Goal: Task Accomplishment & Management: Manage account settings

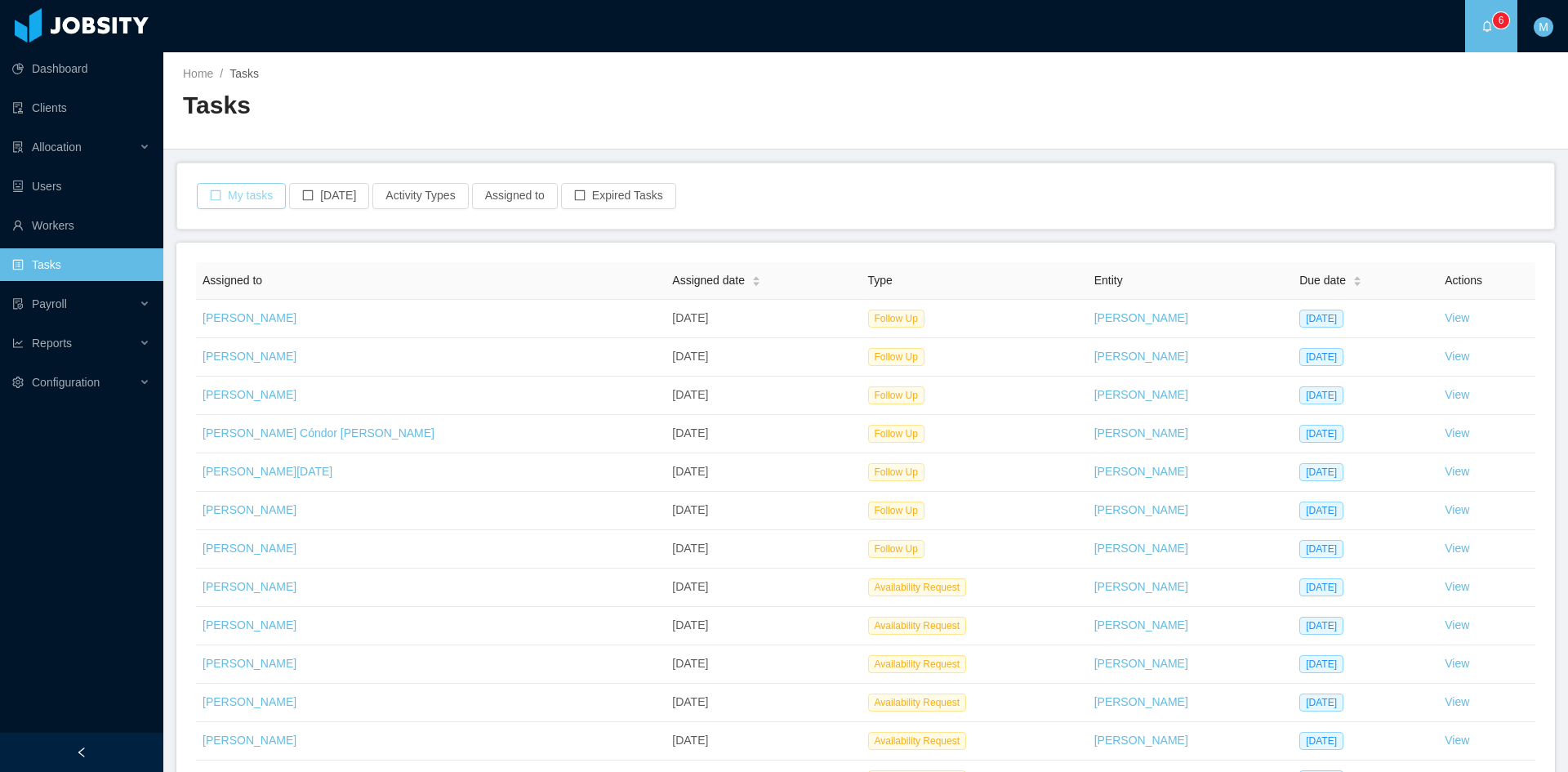
click at [269, 198] on button "My tasks" at bounding box center [241, 196] width 89 height 27
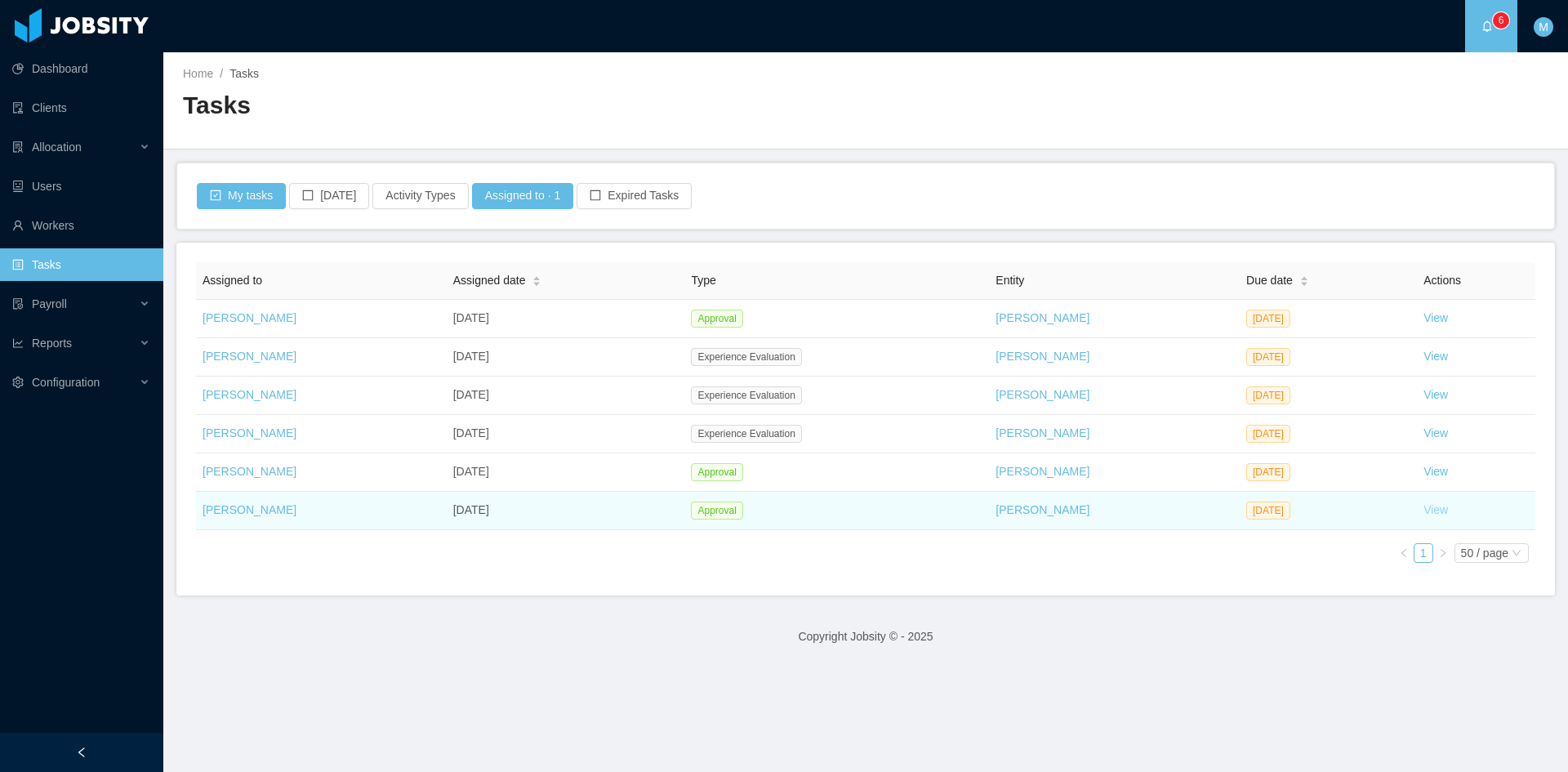
click at [1424, 510] on link "View" at bounding box center [1436, 509] width 25 height 13
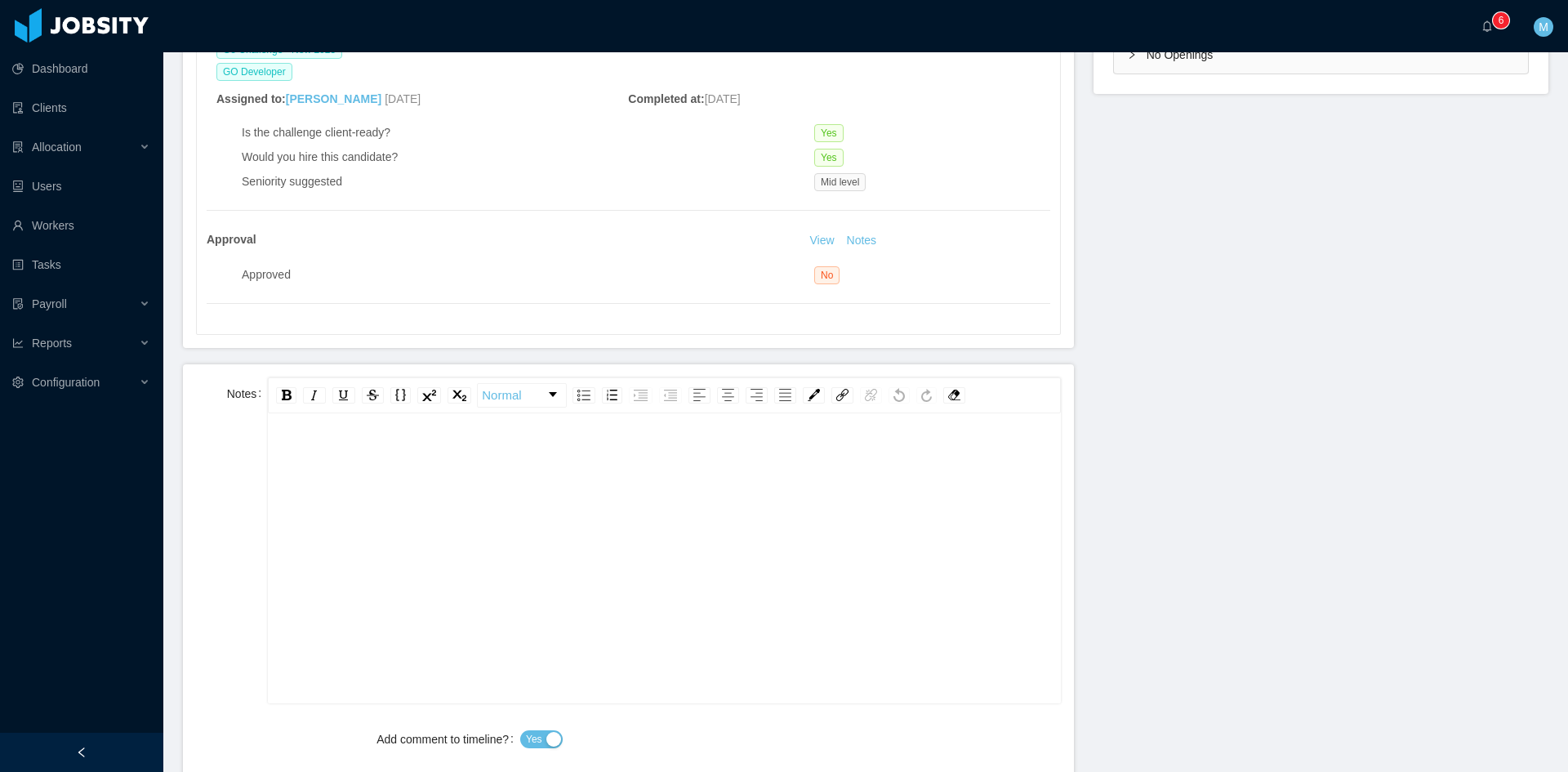
scroll to position [35, 0]
click at [490, 487] on div "rdw-editor" at bounding box center [664, 547] width 767 height 286
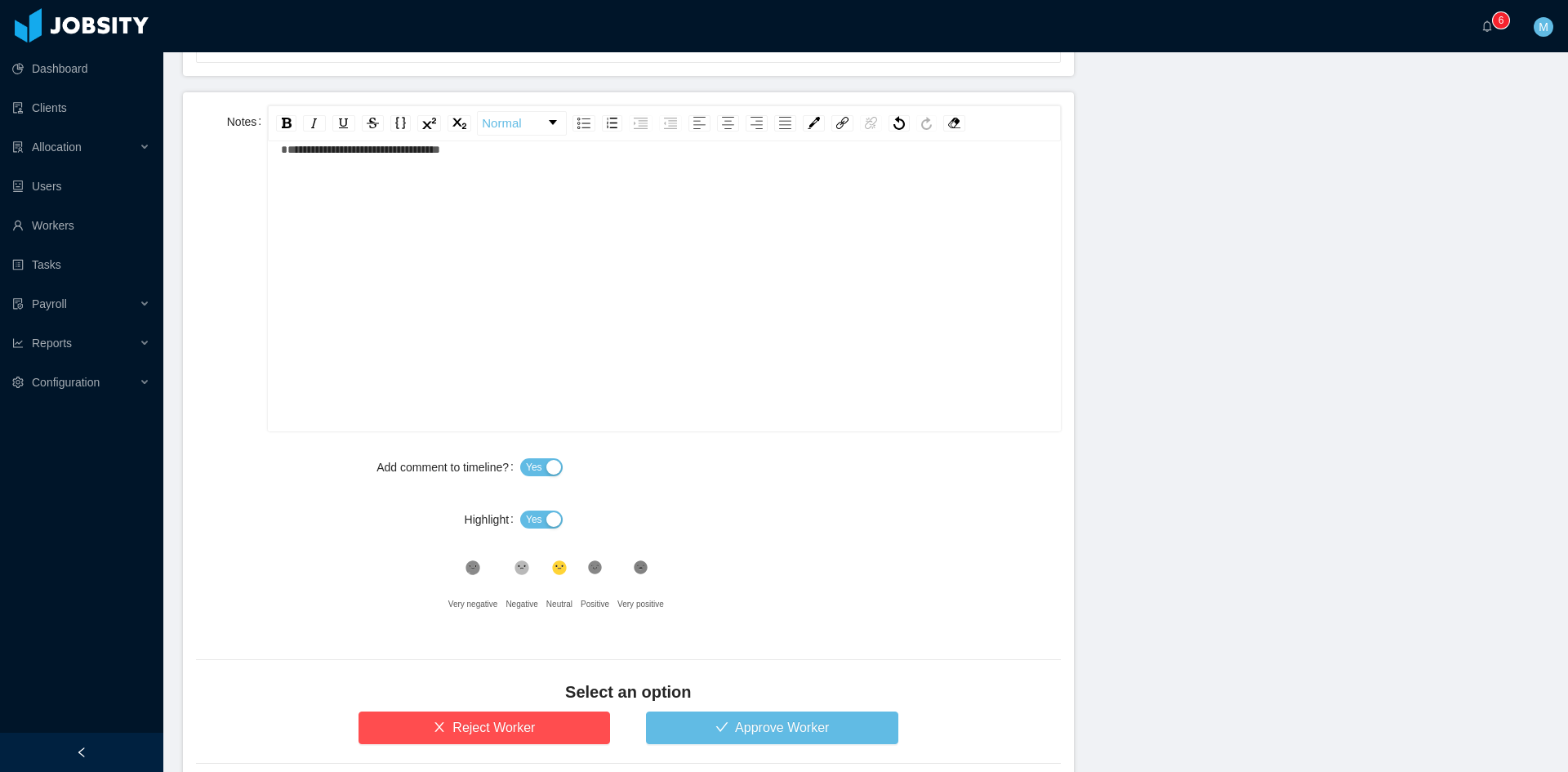
scroll to position [918, 0]
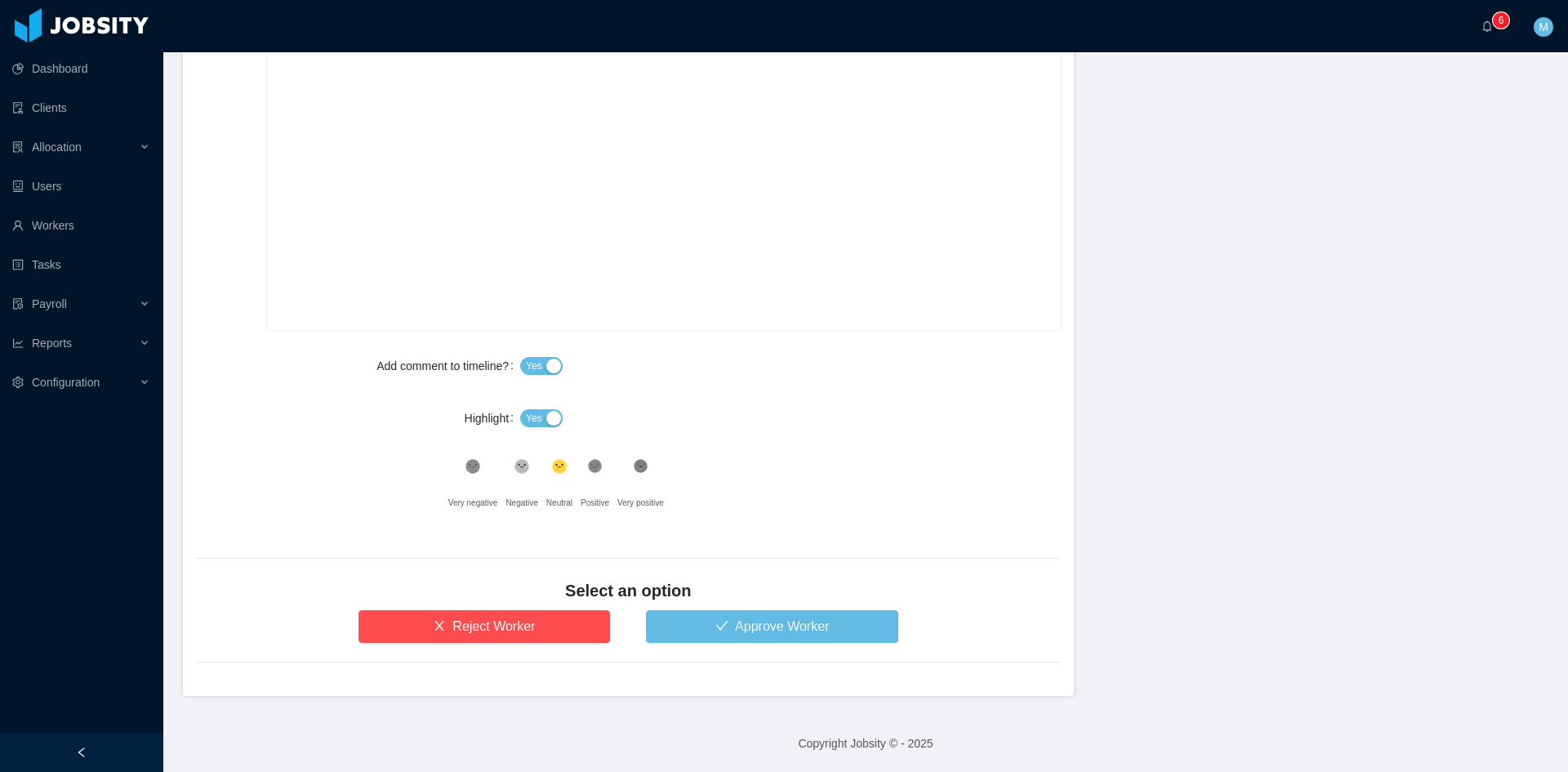
click at [544, 417] on button "Yes" at bounding box center [541, 418] width 42 height 18
click at [594, 461] on icon at bounding box center [595, 467] width 14 height 14
click at [706, 629] on button "Approve Worker" at bounding box center [772, 626] width 252 height 32
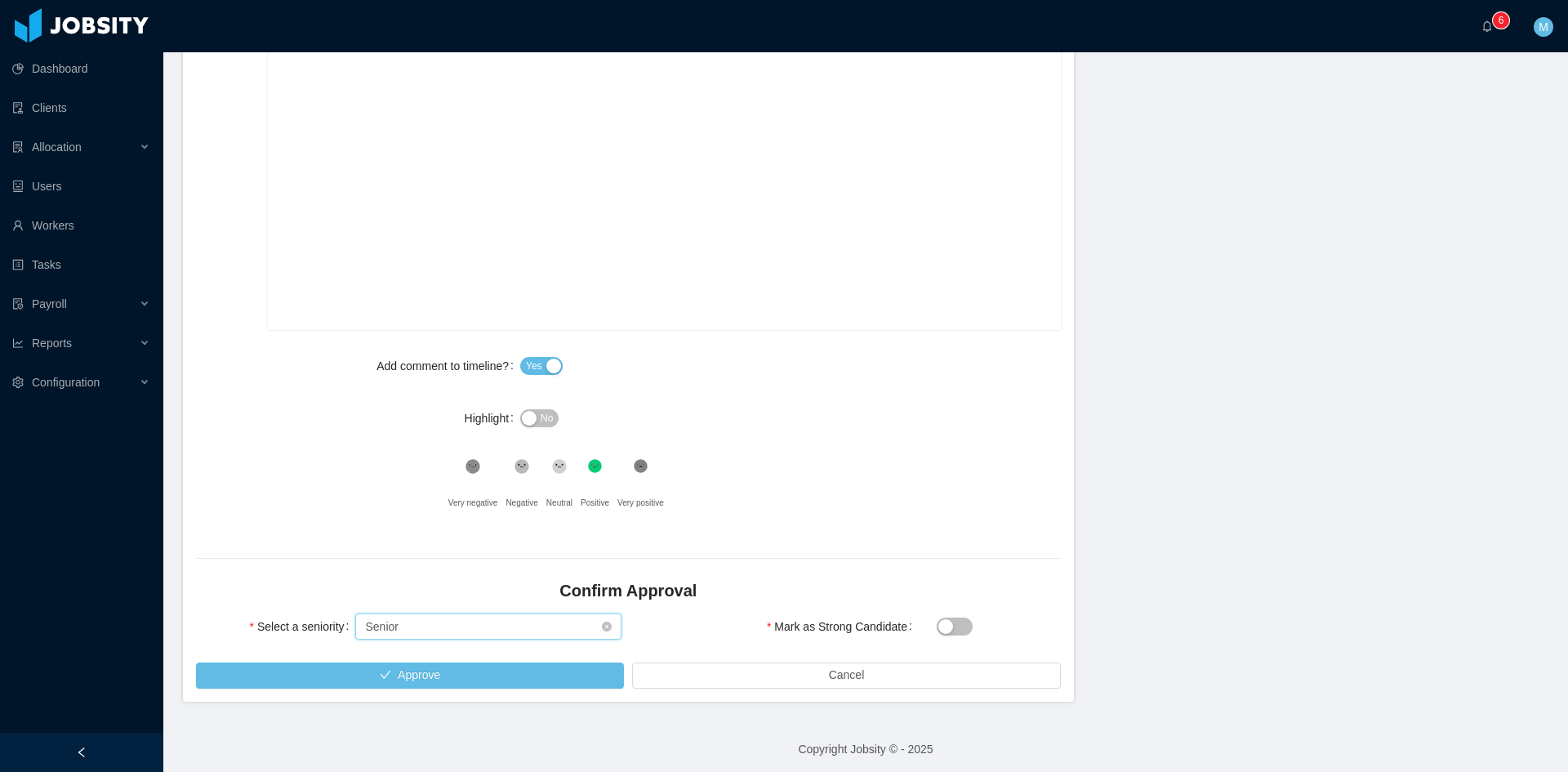
click at [403, 623] on div "Select seniority Senior" at bounding box center [484, 626] width 236 height 25
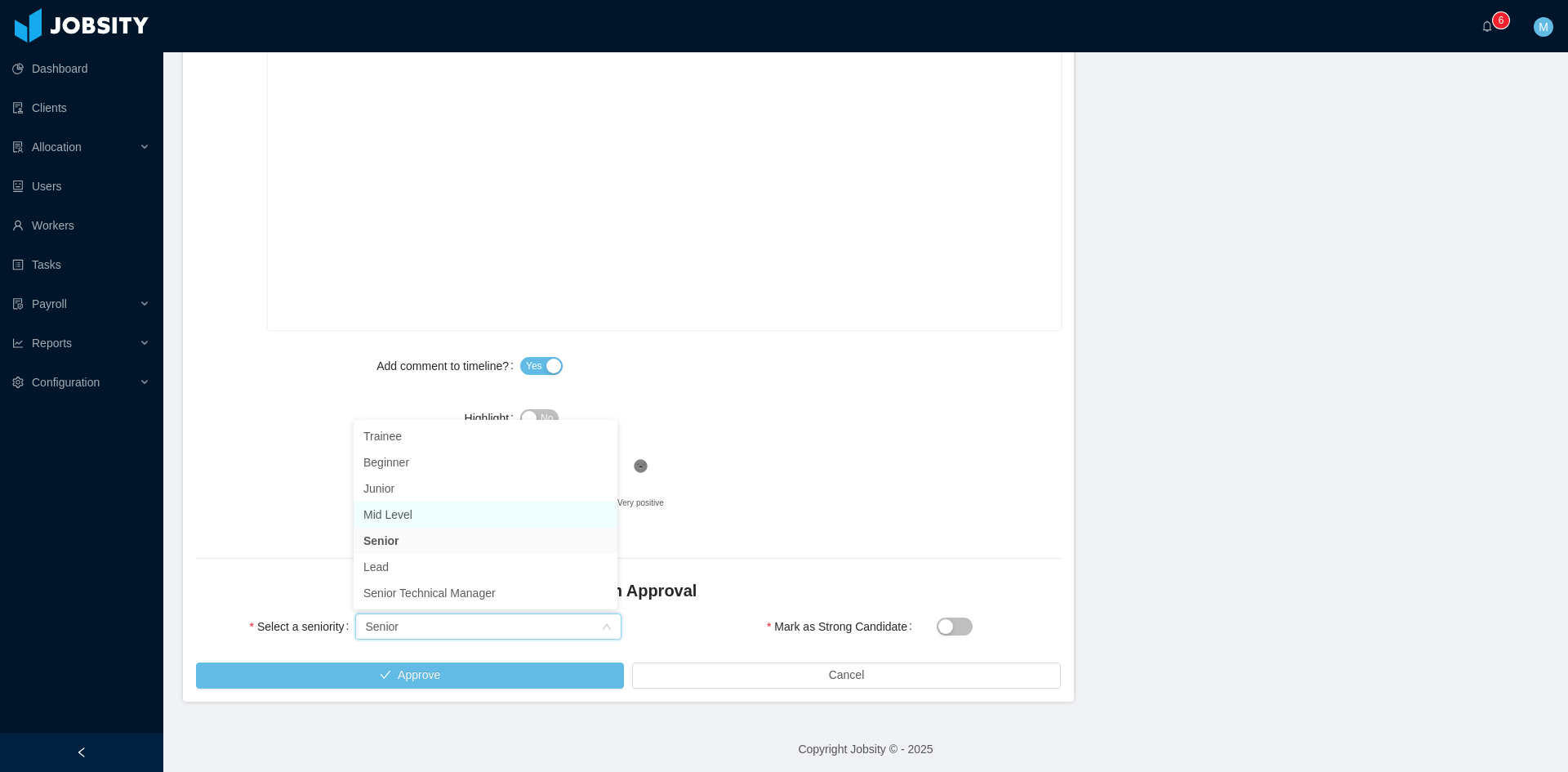
click at [415, 514] on li "Mid Level" at bounding box center [486, 514] width 264 height 27
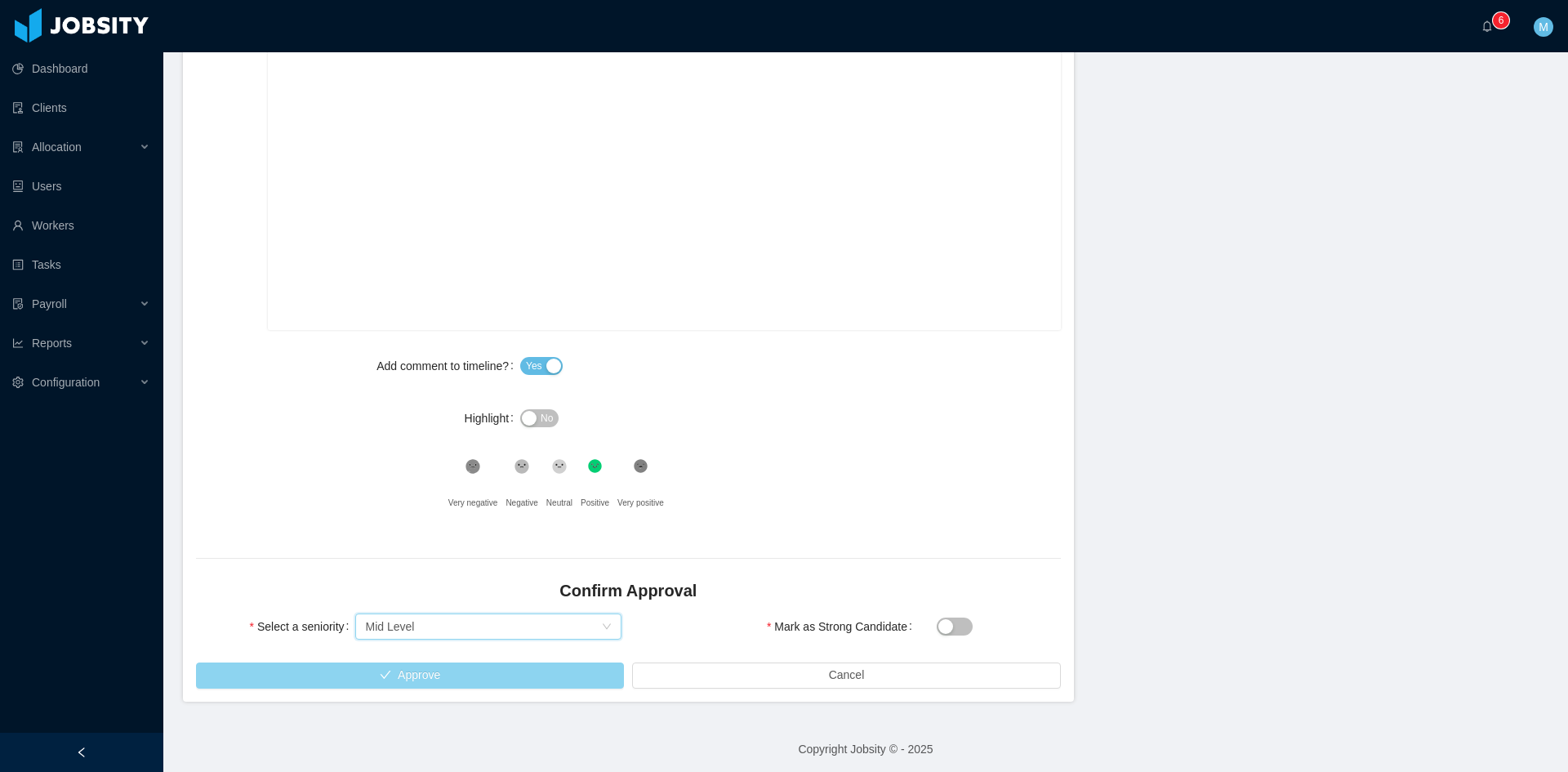
click at [425, 673] on button "Approve" at bounding box center [410, 676] width 428 height 27
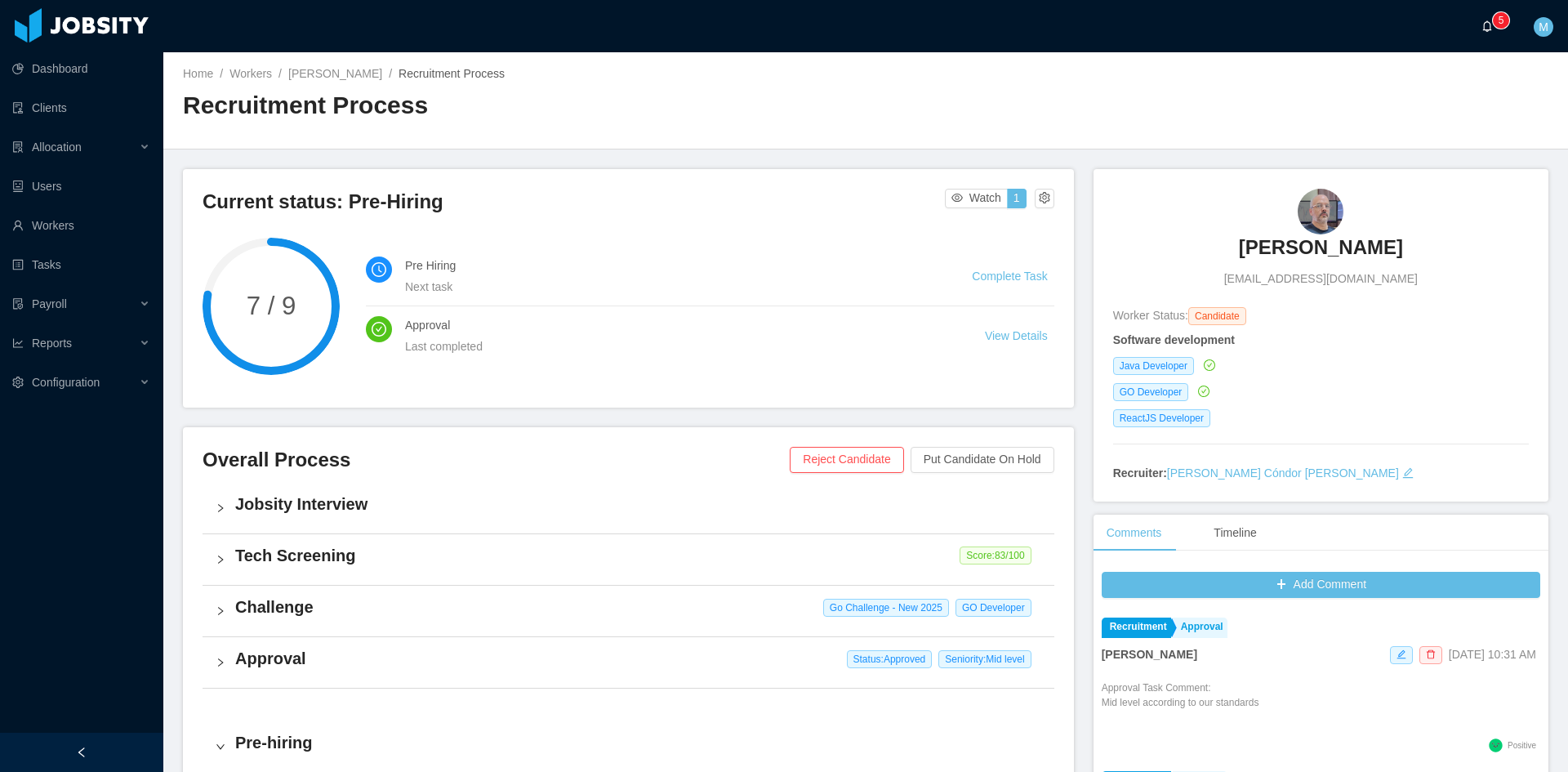
click at [1483, 25] on icon "icon: bell" at bounding box center [1487, 27] width 12 height 12
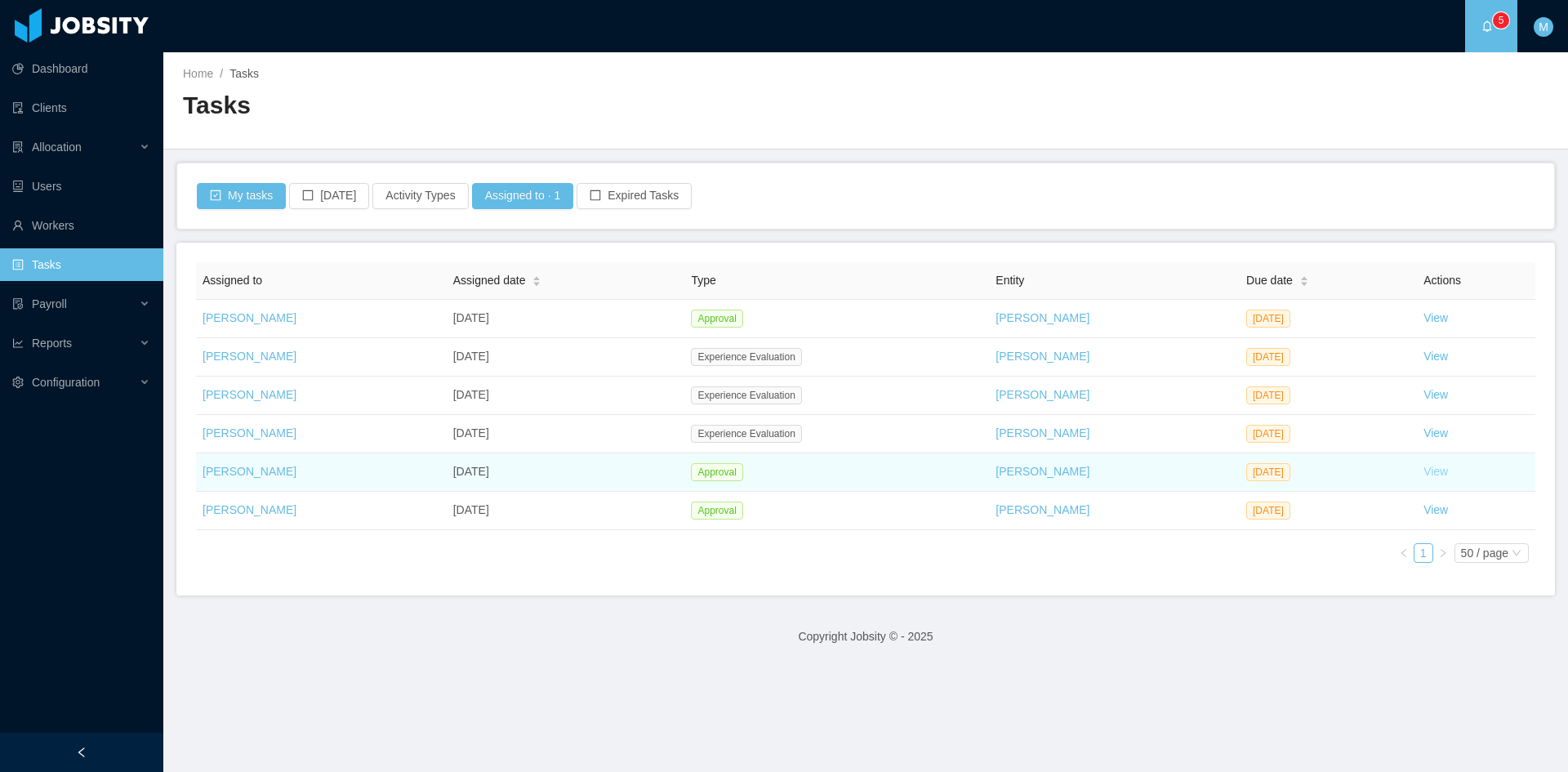
click at [1424, 472] on link "View" at bounding box center [1436, 471] width 25 height 13
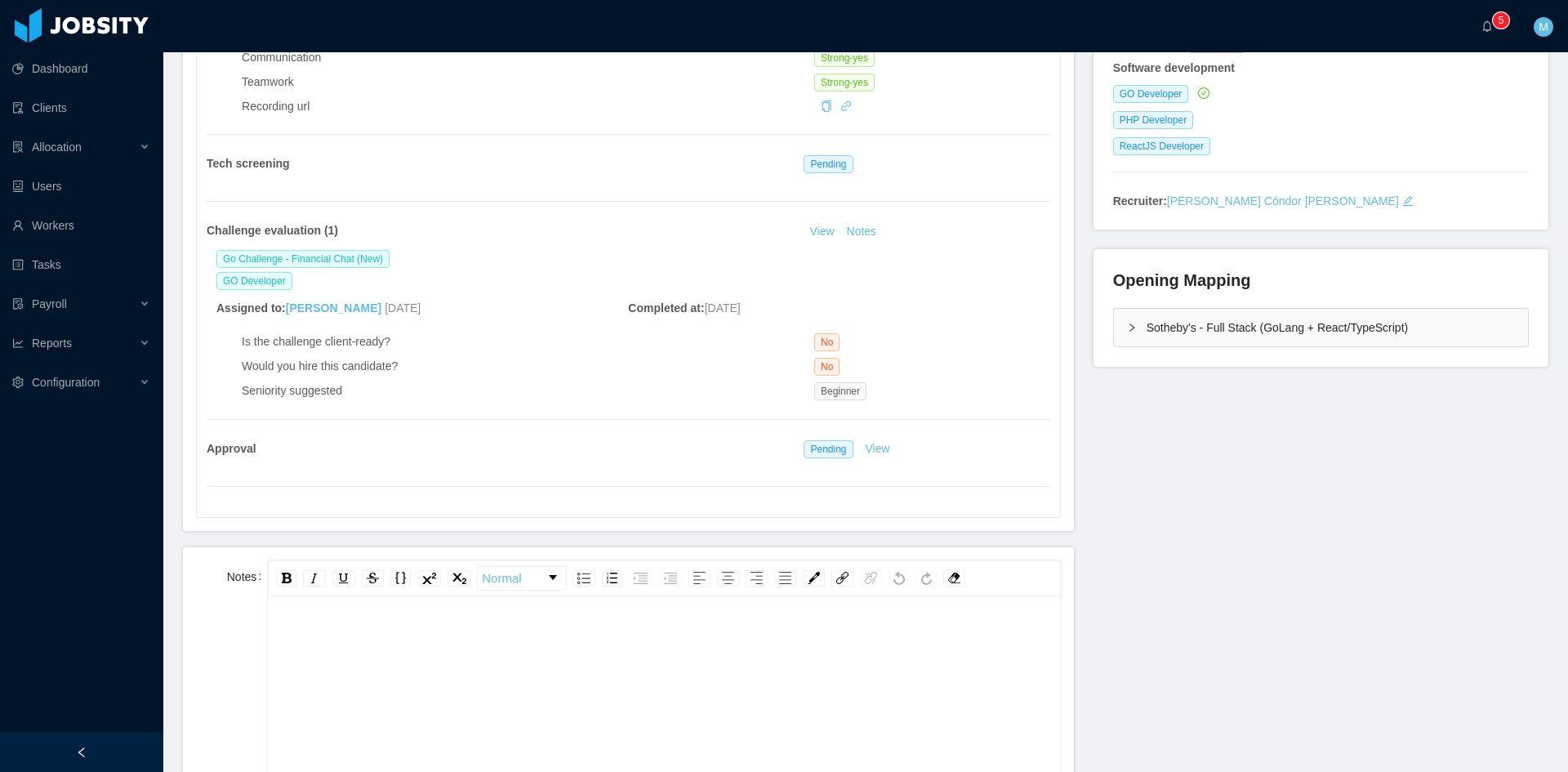
scroll to position [137, 0]
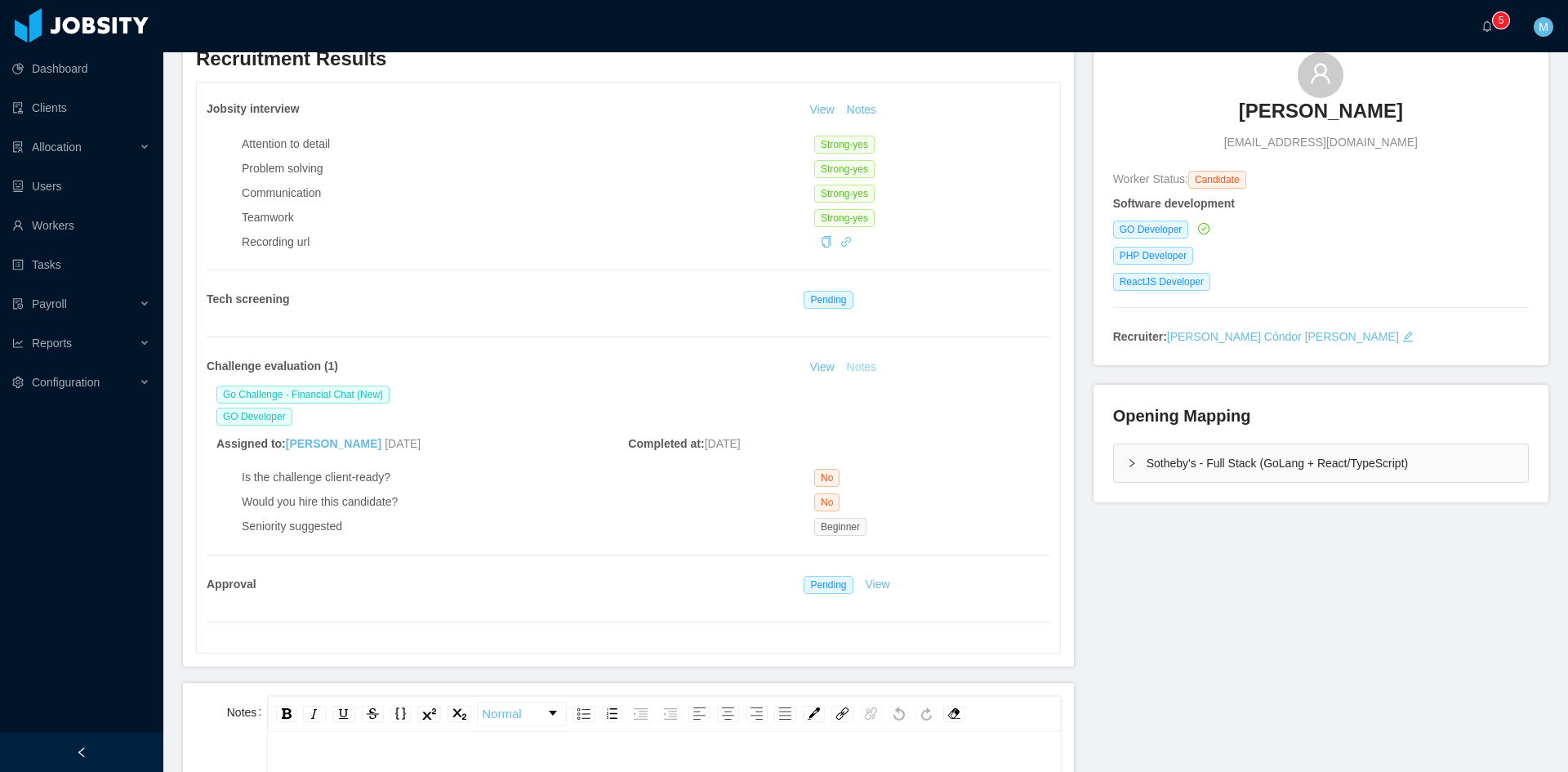
click at [850, 361] on button "Notes" at bounding box center [862, 367] width 43 height 20
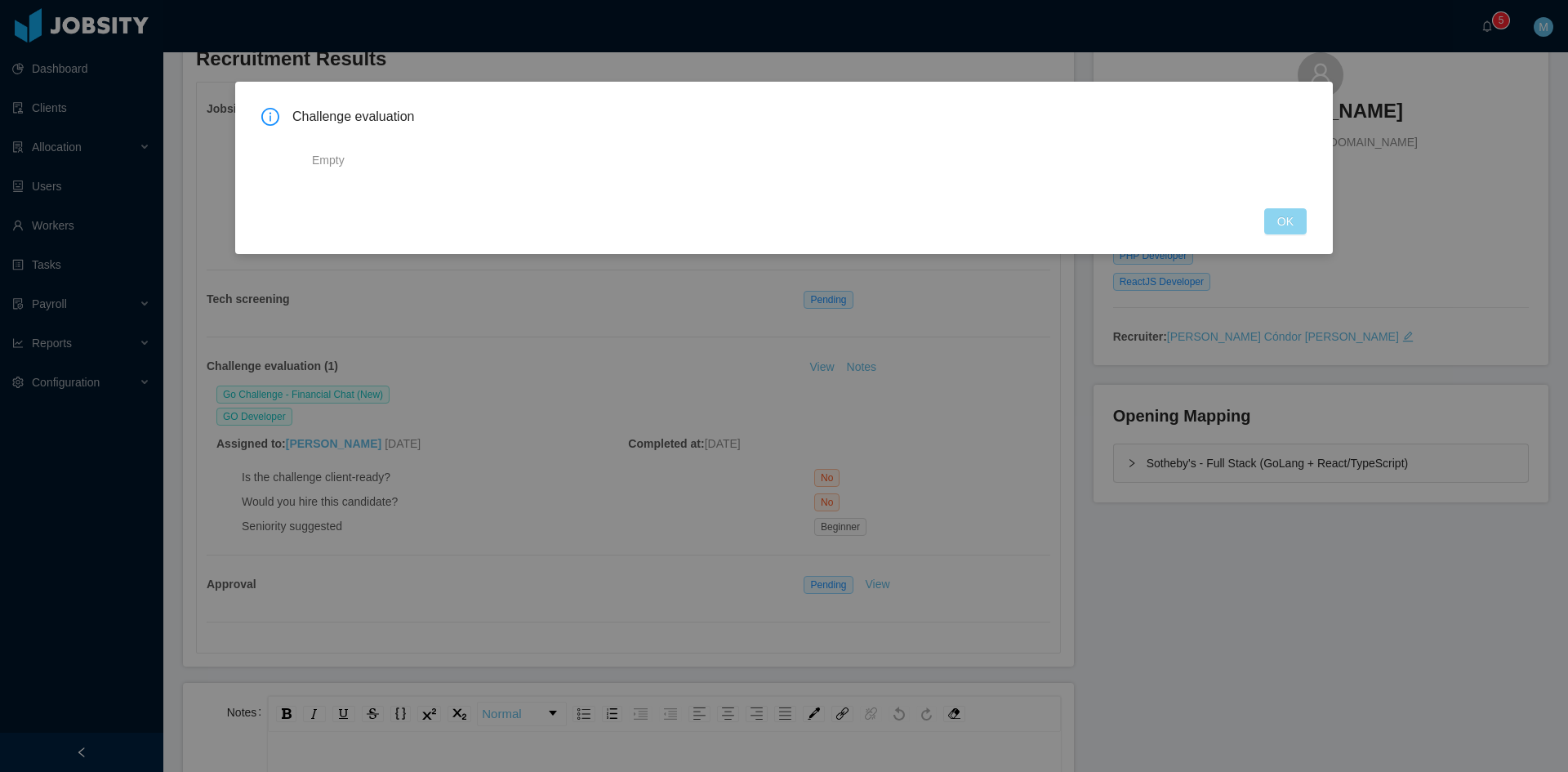
click at [1282, 222] on button "OK" at bounding box center [1285, 221] width 42 height 27
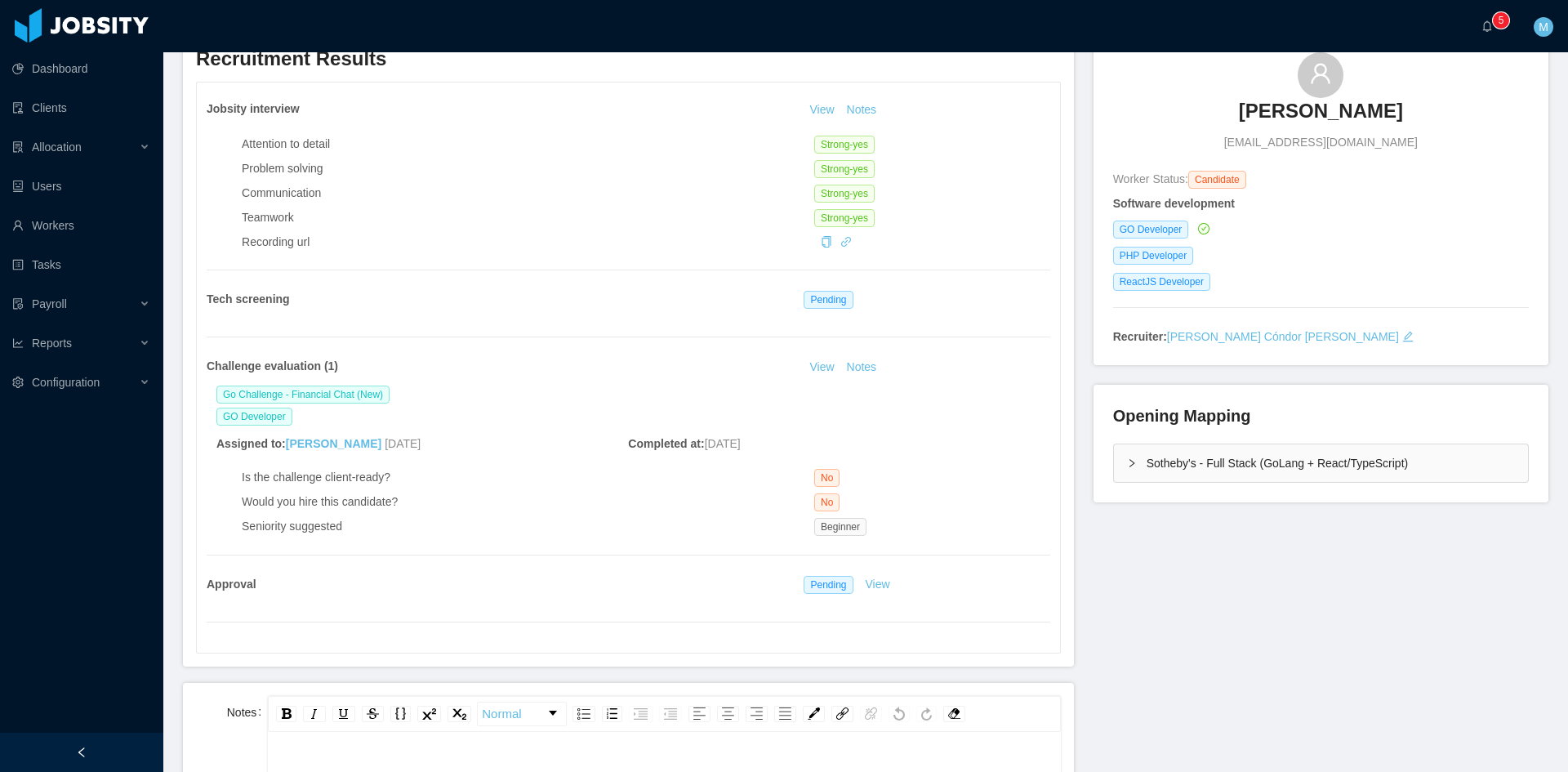
scroll to position [0, 0]
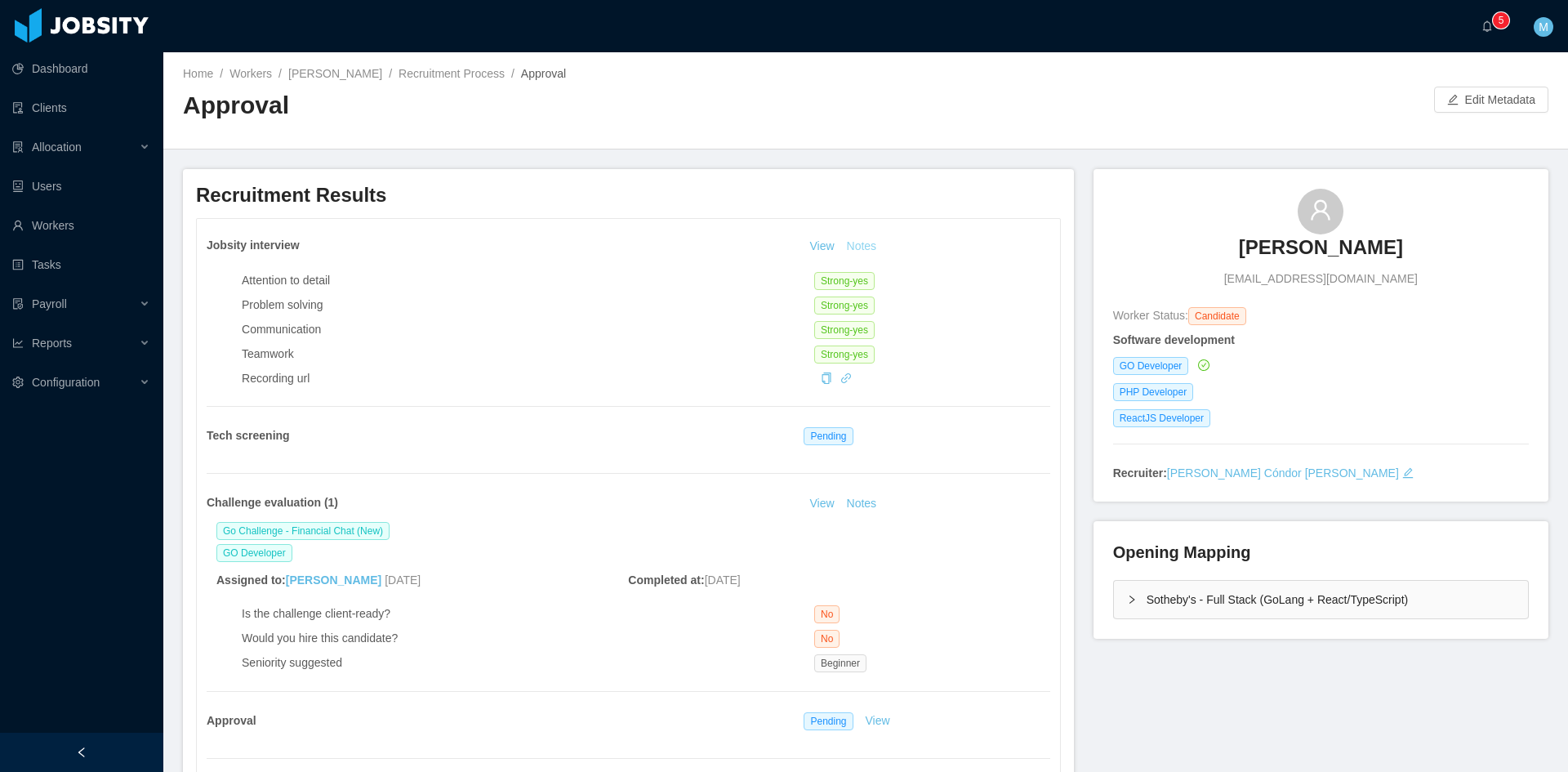
click at [869, 244] on button "Notes" at bounding box center [862, 247] width 43 height 20
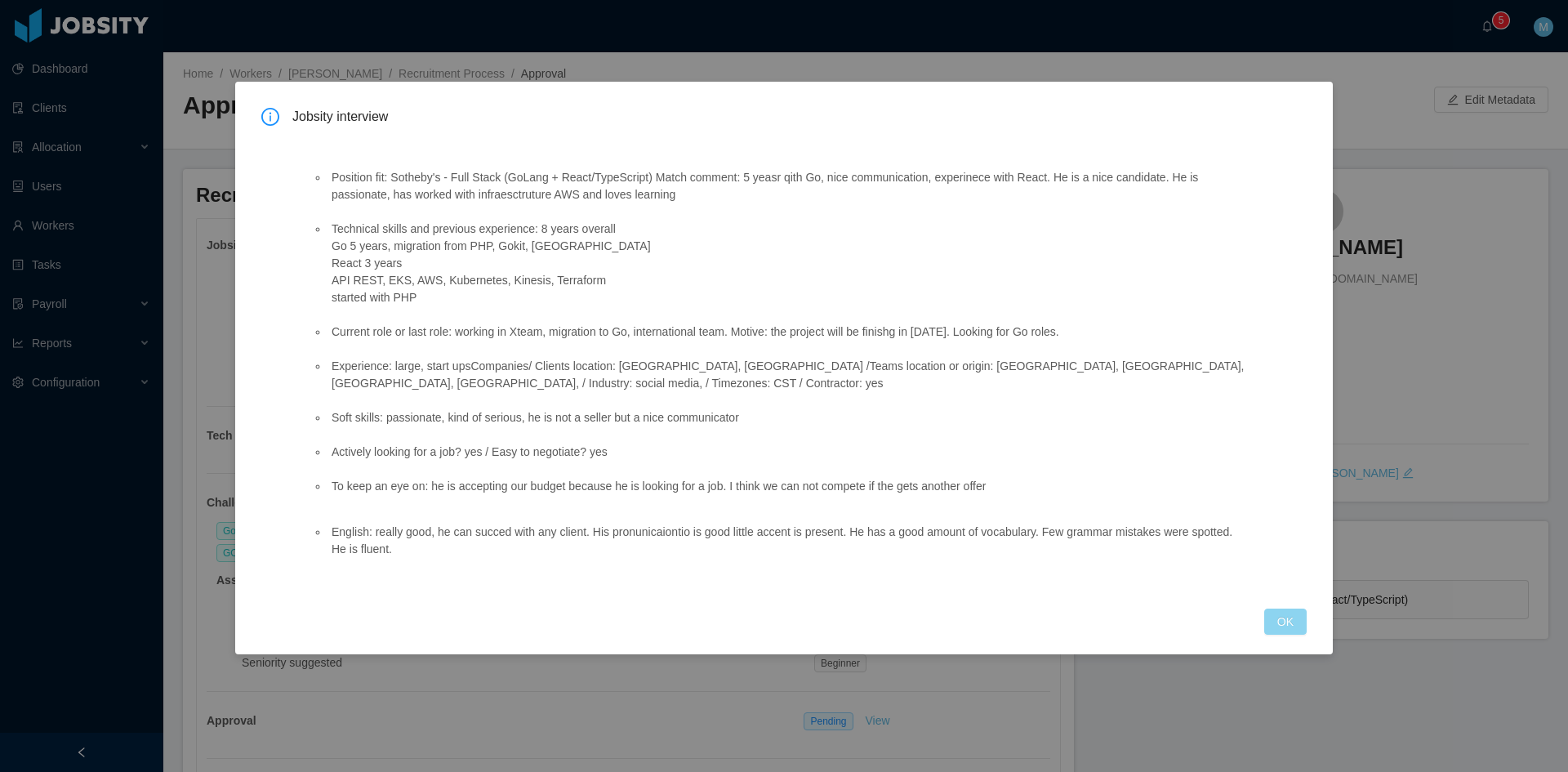
click at [1279, 609] on button "OK" at bounding box center [1285, 621] width 42 height 27
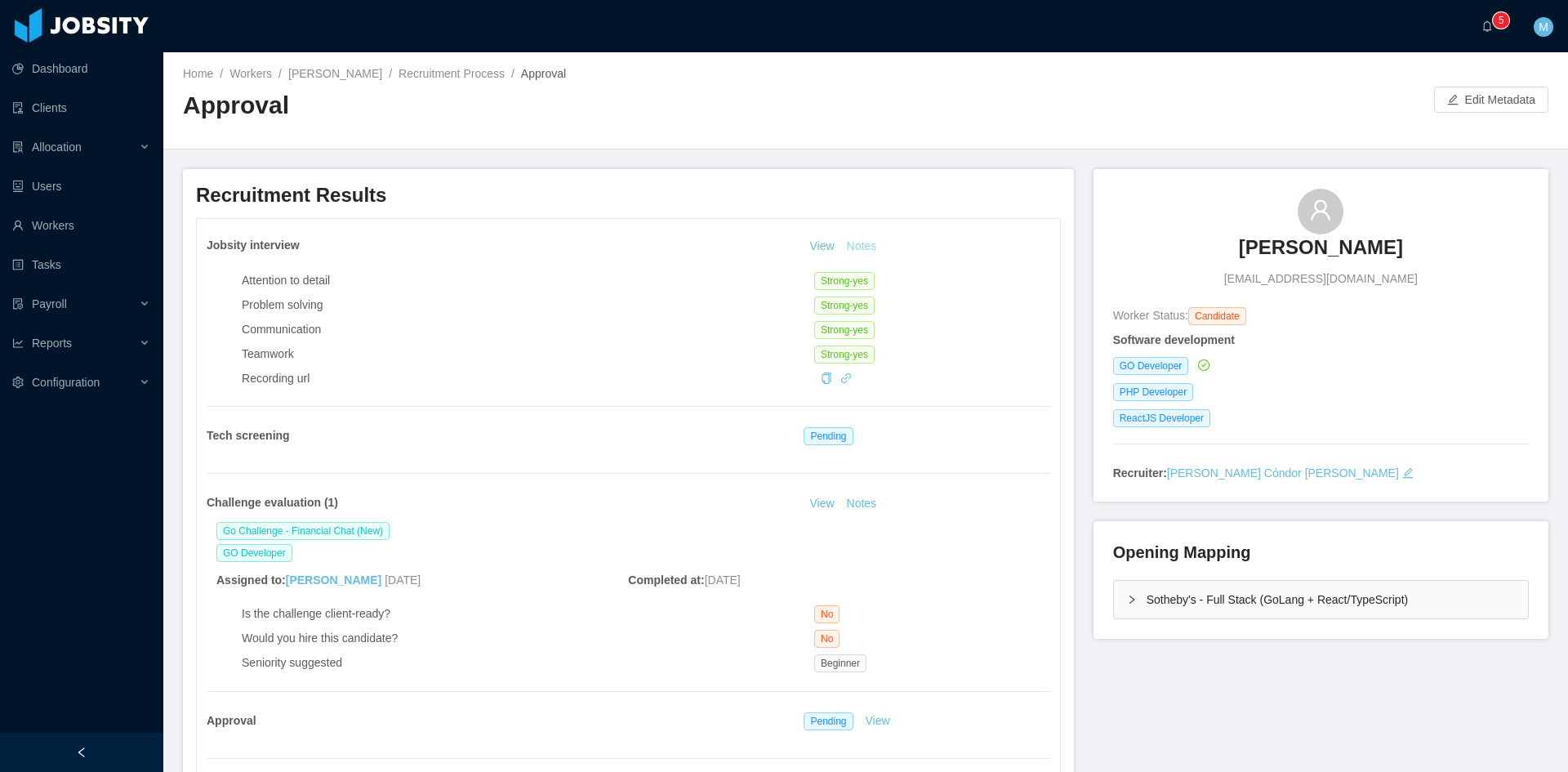
scroll to position [545, 0]
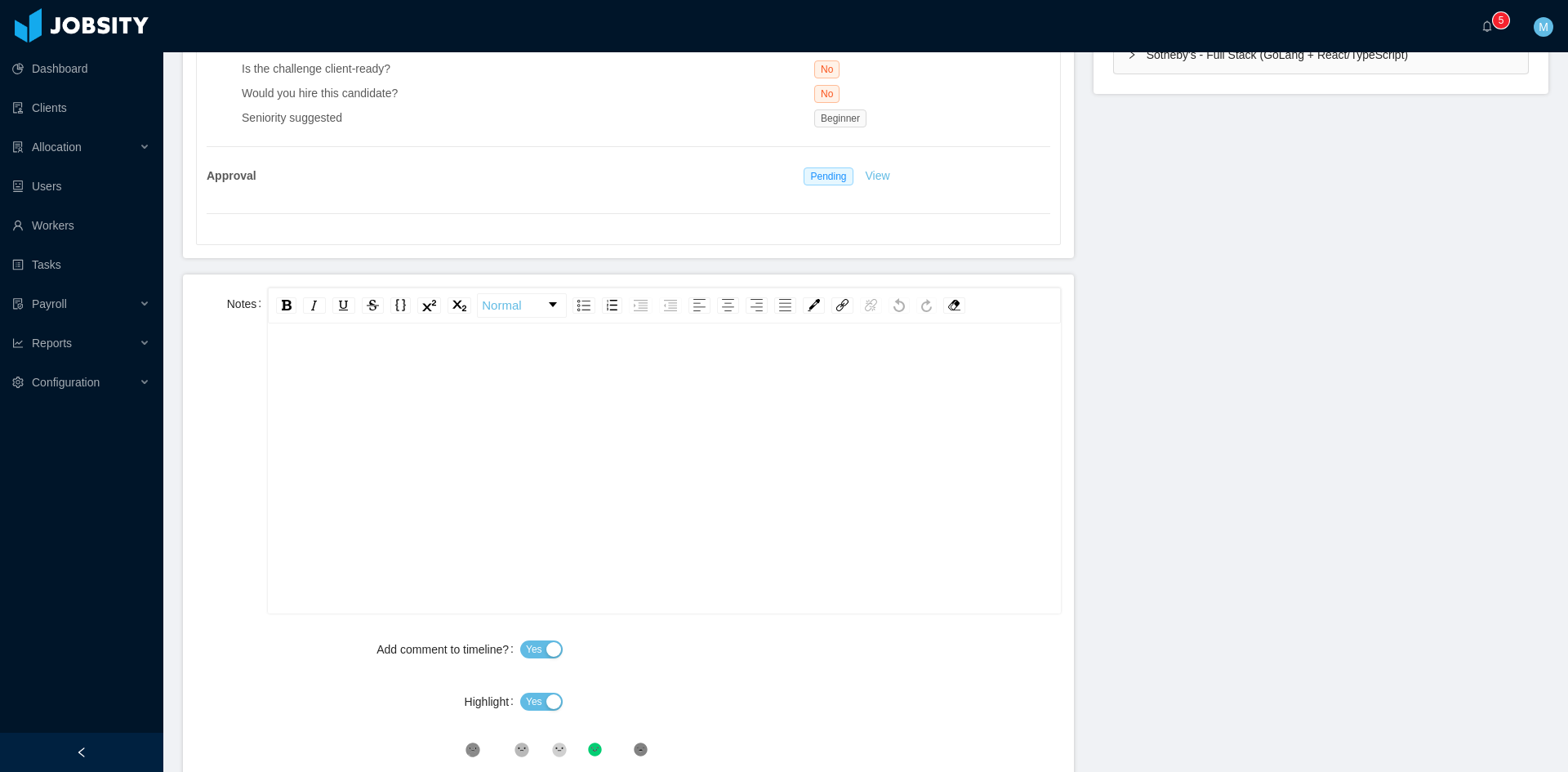
click at [486, 495] on div "rdw-editor" at bounding box center [664, 494] width 767 height 286
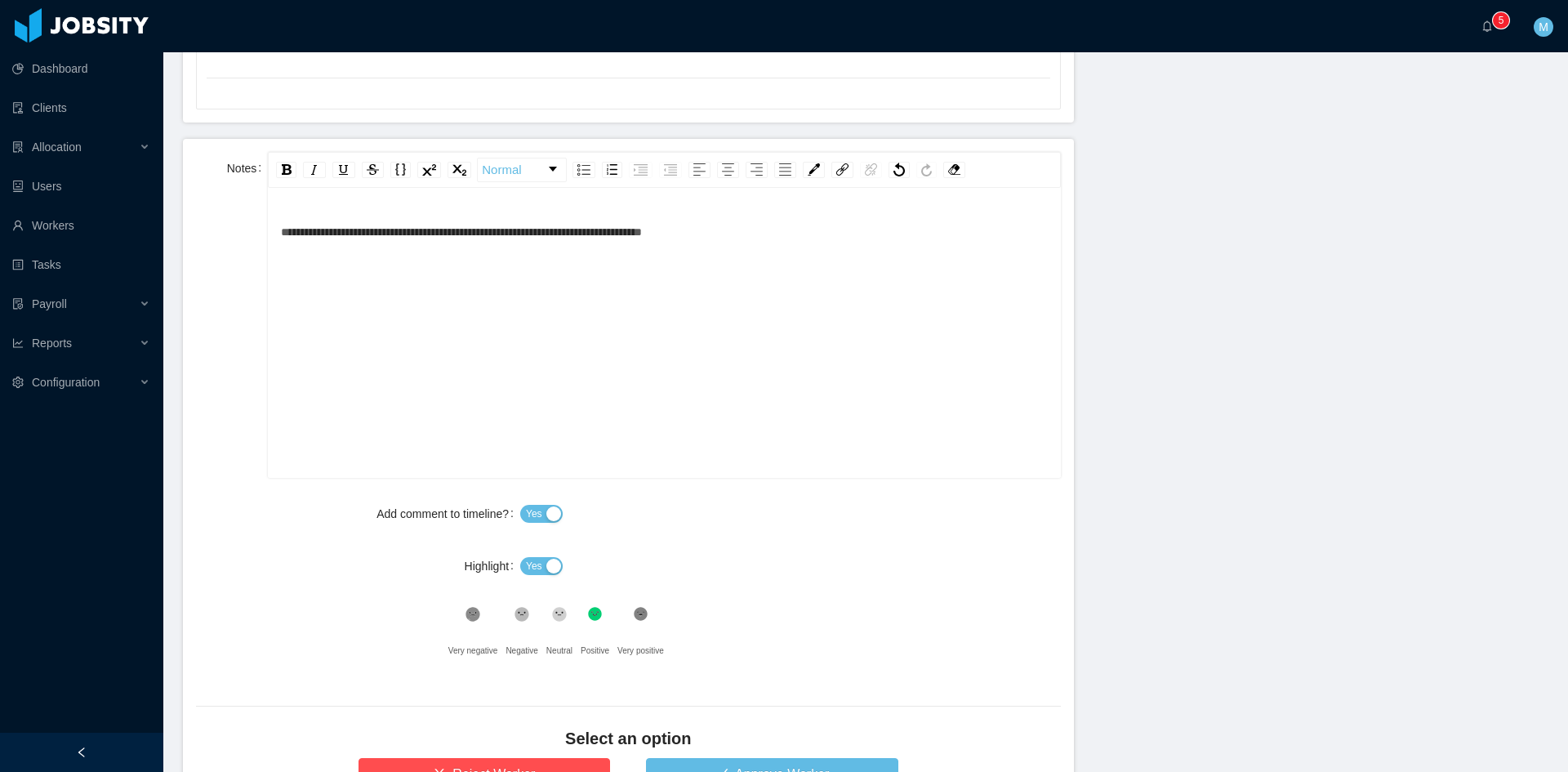
scroll to position [816, 0]
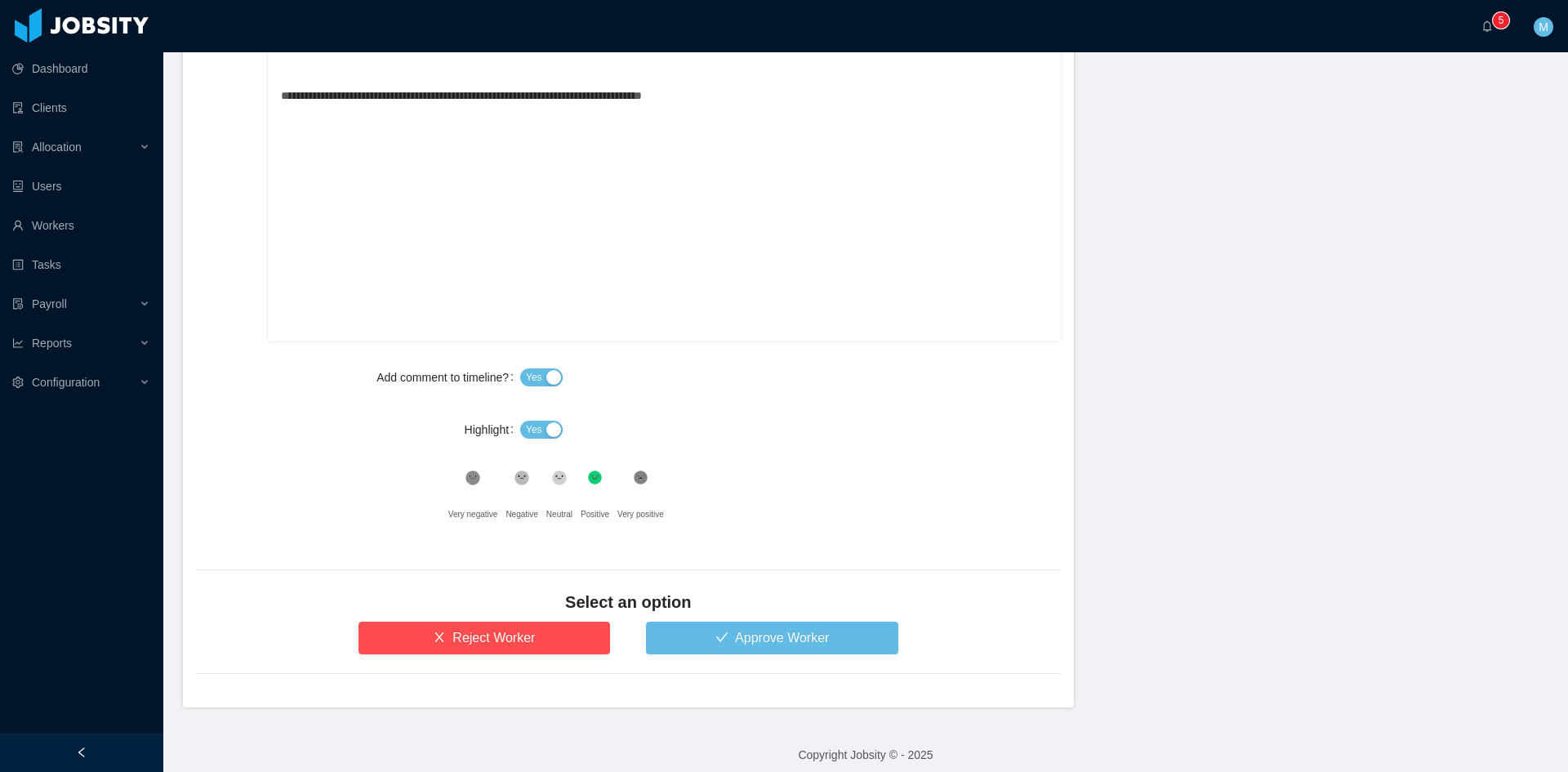
click at [515, 481] on icon at bounding box center [522, 479] width 14 height 14
click at [534, 421] on span "Yes" at bounding box center [534, 429] width 17 height 17
click at [512, 638] on button "Reject Worker" at bounding box center [485, 637] width 252 height 32
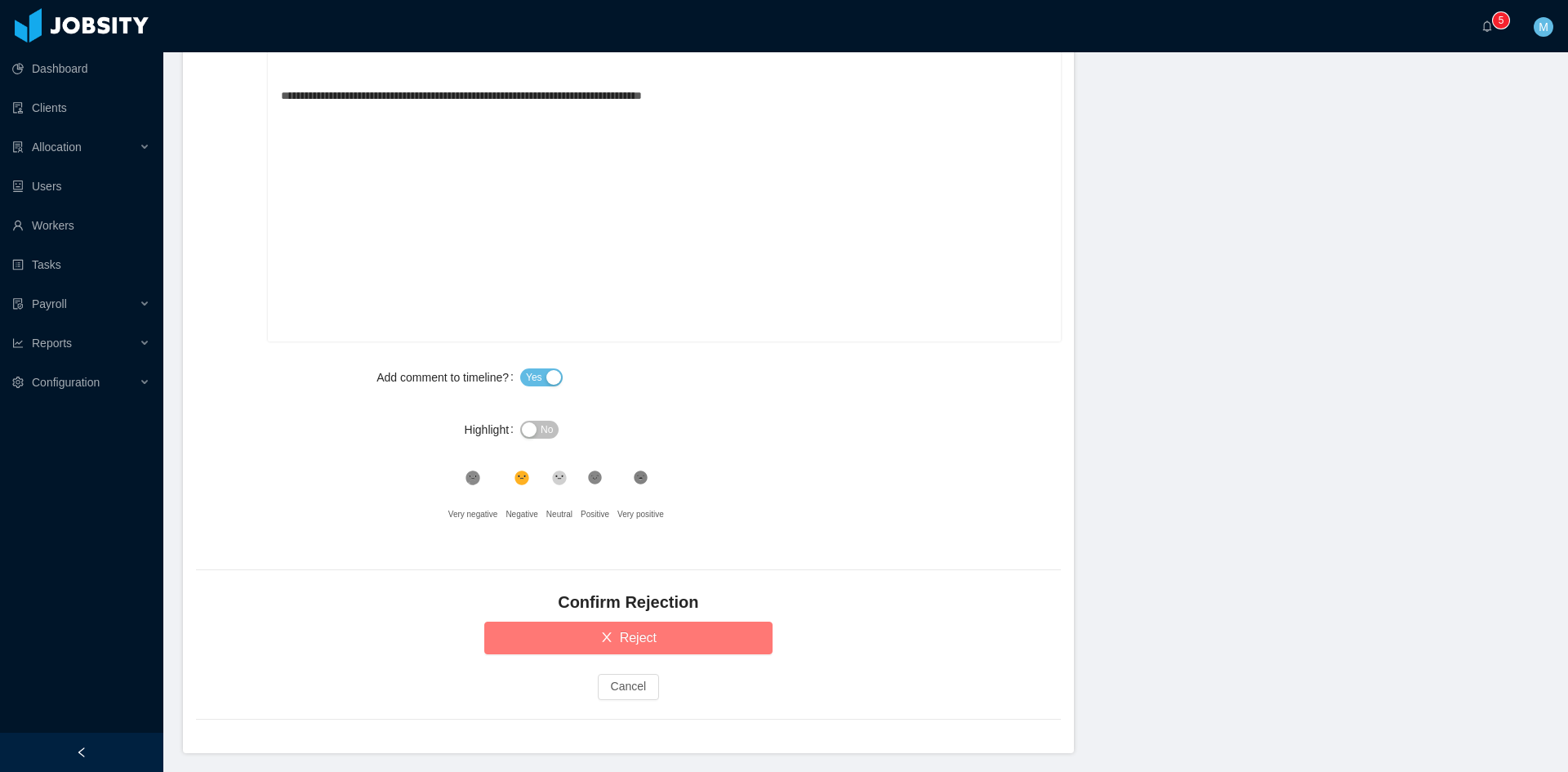
click at [512, 638] on button "Reject" at bounding box center [628, 637] width 289 height 32
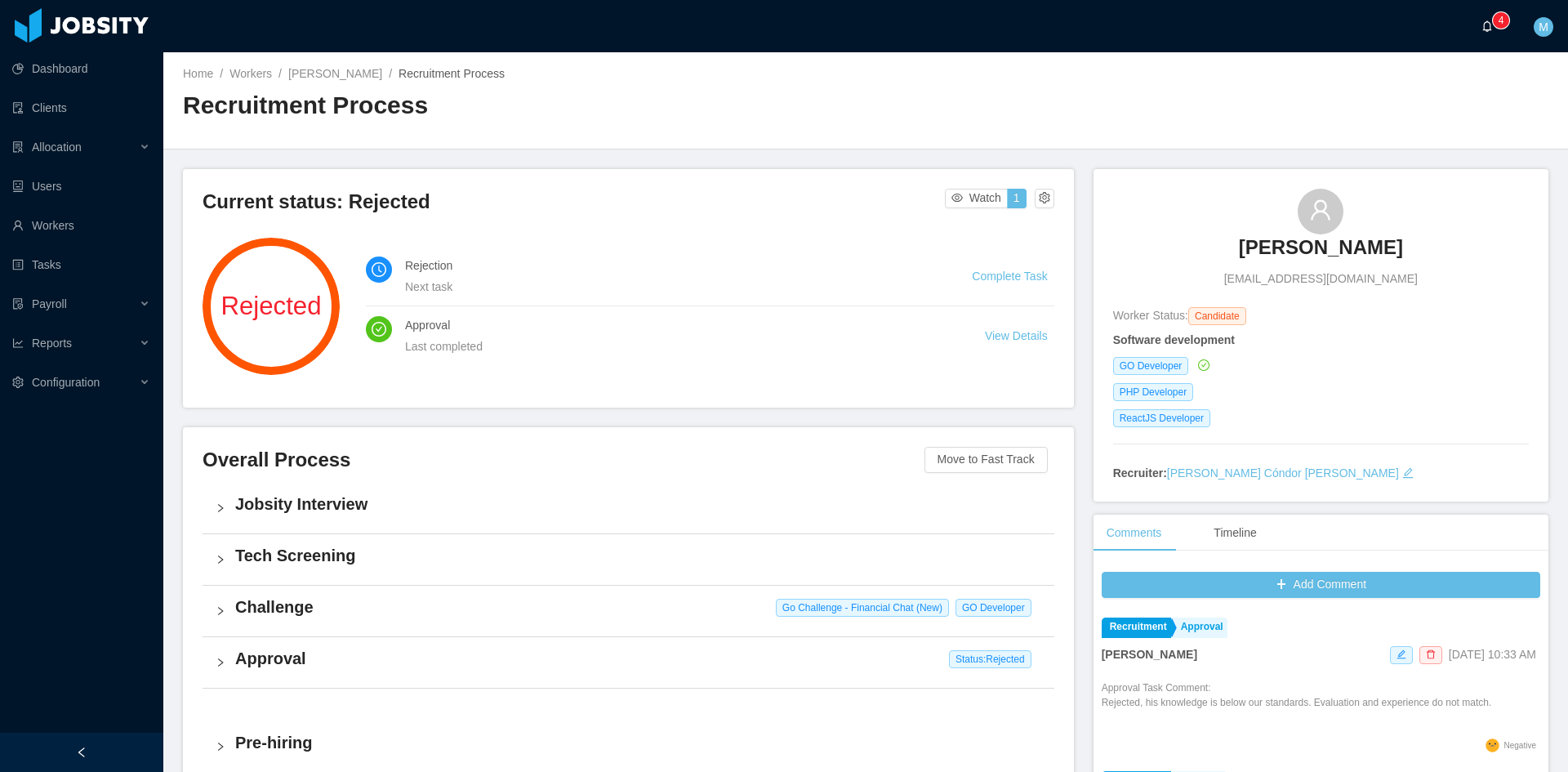
click at [1495, 16] on sup "0 1 2 3 4 5 6 7 8 9 0 1 2 3 4 5 6 7 8 9 0 1 2 3 4 5 6 7 8 9" at bounding box center [1501, 20] width 17 height 17
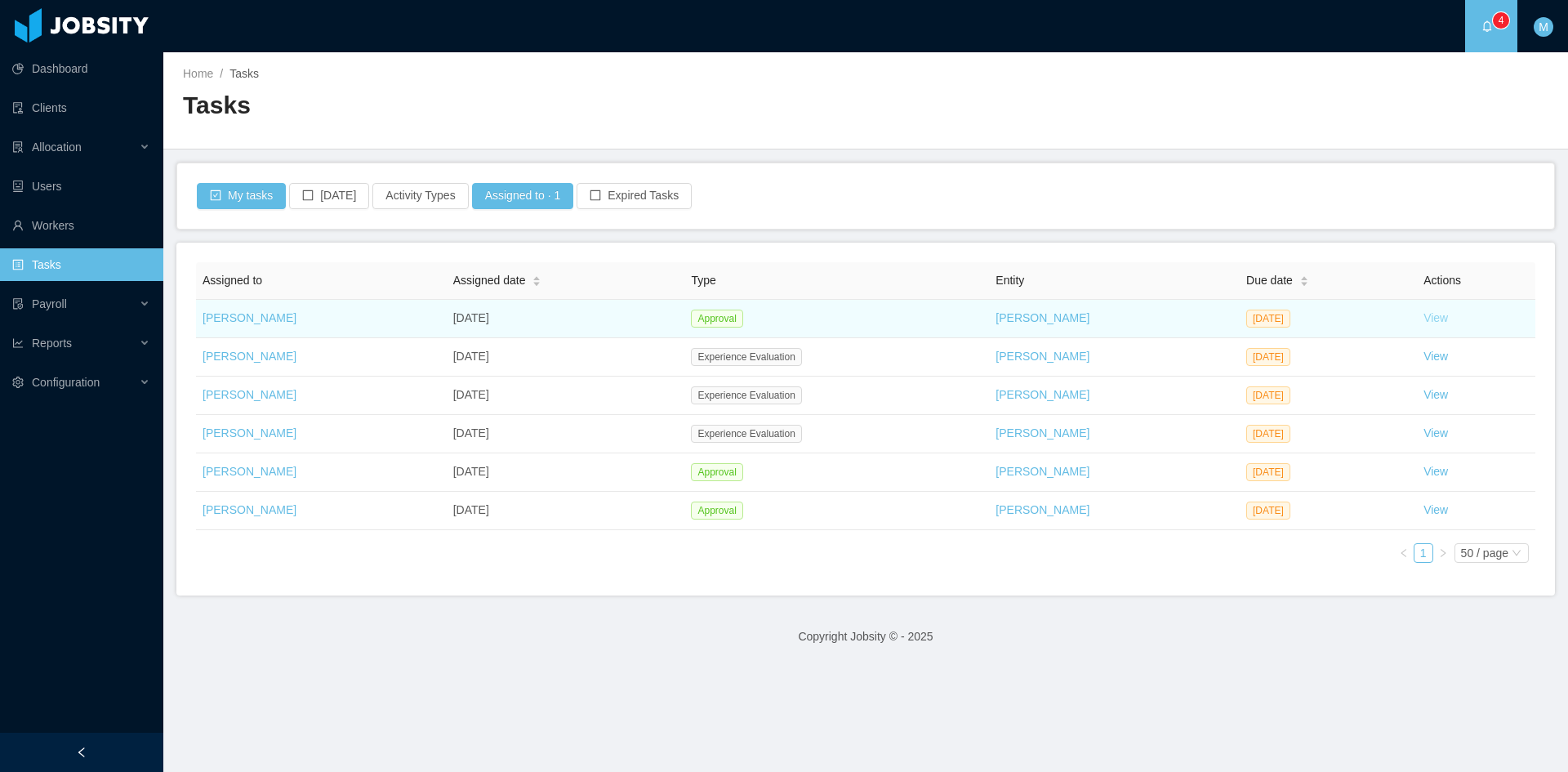
click at [1424, 316] on link "View" at bounding box center [1436, 317] width 25 height 13
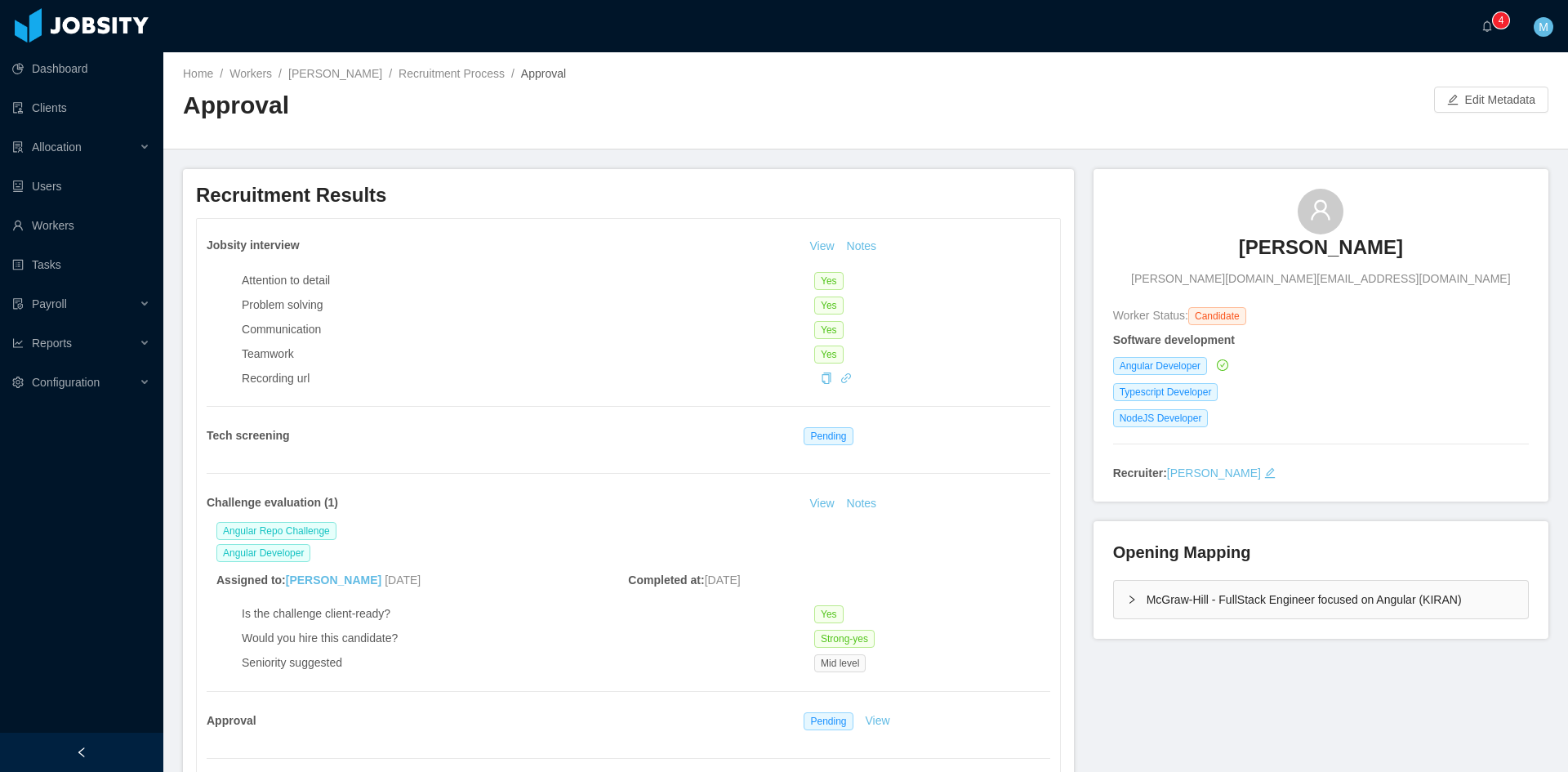
scroll to position [272, 0]
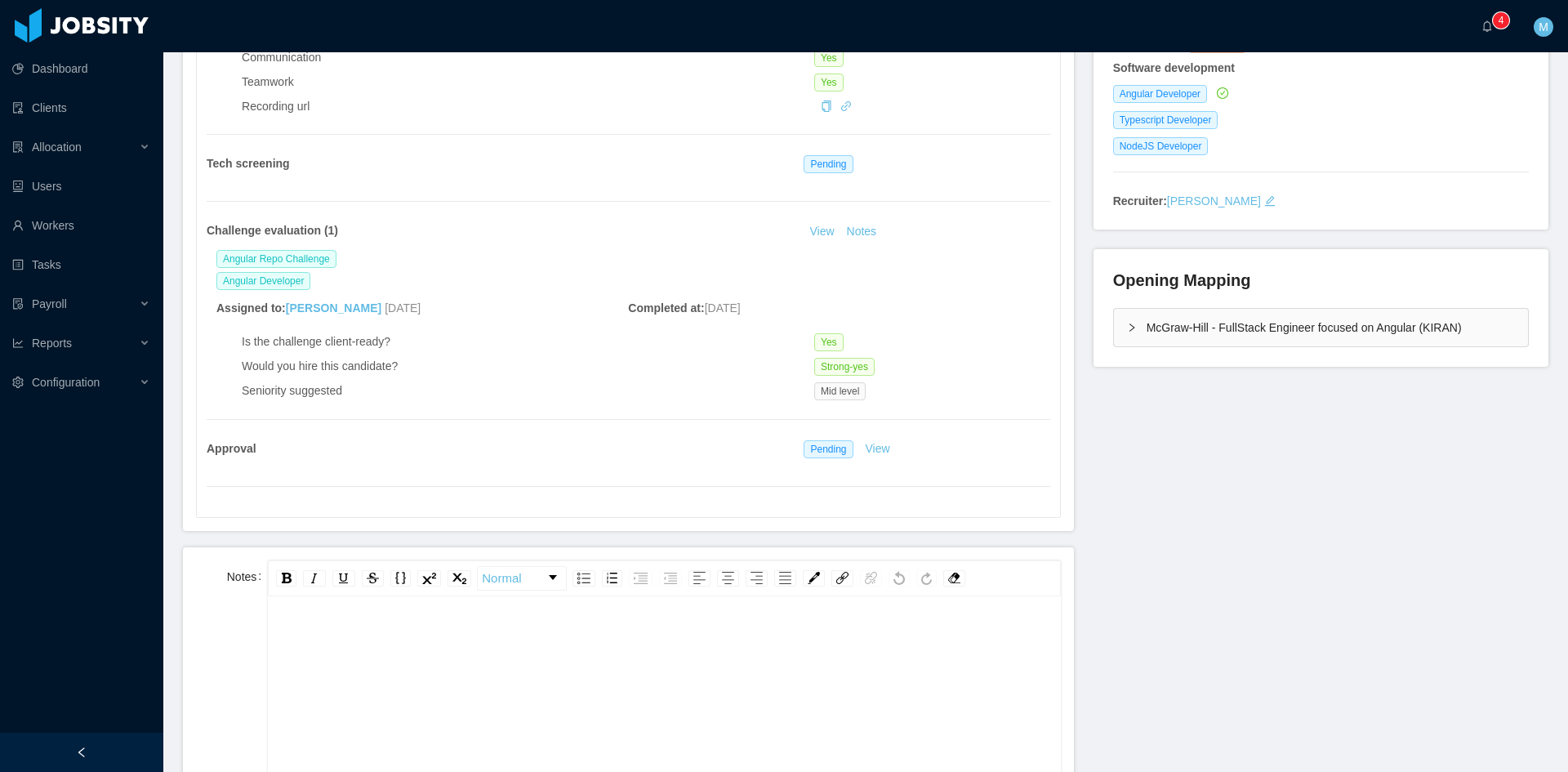
click at [675, 676] on div "rdw-editor" at bounding box center [664, 767] width 767 height 286
click at [860, 235] on button "Notes" at bounding box center [862, 232] width 43 height 20
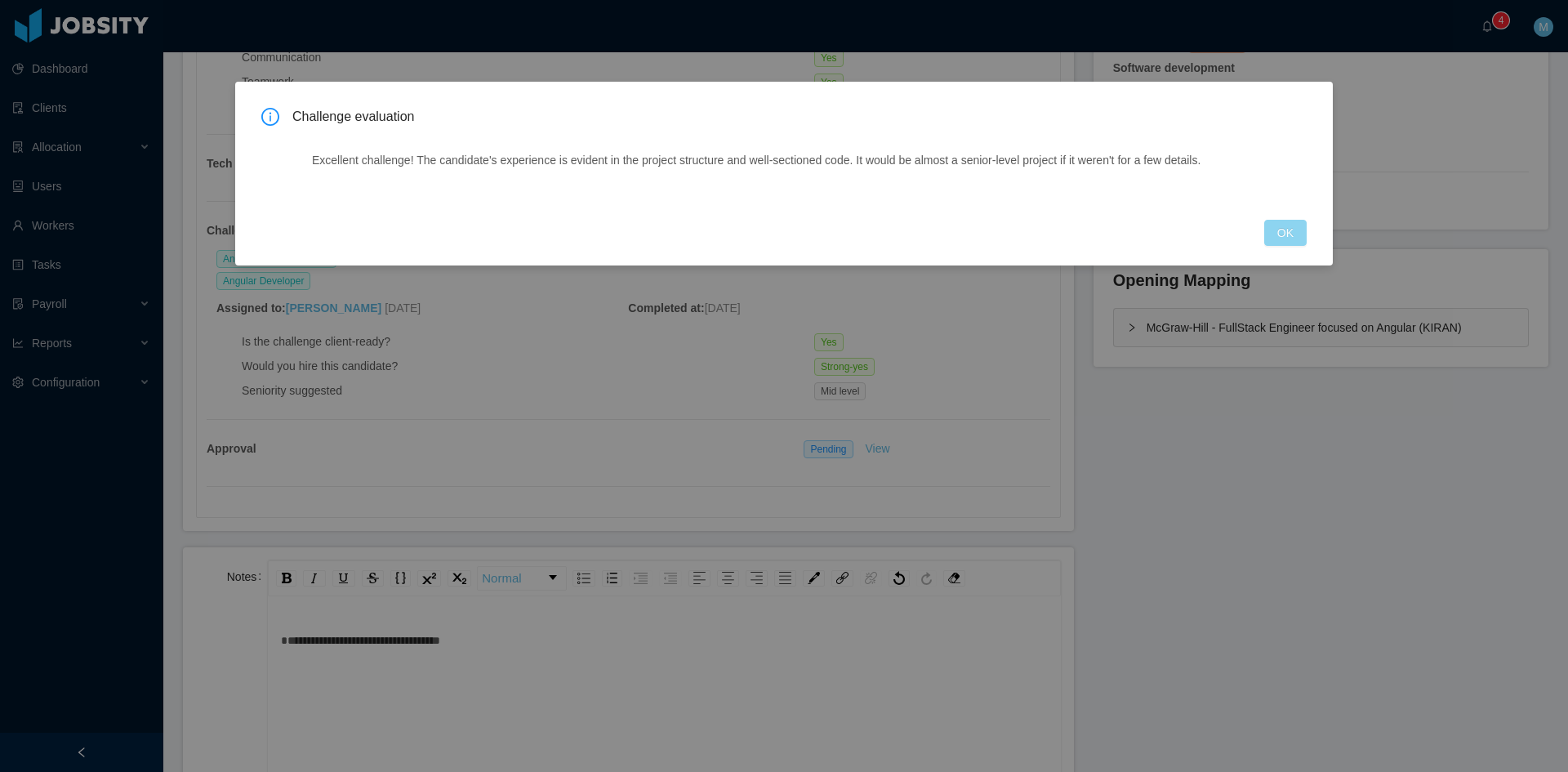
click at [1280, 241] on button "OK" at bounding box center [1285, 232] width 42 height 27
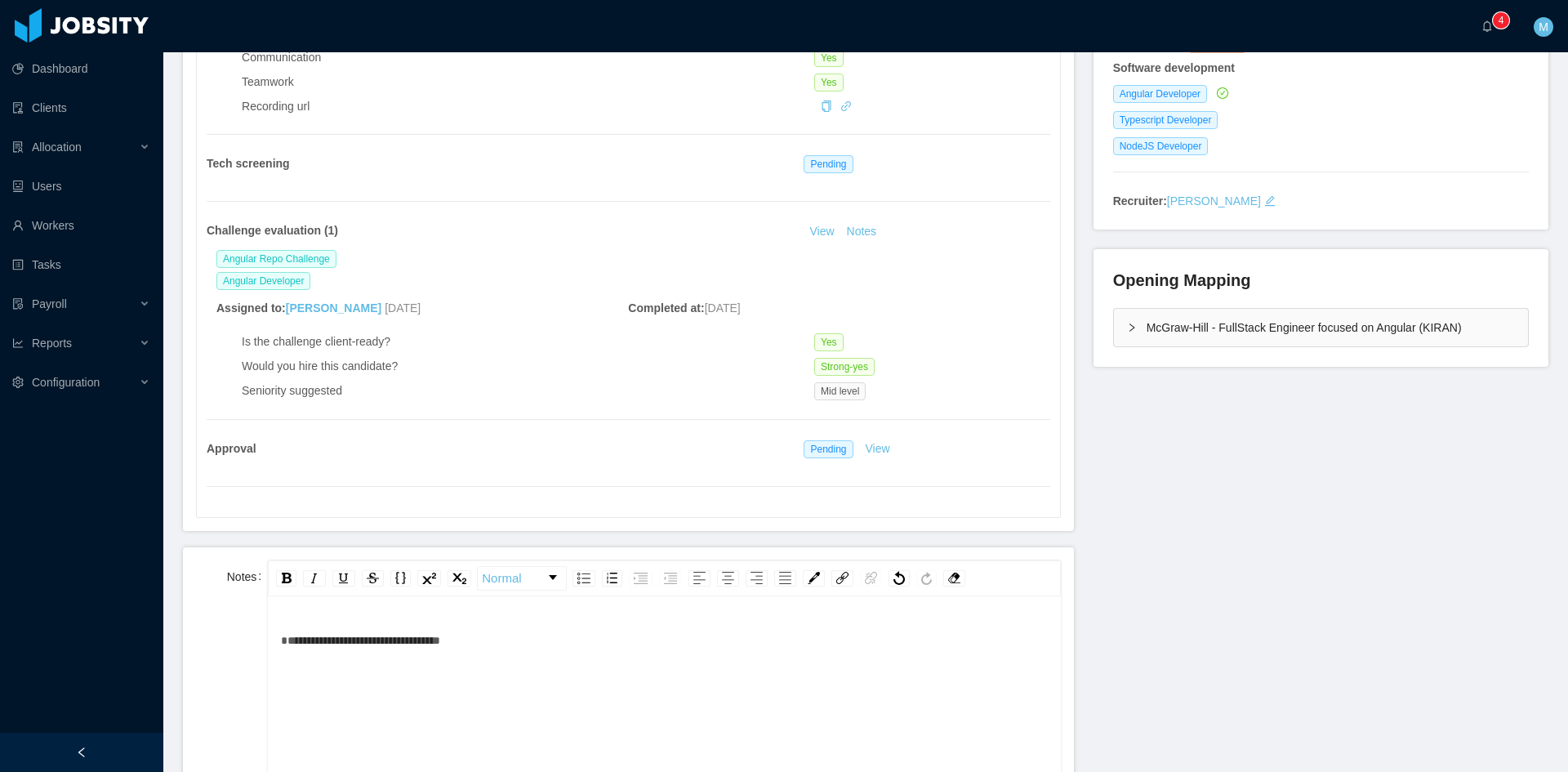
click at [282, 640] on span "**********" at bounding box center [360, 640] width 160 height 12
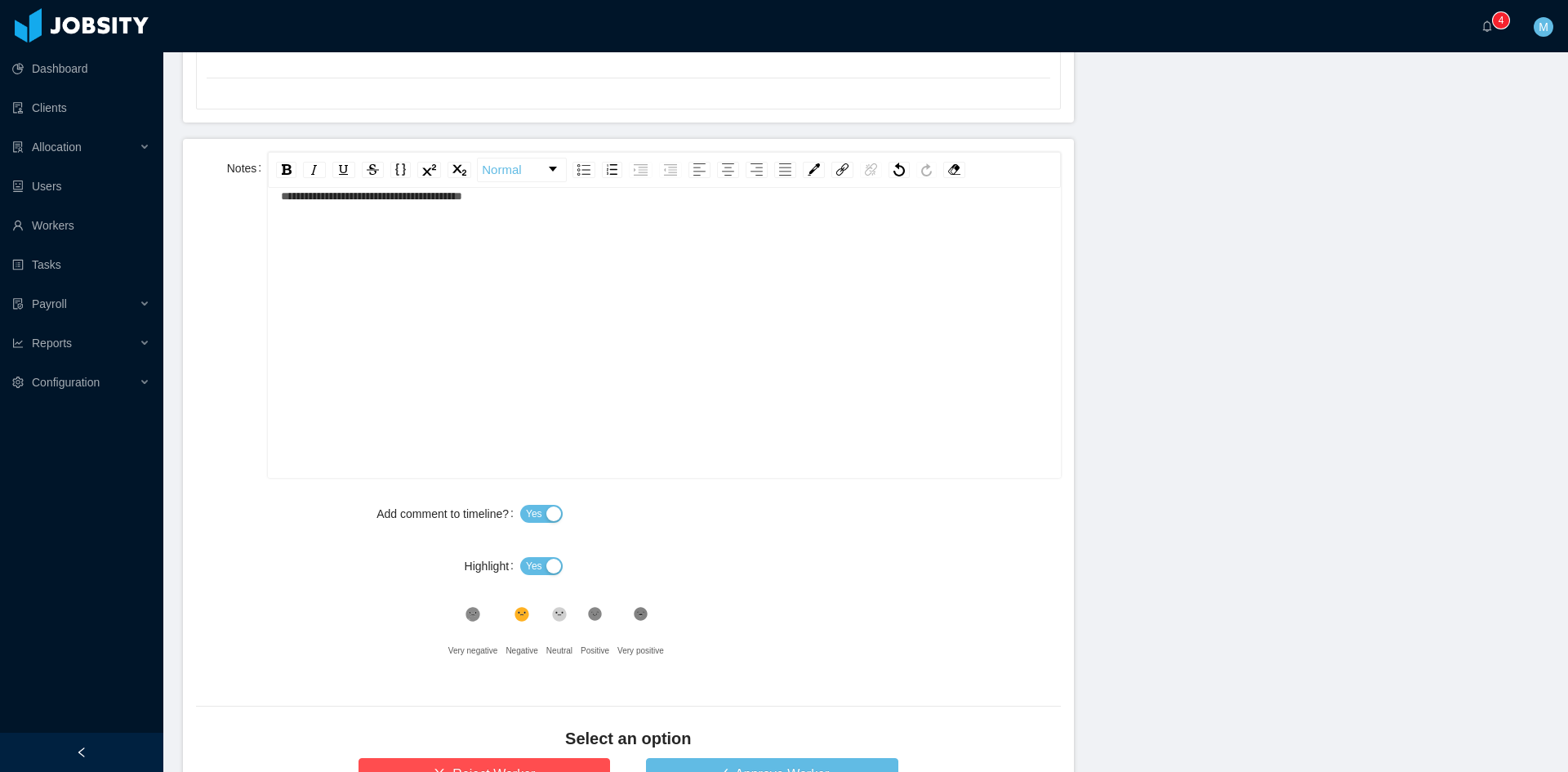
scroll to position [816, 0]
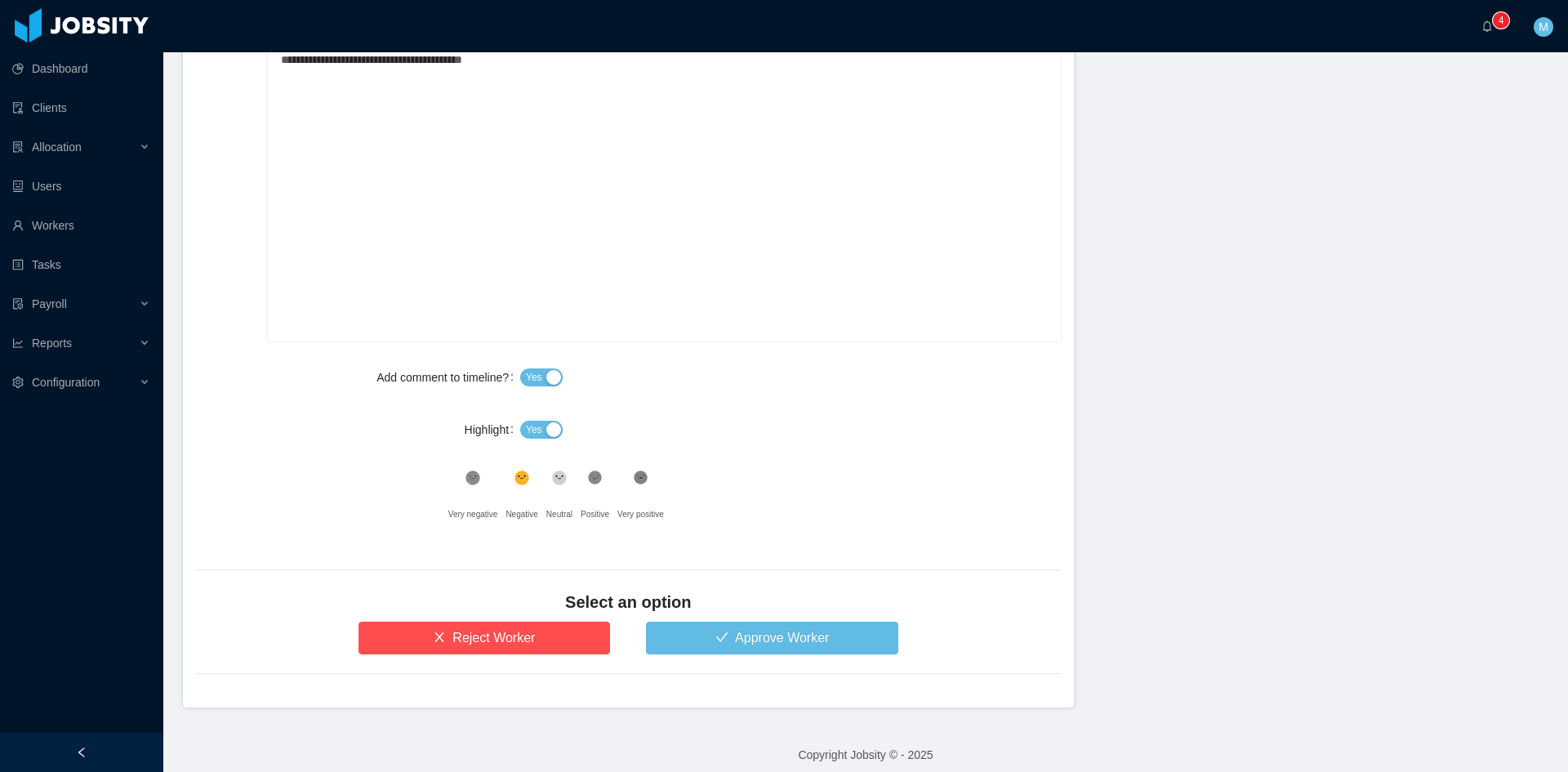
click at [532, 431] on span "Yes" at bounding box center [534, 429] width 17 height 17
click at [594, 485] on div ".st1{fill:#232323}" at bounding box center [595, 482] width 29 height 32
click at [757, 638] on button "Approve Worker" at bounding box center [772, 637] width 252 height 32
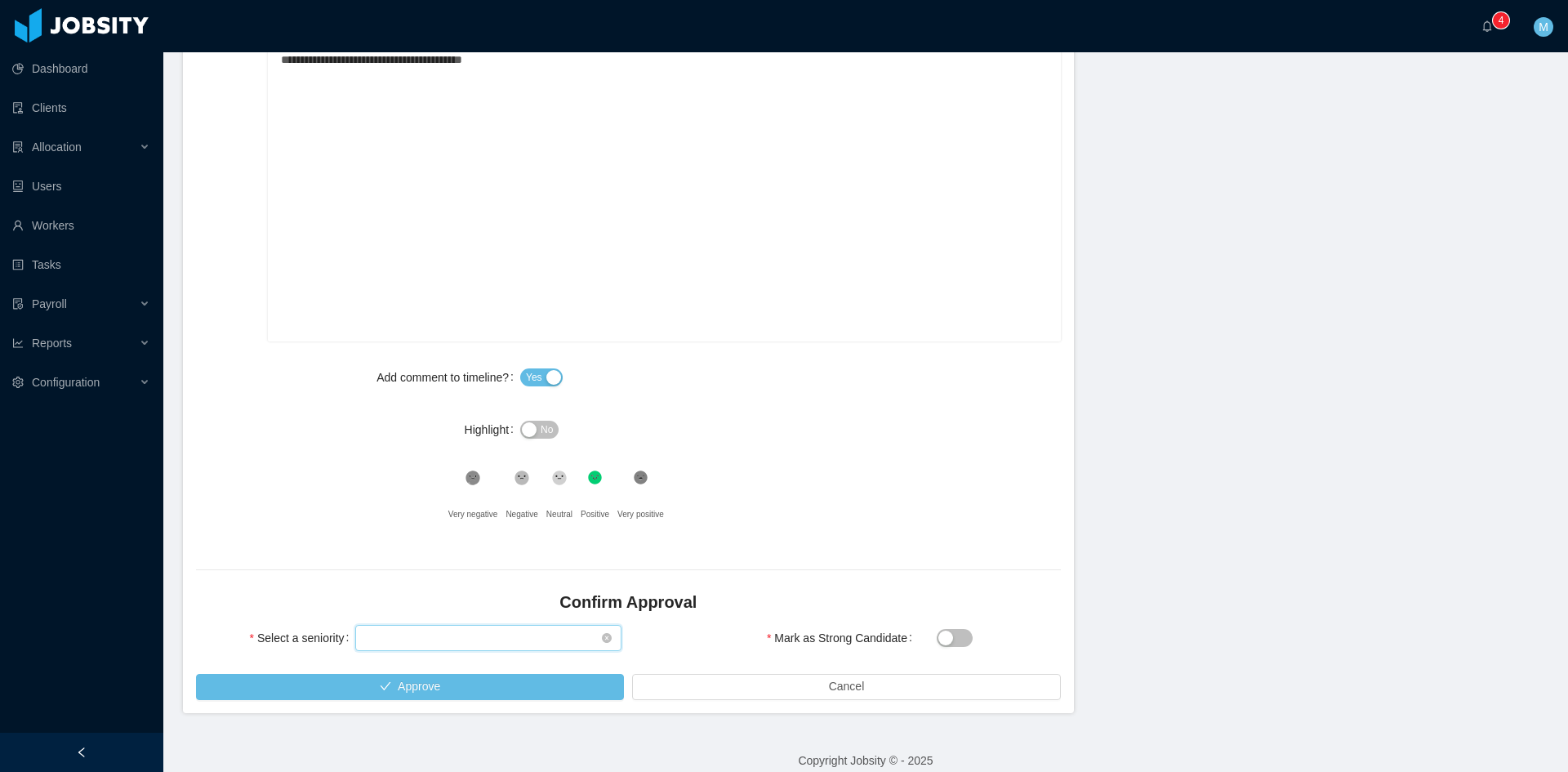
click at [468, 634] on div "Select seniority" at bounding box center [484, 637] width 236 height 25
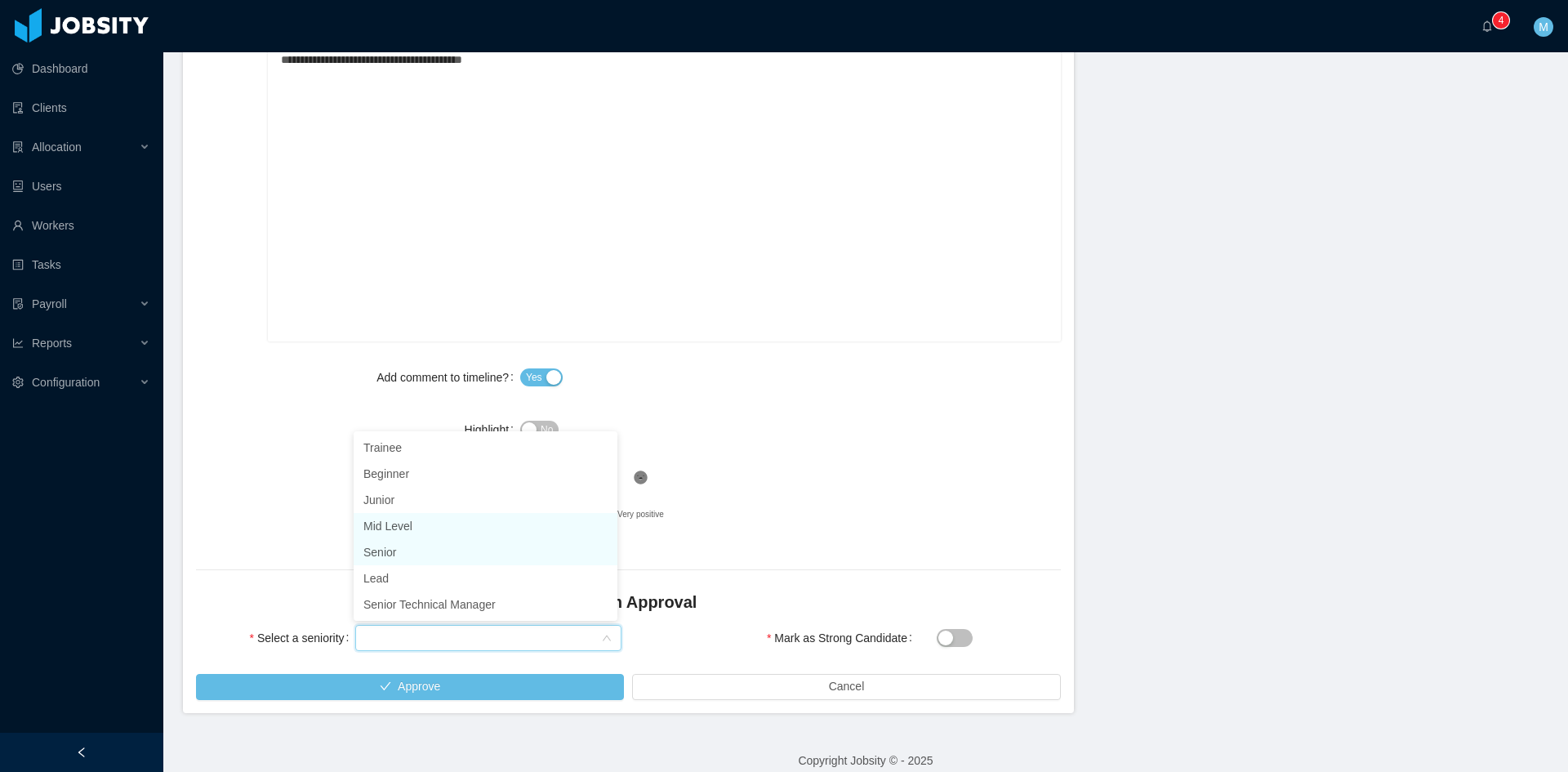
click at [400, 532] on li "Mid Level" at bounding box center [486, 526] width 264 height 27
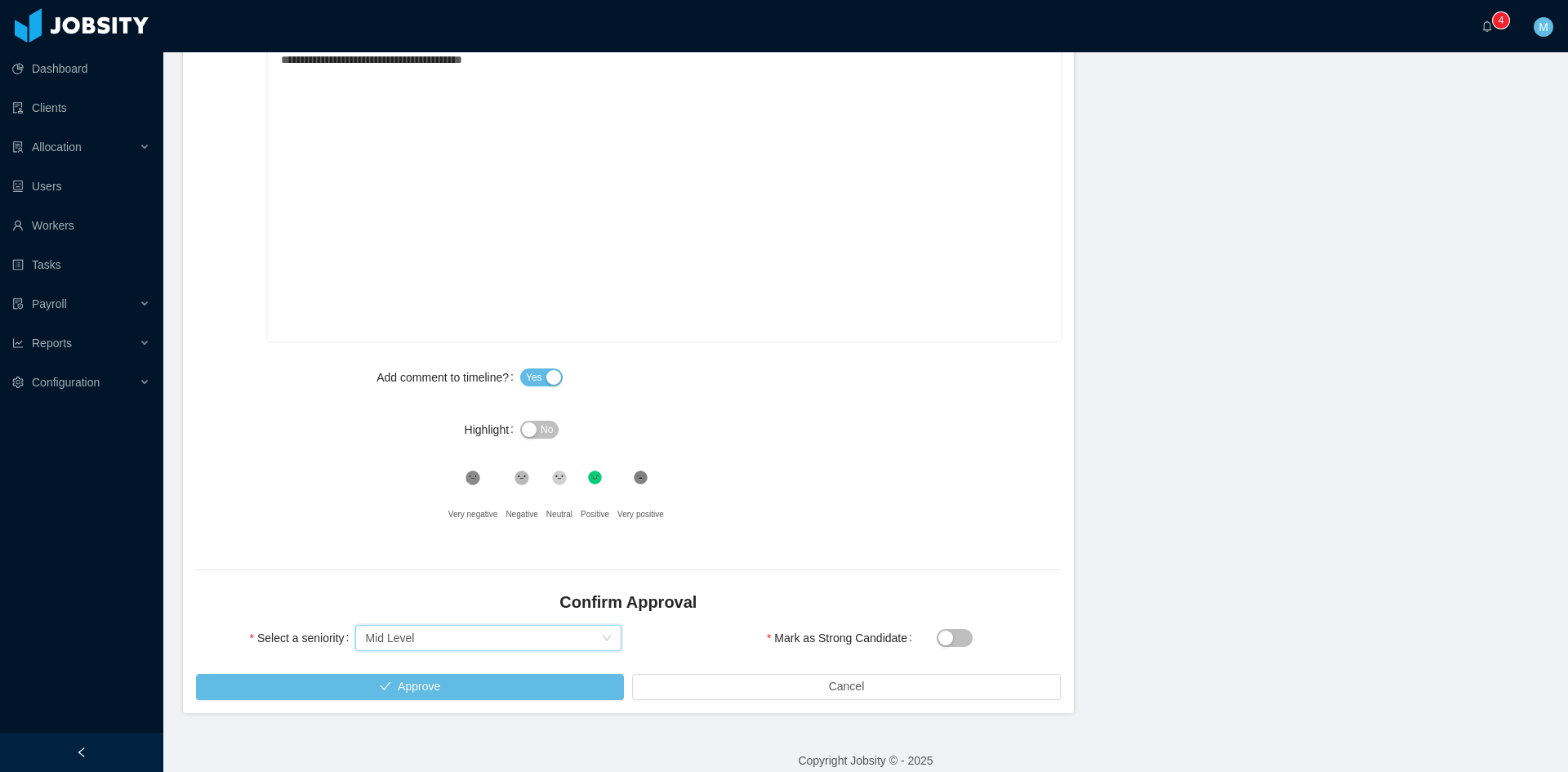
scroll to position [272, 0]
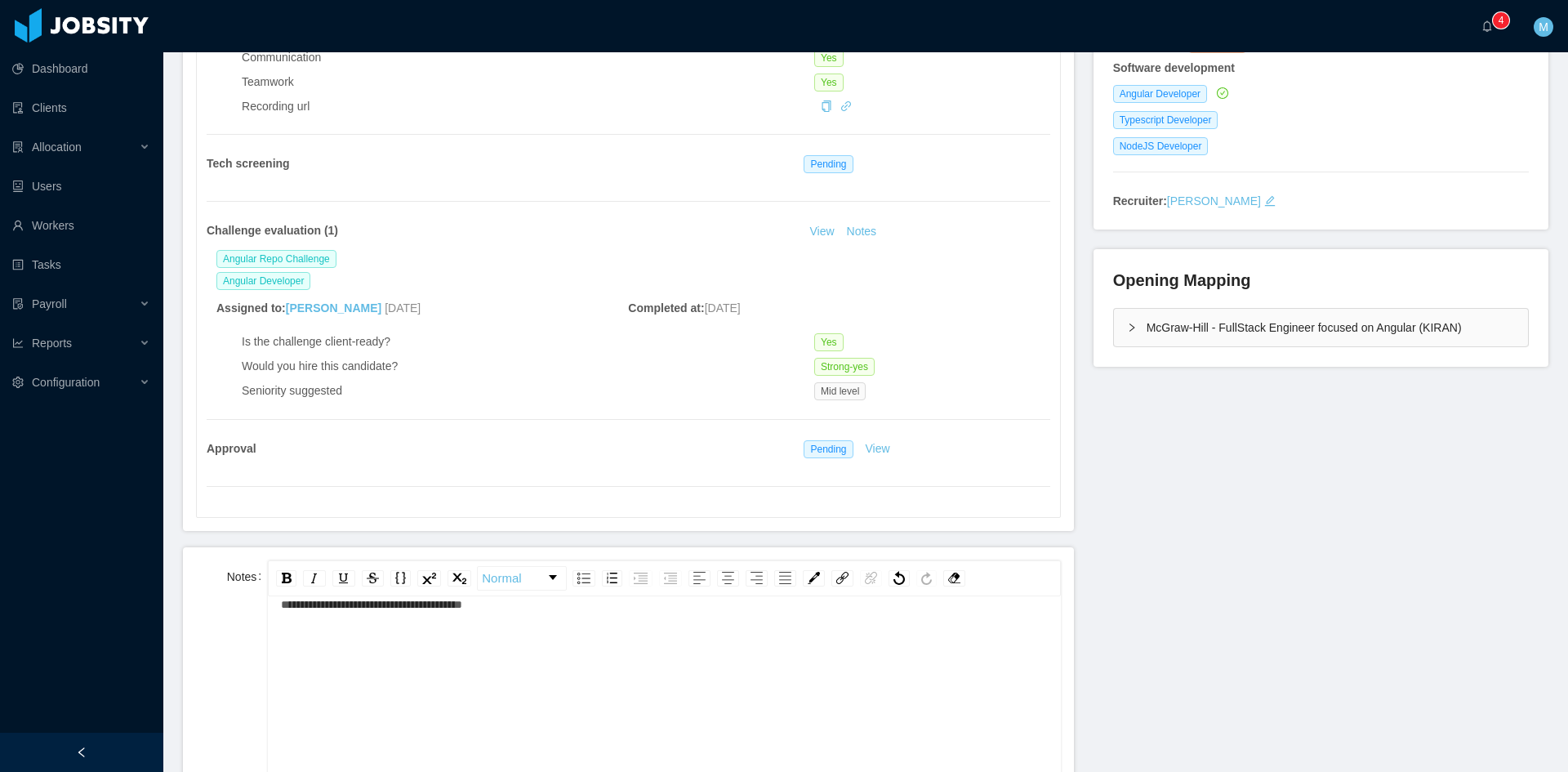
click at [1137, 328] on div "McGraw-Hill - FullStack Engineer focused on Angular (KIRAN)" at bounding box center [1321, 327] width 414 height 37
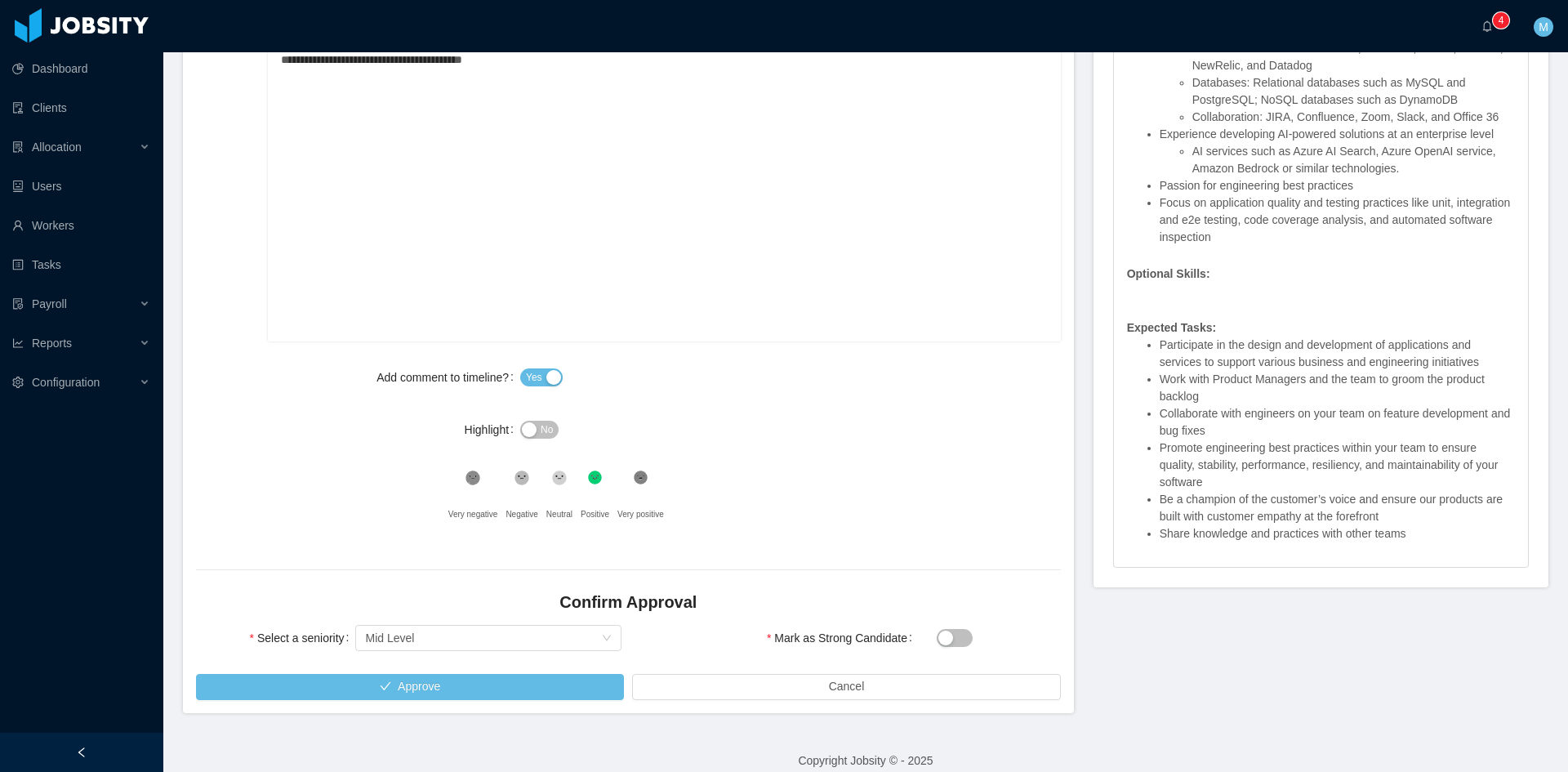
scroll to position [834, 0]
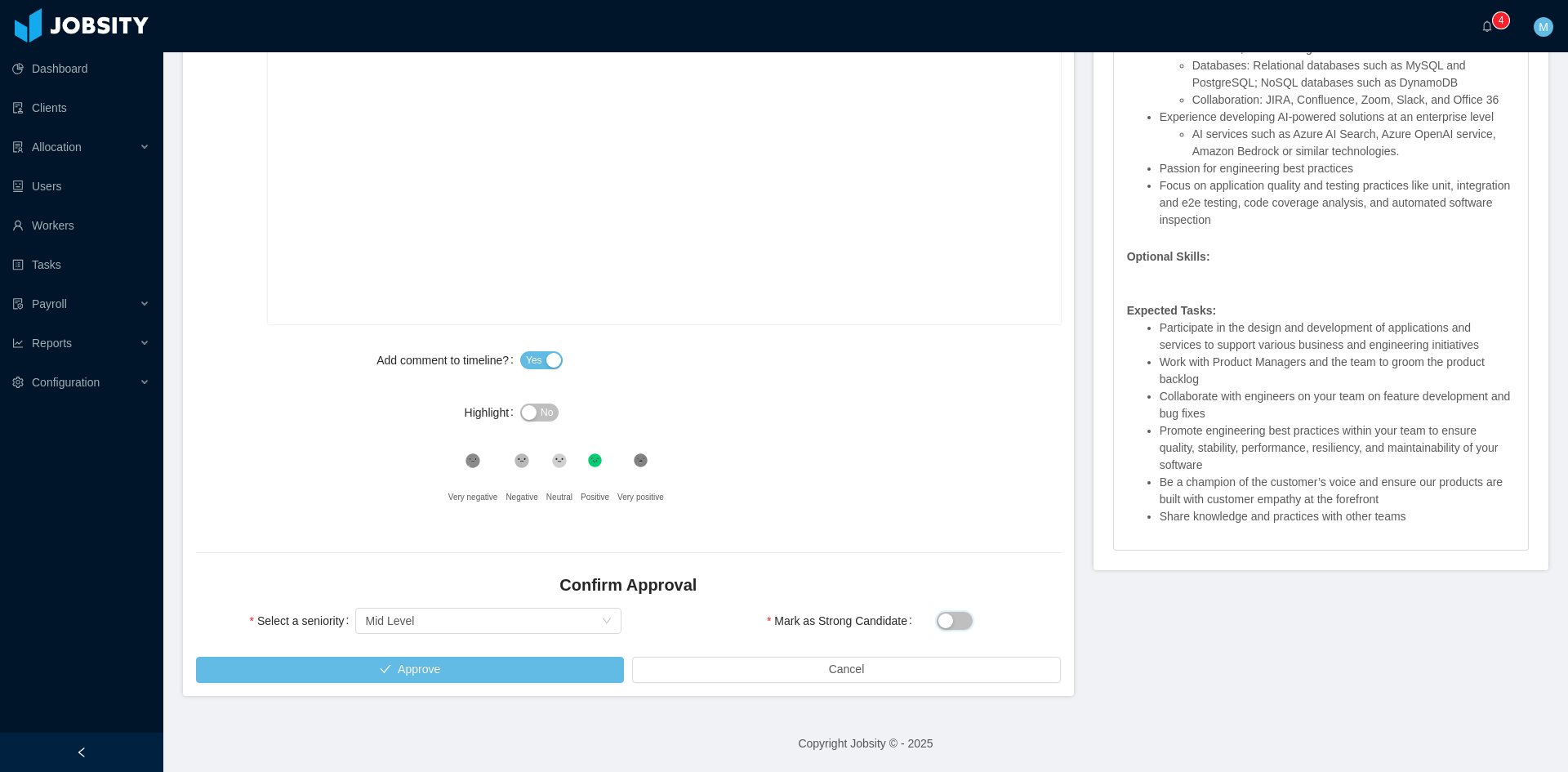
drag, startPoint x: 953, startPoint y: 615, endPoint x: 879, endPoint y: 639, distance: 77.8
click at [953, 616] on button "Mark as Strong Candidate" at bounding box center [954, 620] width 35 height 18
click at [582, 663] on button "Approve" at bounding box center [410, 670] width 428 height 27
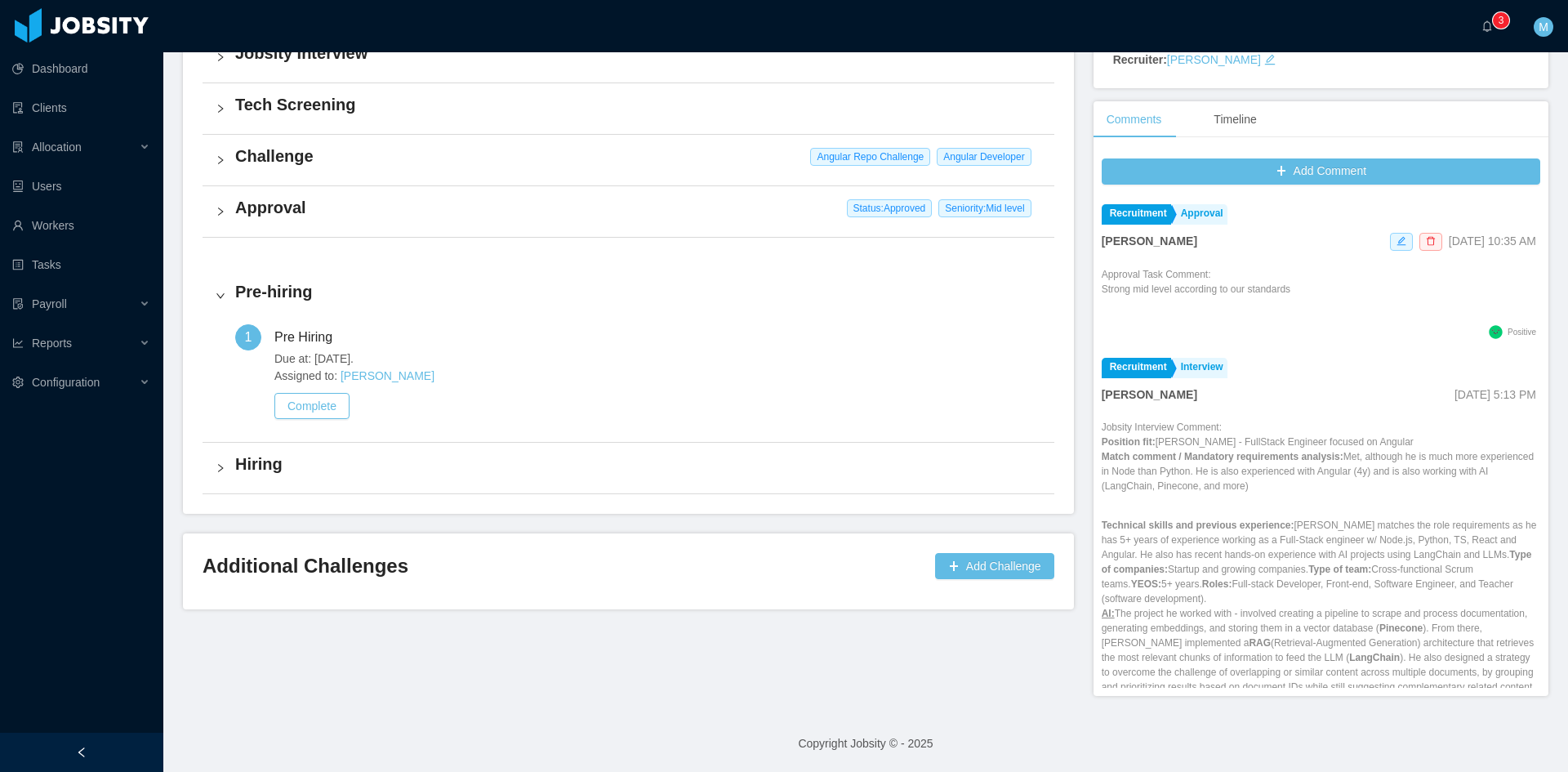
scroll to position [451, 0]
click at [1490, 19] on a=83ded146-cd66-4514-80a8-9a7b1e1b5eb6/Matias%20Marin"] "0 1 2 3 4 5 6 7 8 9 0 1 2 3 4 5 6 7 8 9 0 1 2 3 4 5 6 7 8 9" at bounding box center [1491, 26] width 20 height 52
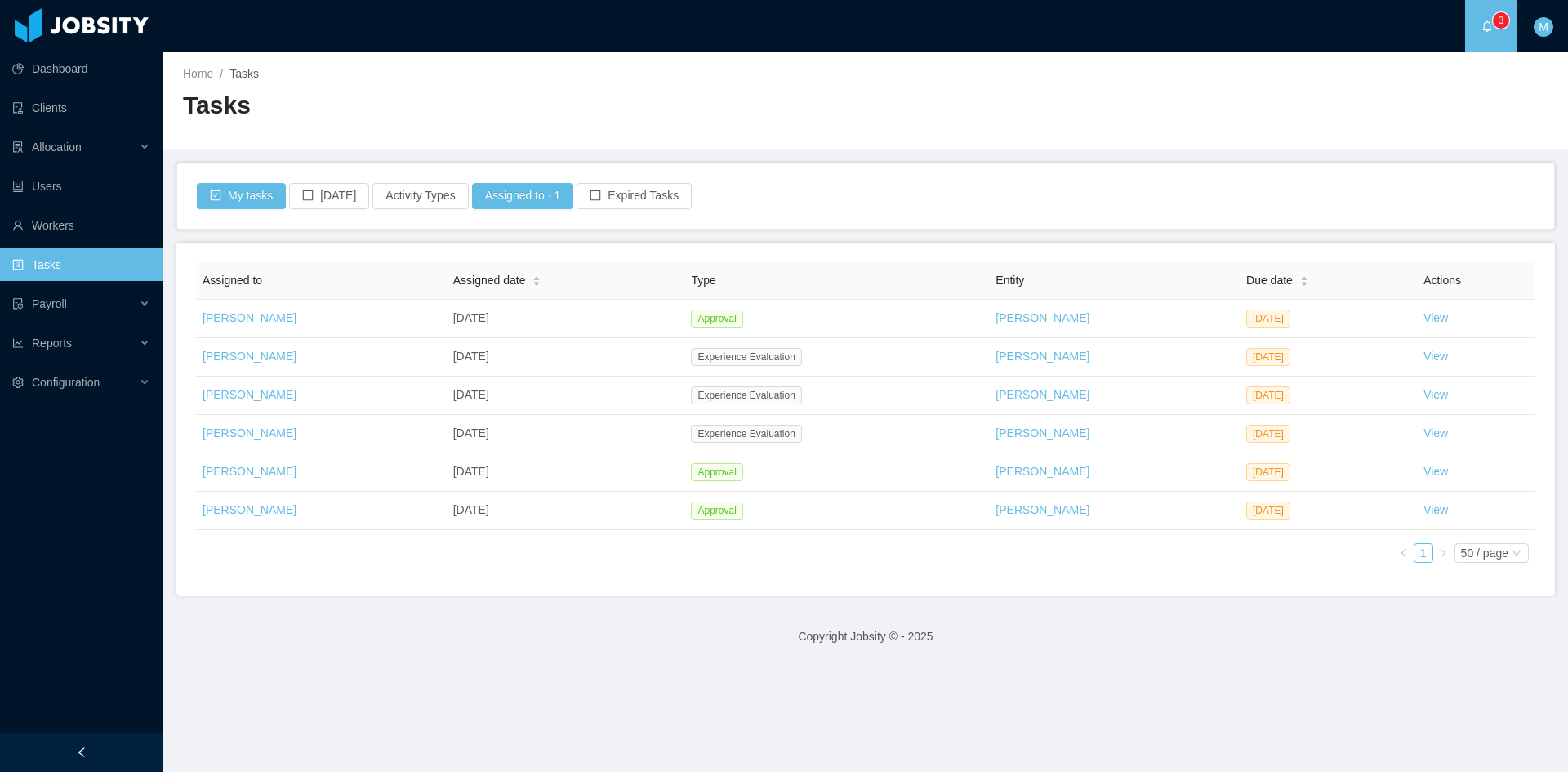
click at [606, 612] on footer "Copyright Jobsity © - 2025" at bounding box center [866, 636] width 1405 height 56
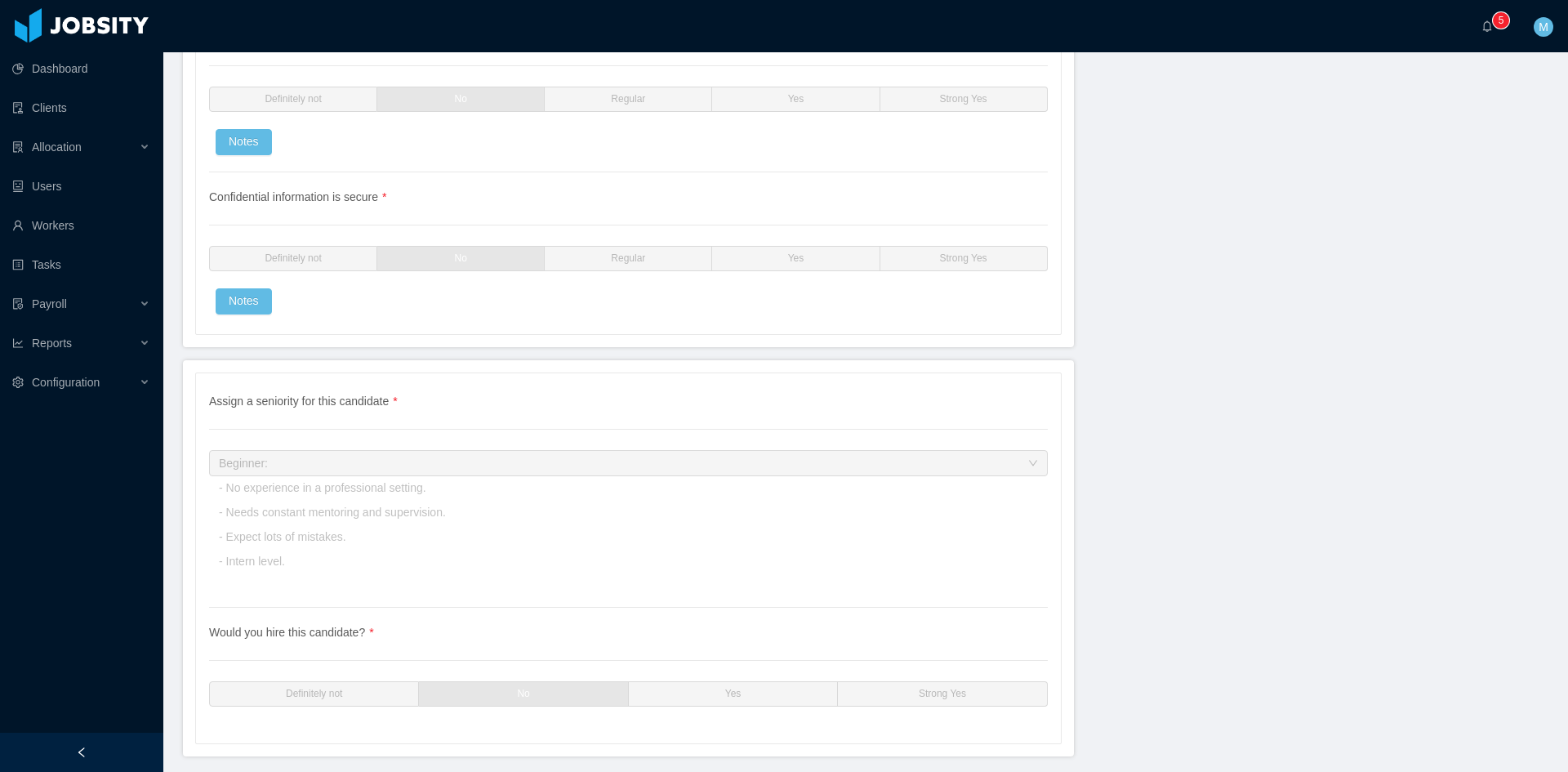
scroll to position [4824, 0]
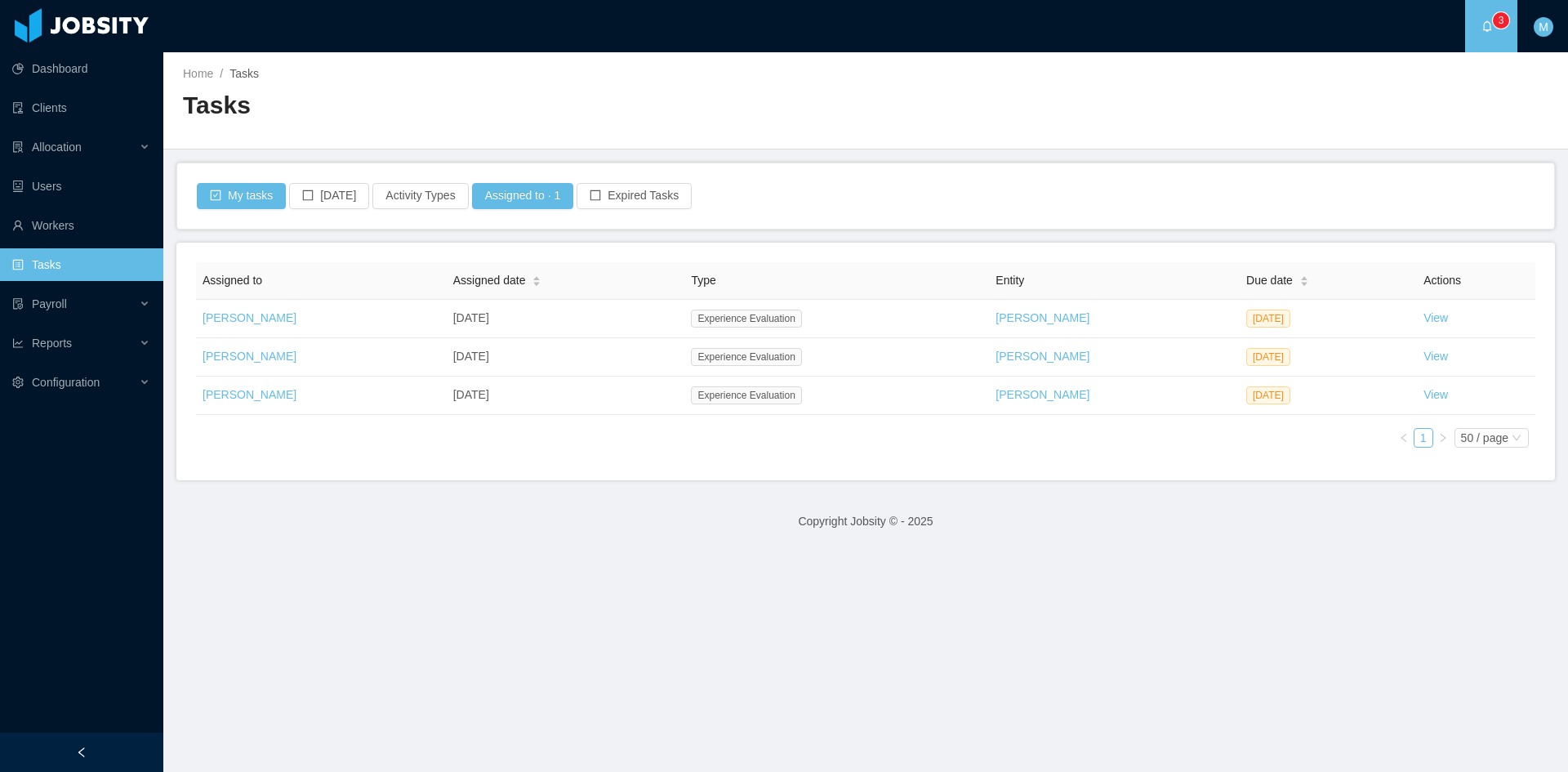
click at [497, 630] on main "Home / Tasks / Tasks My tasks Today Activity Types Assigned to · 1 Expired Task…" at bounding box center [866, 412] width 1405 height 720
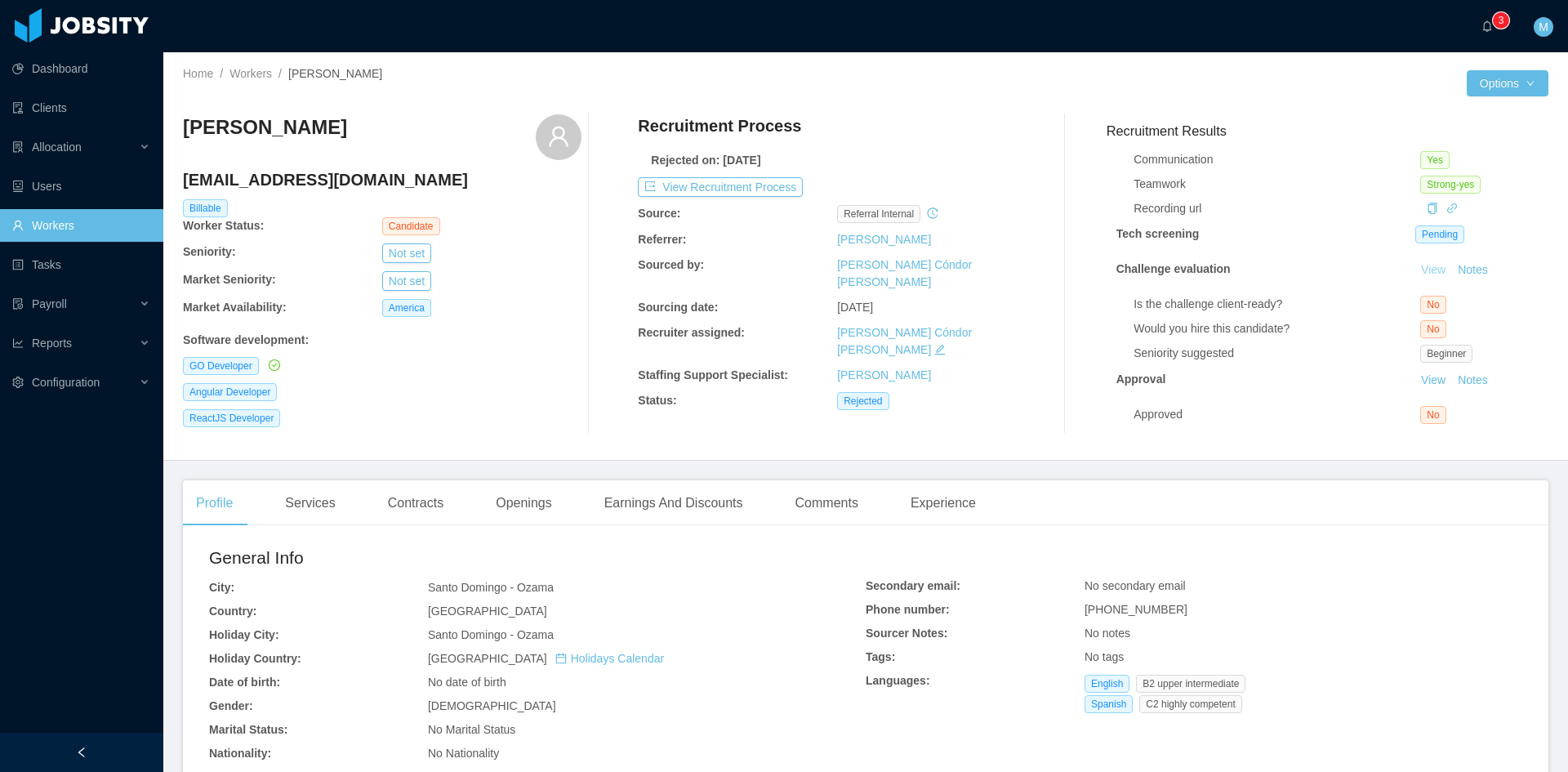
click at [1415, 263] on link "View" at bounding box center [1433, 269] width 35 height 13
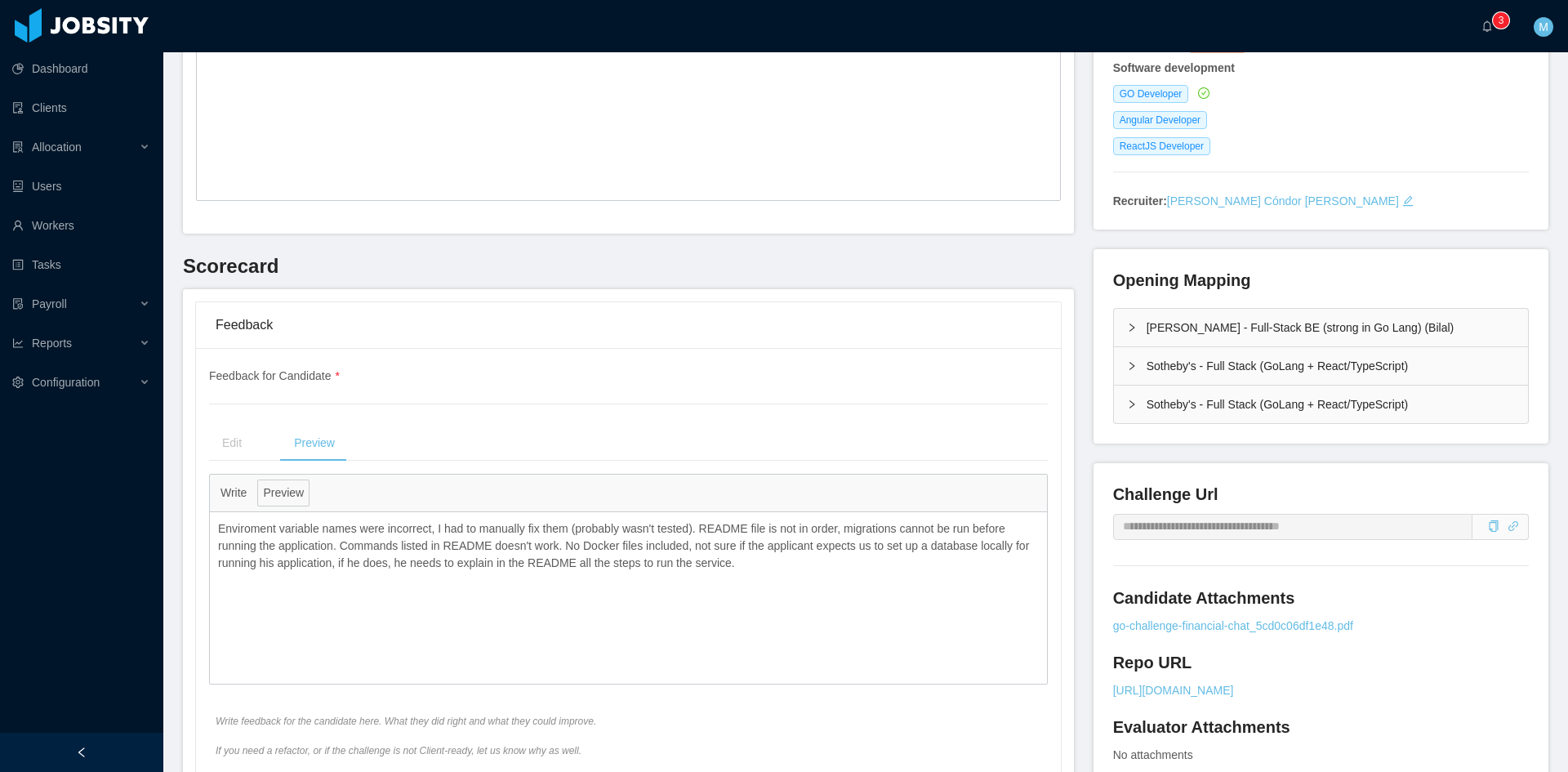
scroll to position [409, 0]
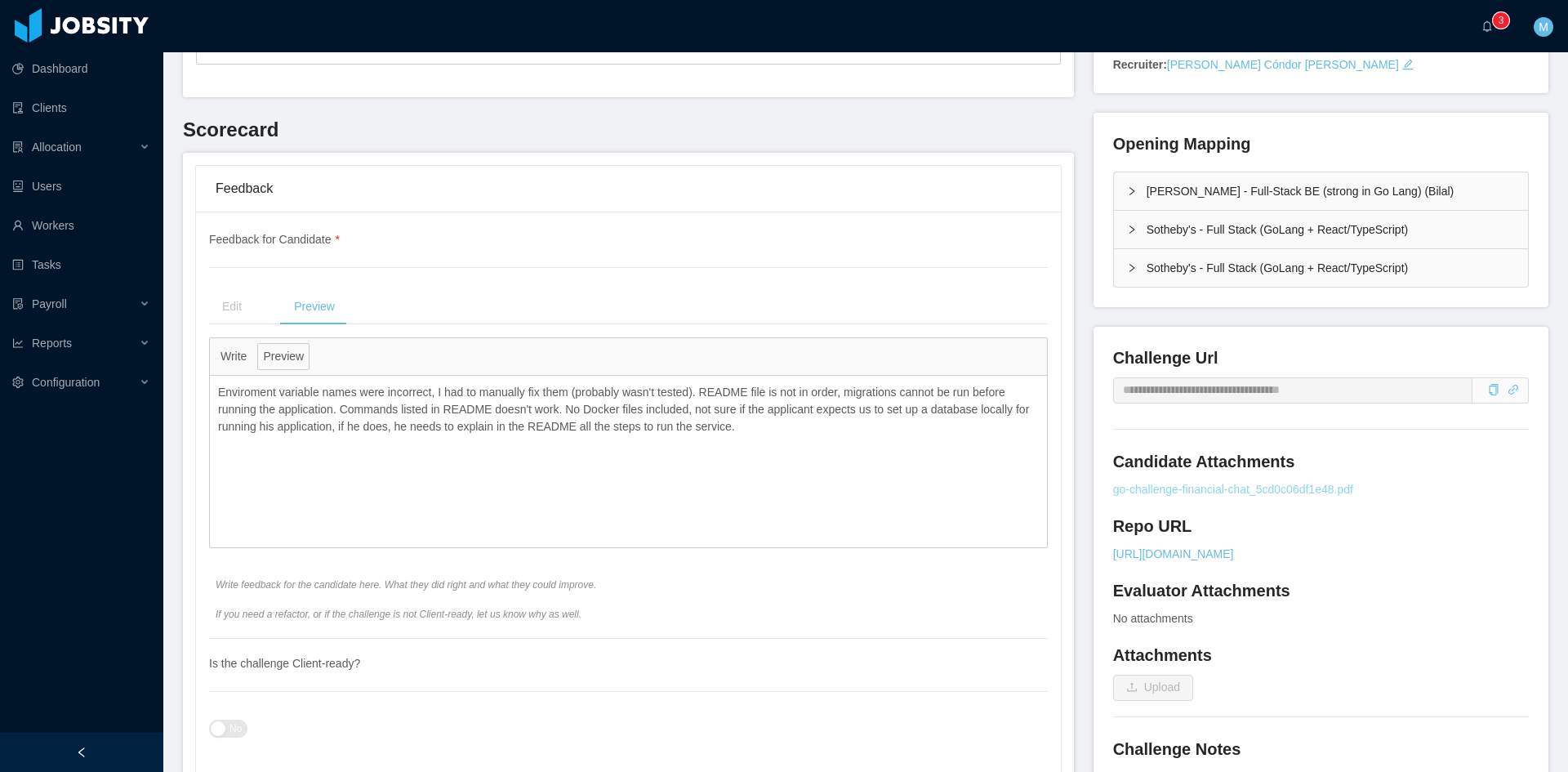
click at [1190, 490] on link "go-challenge-financial-chat_5cd0c06df1e48.pdf" at bounding box center [1321, 488] width 416 height 17
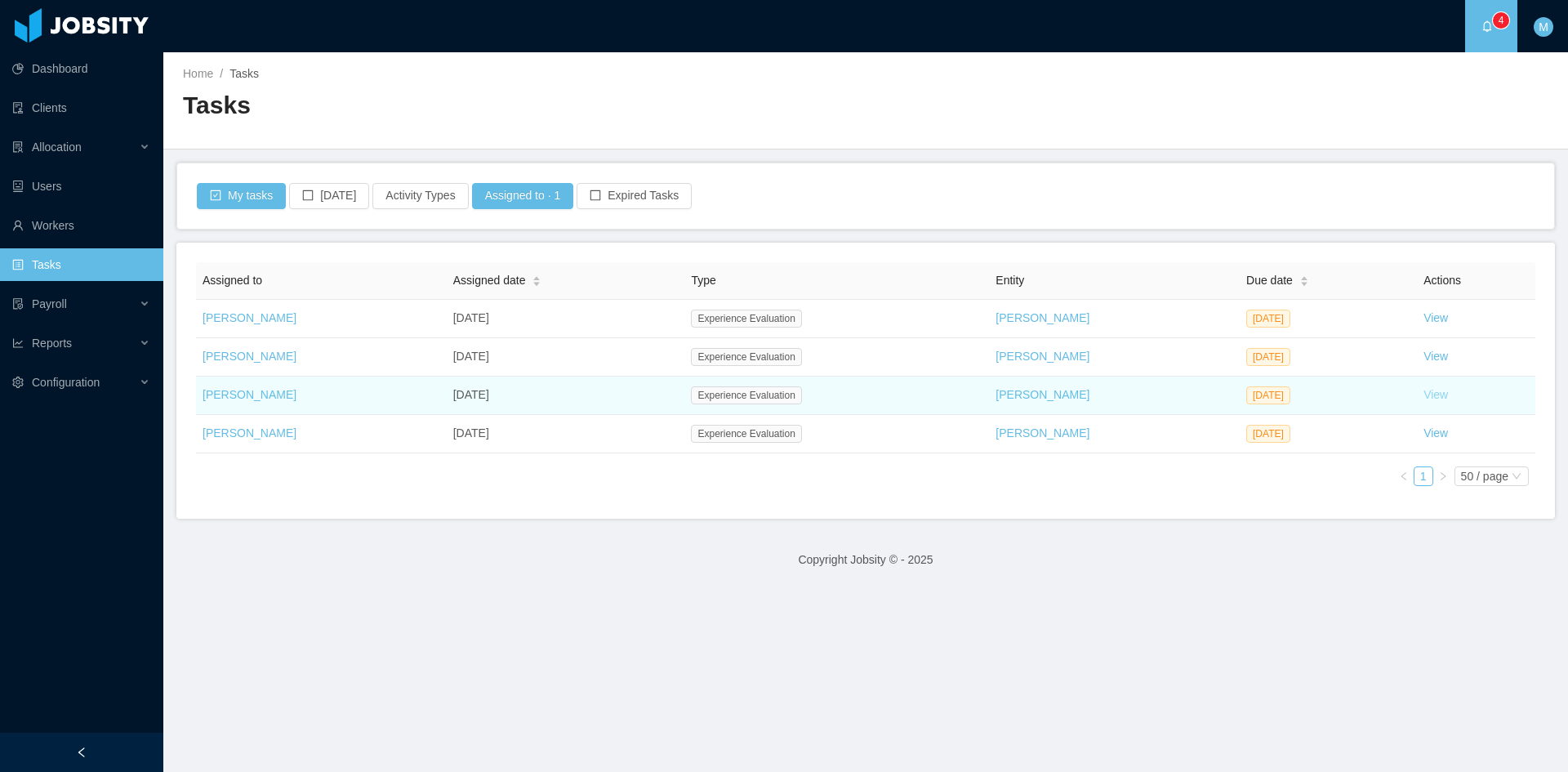
click at [1424, 392] on link "View" at bounding box center [1436, 394] width 25 height 13
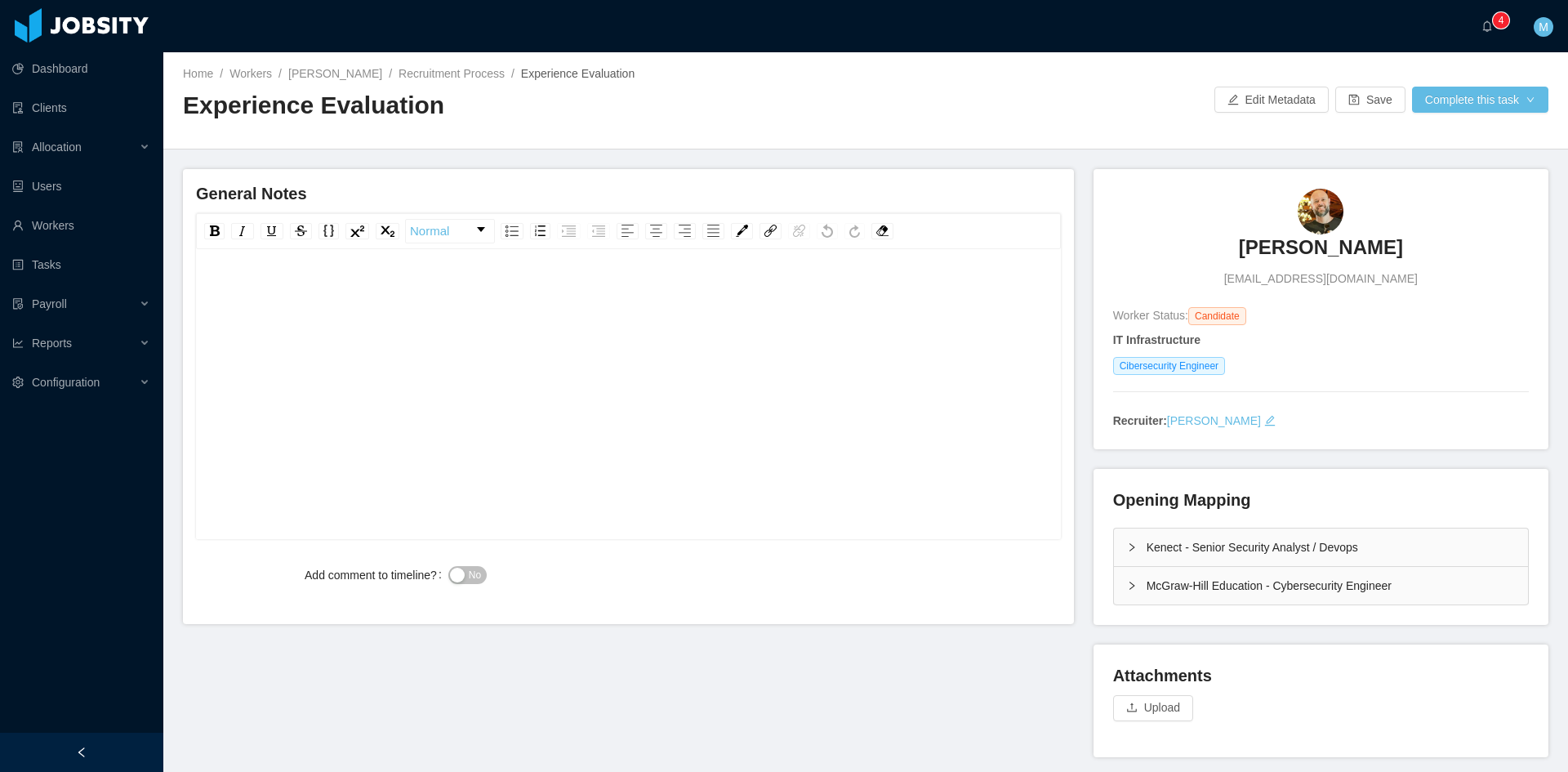
click at [1118, 593] on div "McGraw-Hill Education - Cybersecurity Engineer" at bounding box center [1321, 586] width 414 height 37
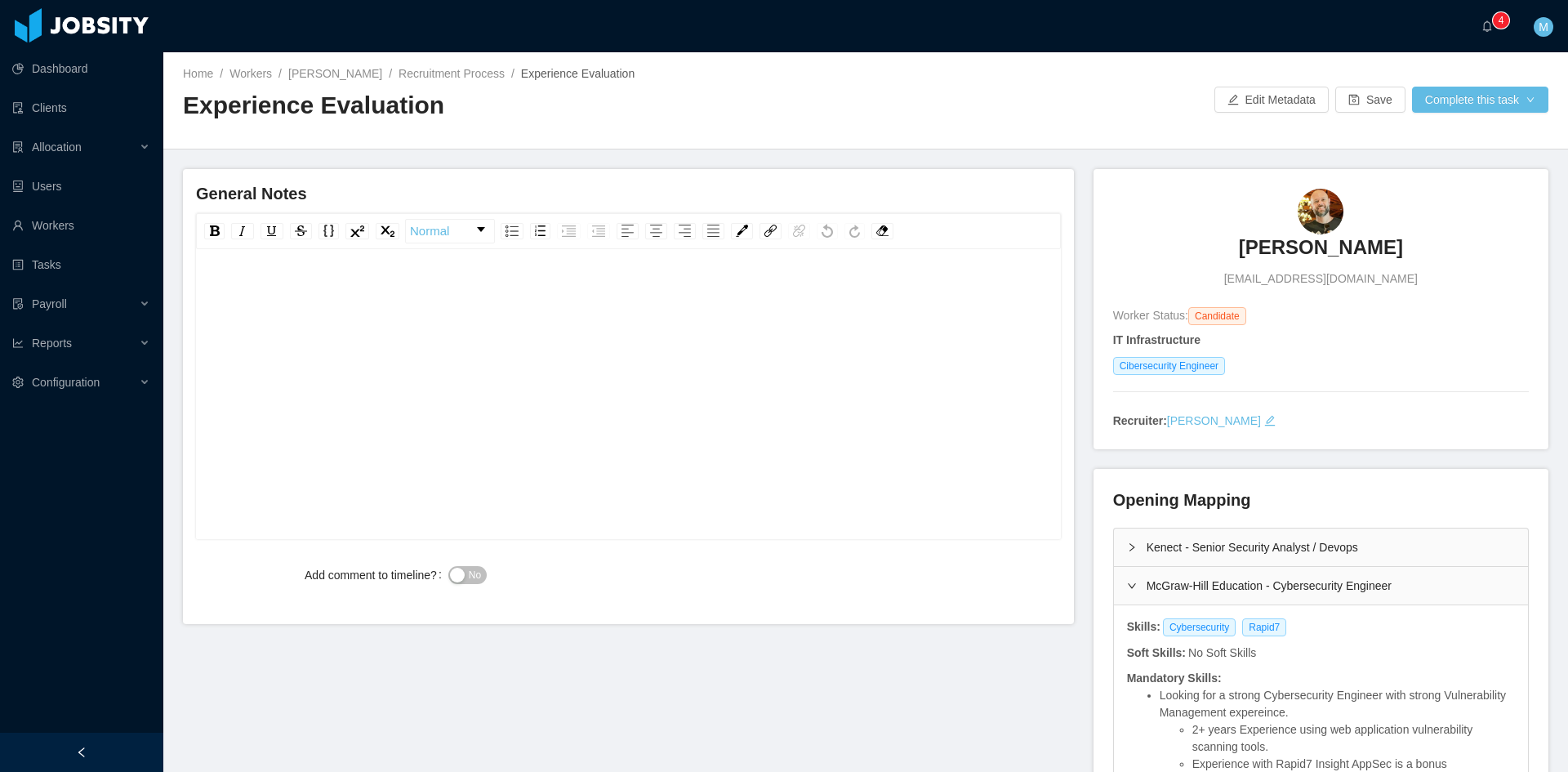
click at [1128, 545] on icon "icon: right" at bounding box center [1133, 547] width 10 height 10
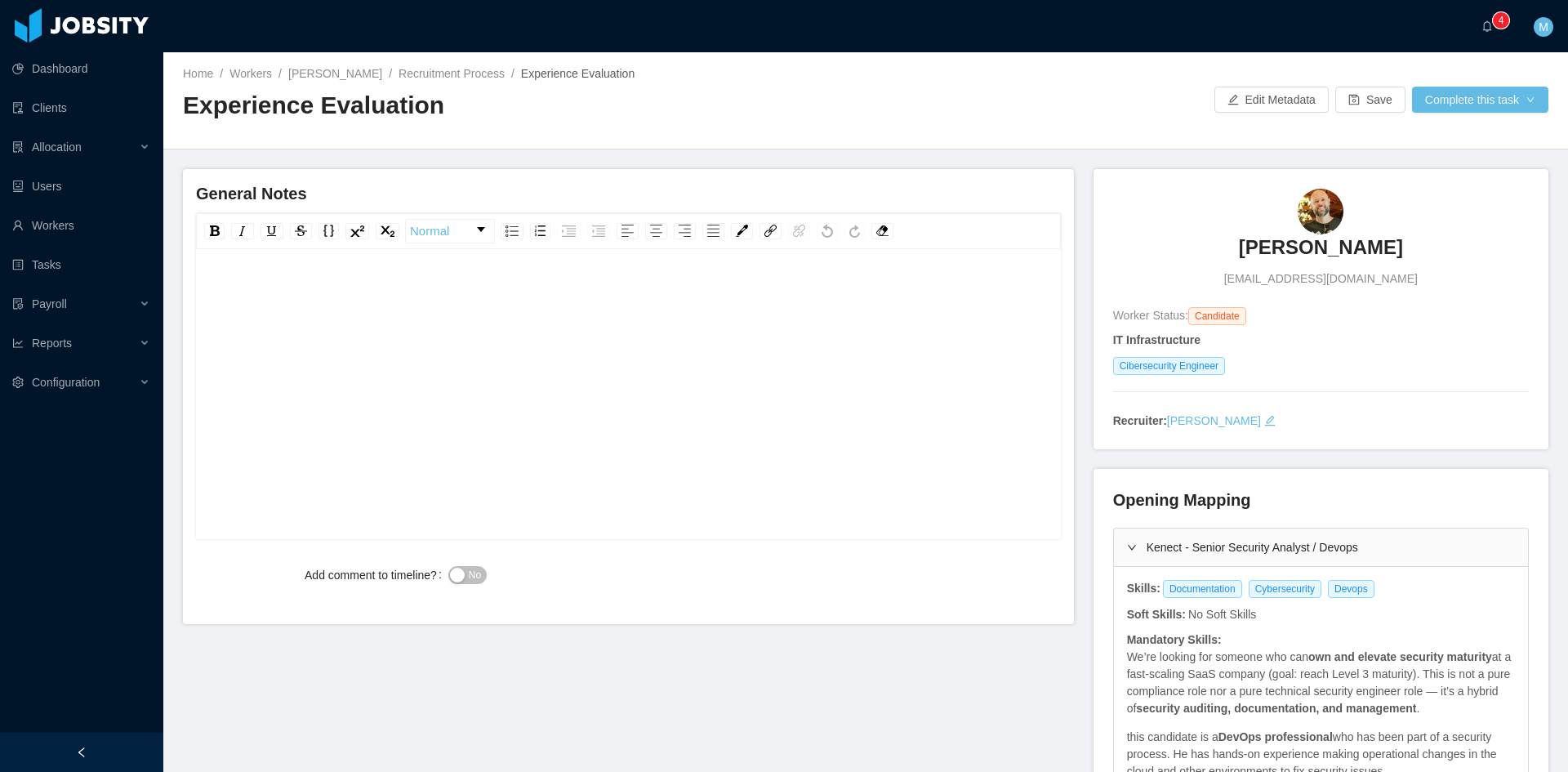
click at [494, 327] on div "rdw-editor" at bounding box center [628, 419] width 840 height 286
click at [744, 287] on div "**********" at bounding box center [628, 292] width 840 height 32
click at [745, 301] on div "**********" at bounding box center [628, 292] width 840 height 32
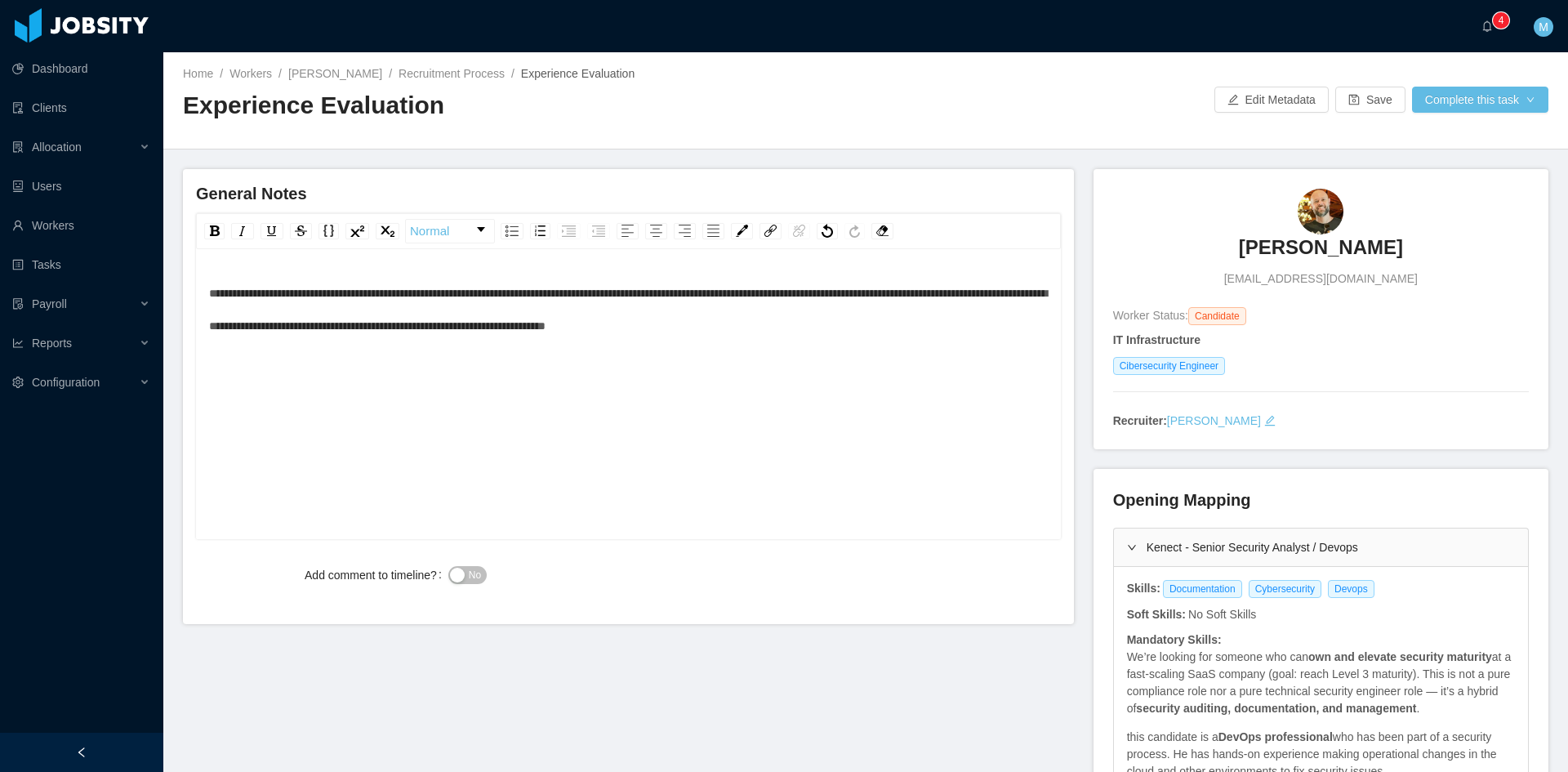
click at [947, 342] on div "**********" at bounding box center [628, 309] width 840 height 65
click at [946, 322] on div "**********" at bounding box center [628, 309] width 840 height 65
click at [980, 318] on div "**********" at bounding box center [628, 309] width 840 height 65
click at [1032, 322] on div "**********" at bounding box center [628, 396] width 865 height 286
click at [489, 342] on div "**********" at bounding box center [628, 309] width 840 height 65
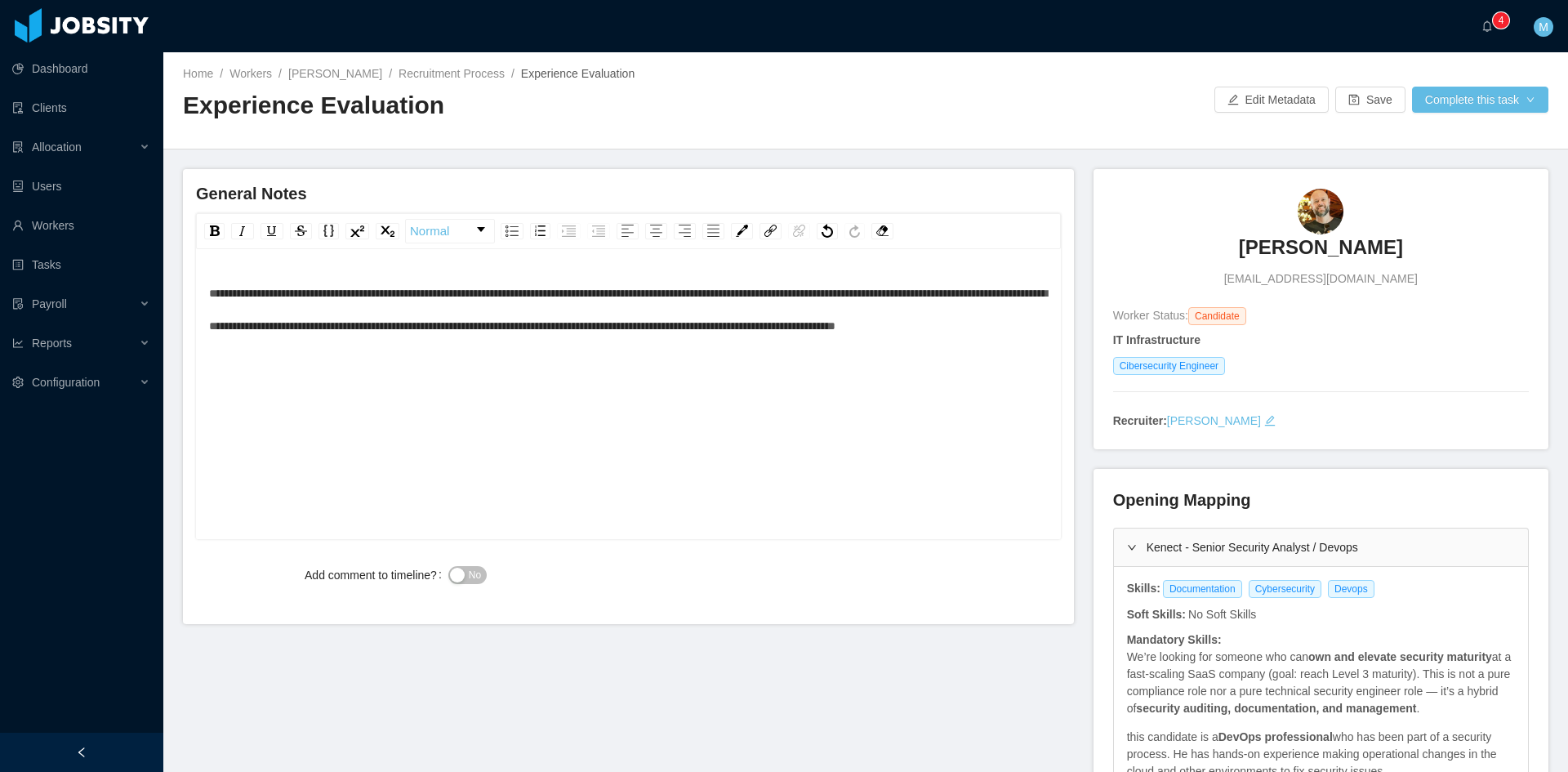
click at [475, 579] on span "No" at bounding box center [475, 575] width 12 height 17
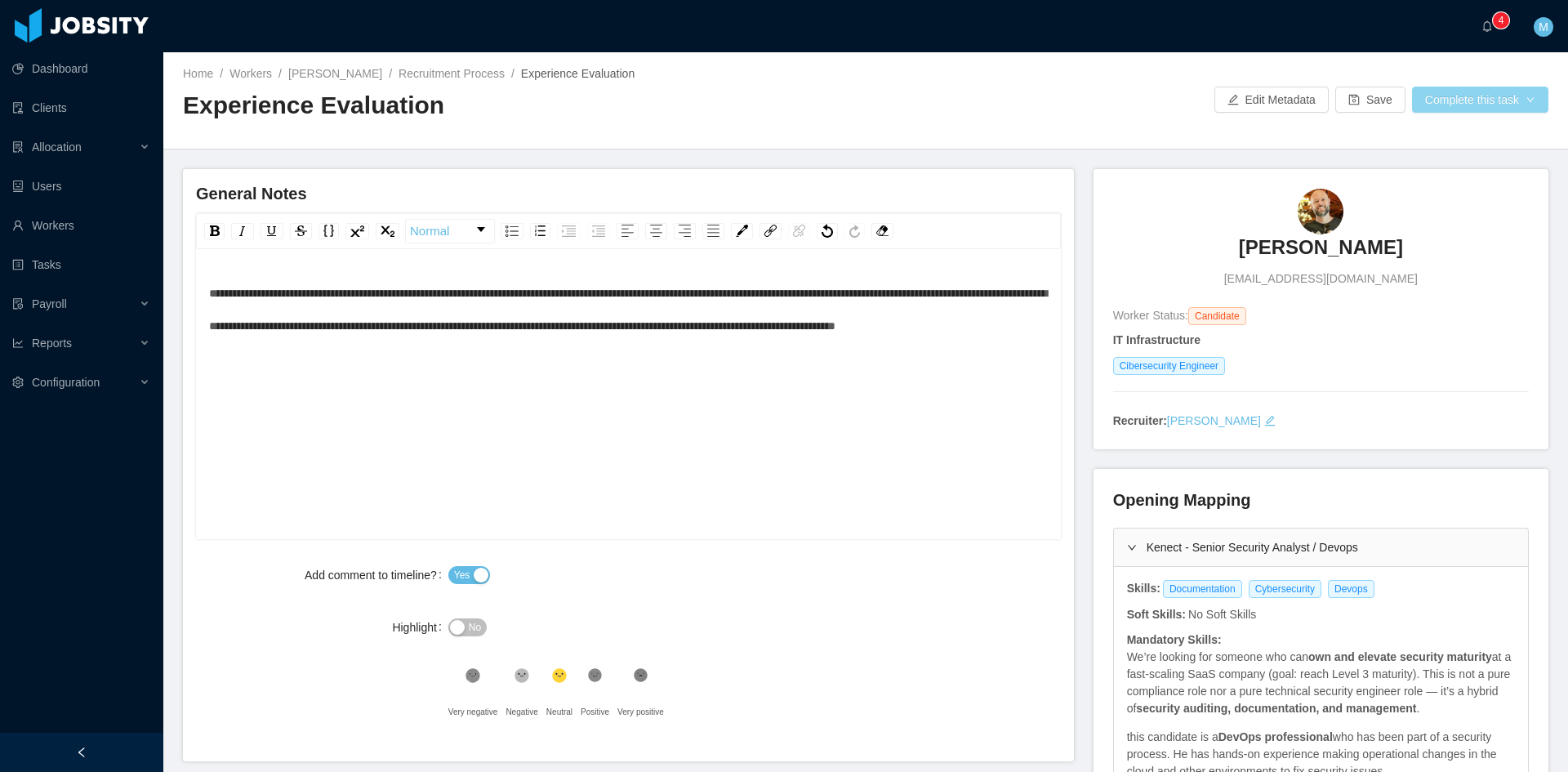
click at [1490, 94] on button "Complete this task" at bounding box center [1480, 99] width 137 height 27
click at [608, 673] on div ".st1{fill:#232323} Positive" at bounding box center [599, 695] width 36 height 65
click at [1457, 87] on button "Complete this task" at bounding box center [1480, 99] width 137 height 27
click at [1475, 129] on button "Save Evaluation" at bounding box center [1470, 136] width 127 height 27
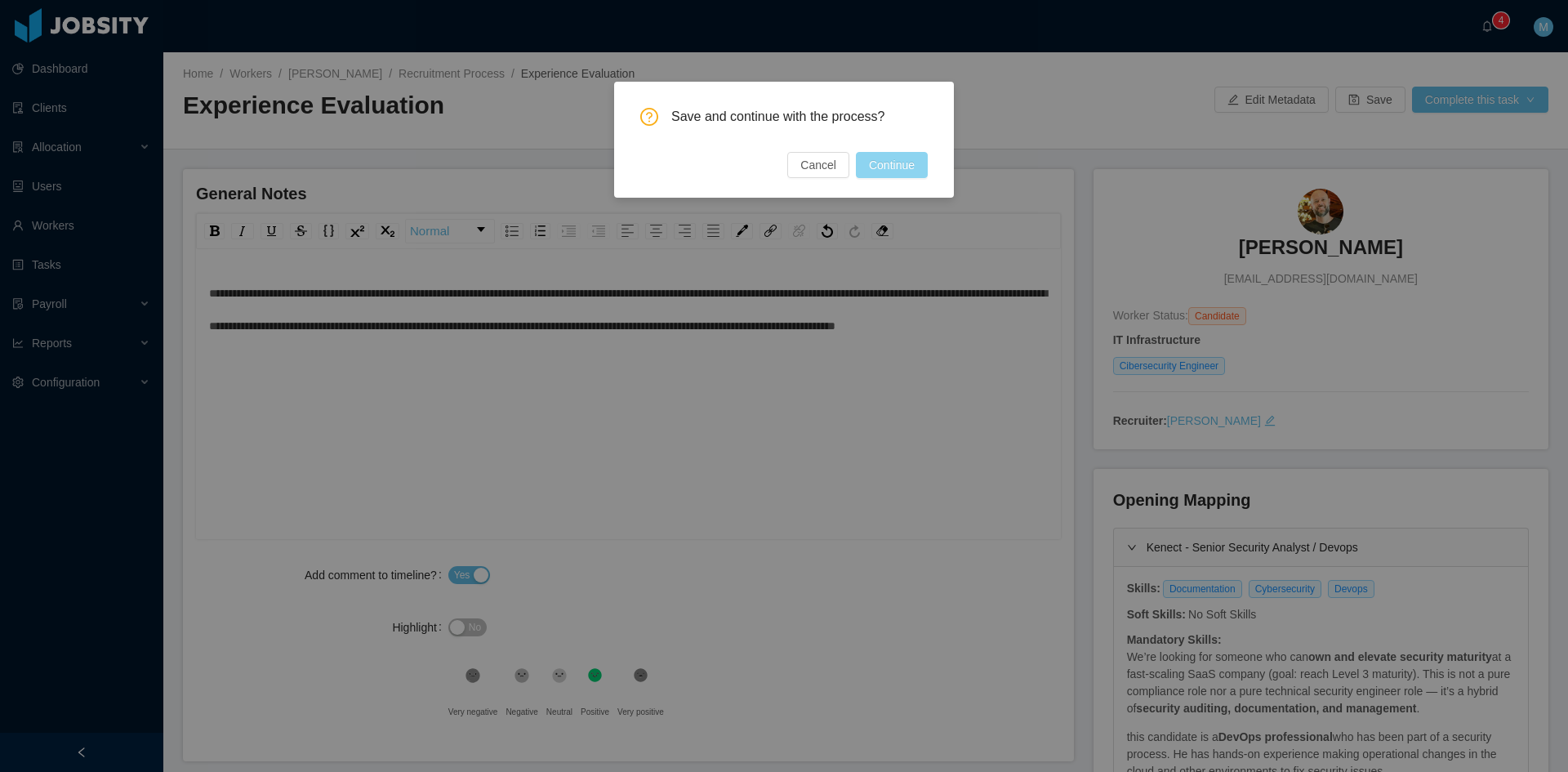
click at [879, 160] on button "Continue" at bounding box center [891, 164] width 72 height 27
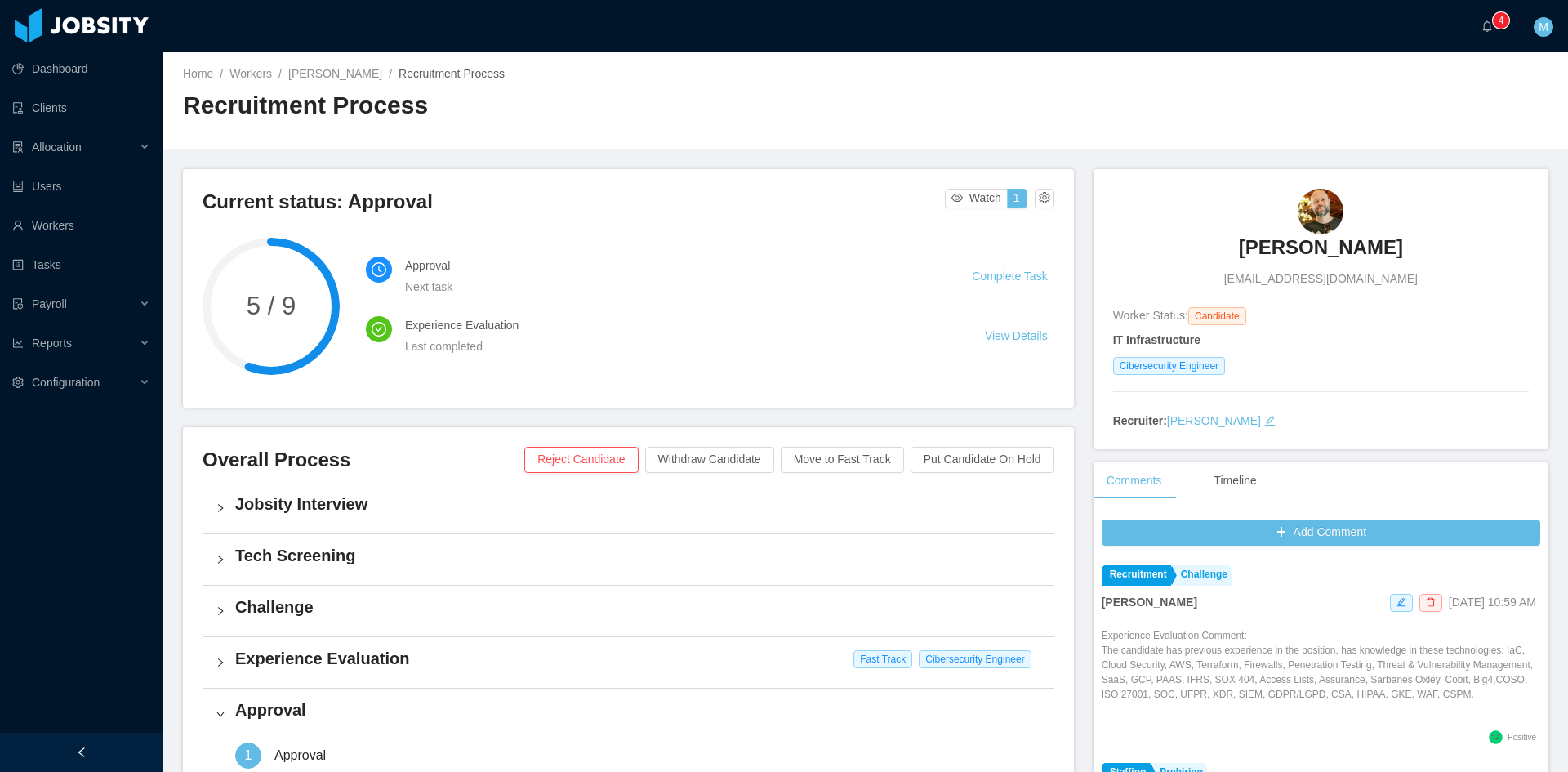
scroll to position [272, 0]
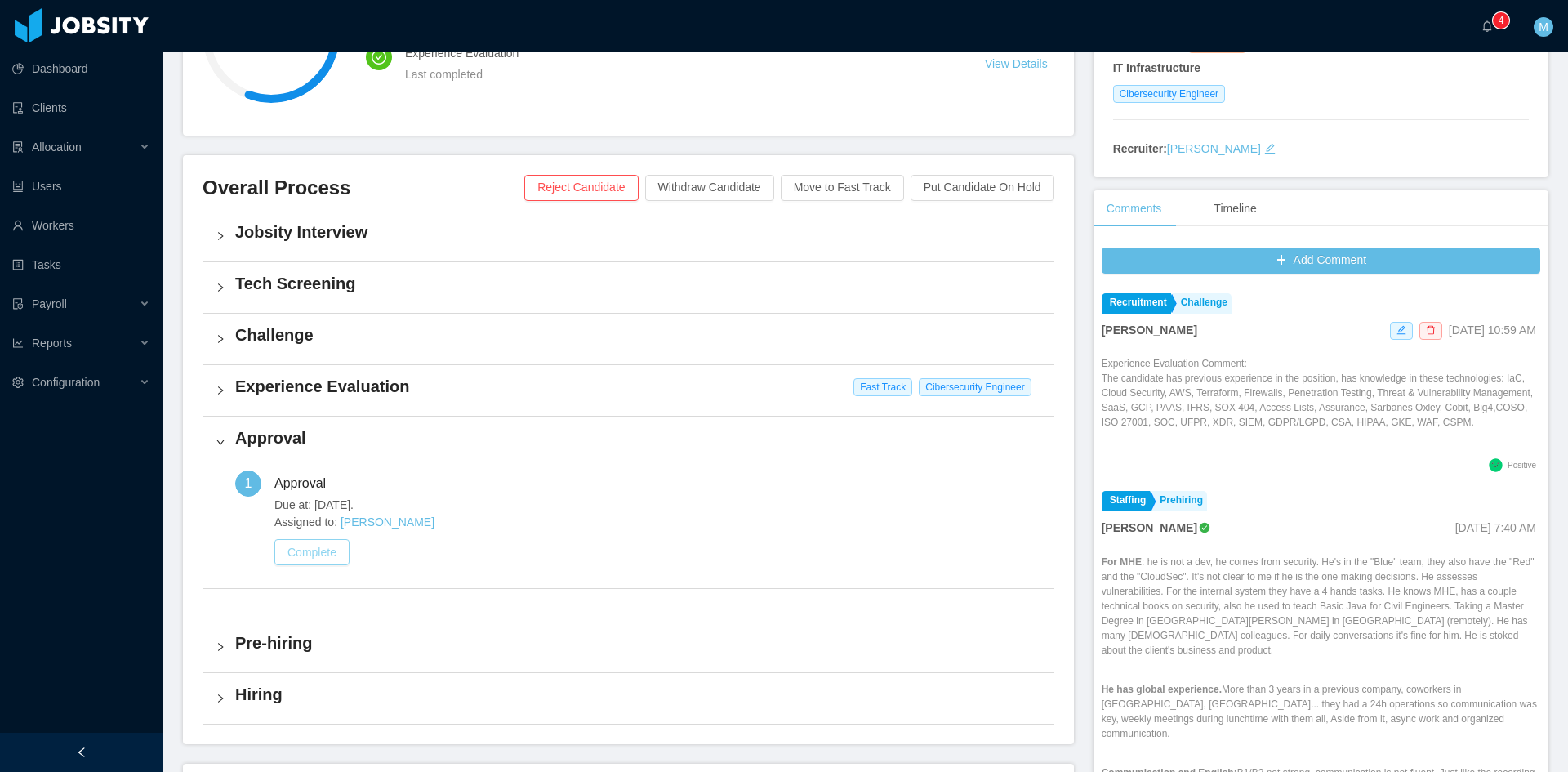
click at [286, 551] on button "Complete" at bounding box center [312, 551] width 75 height 27
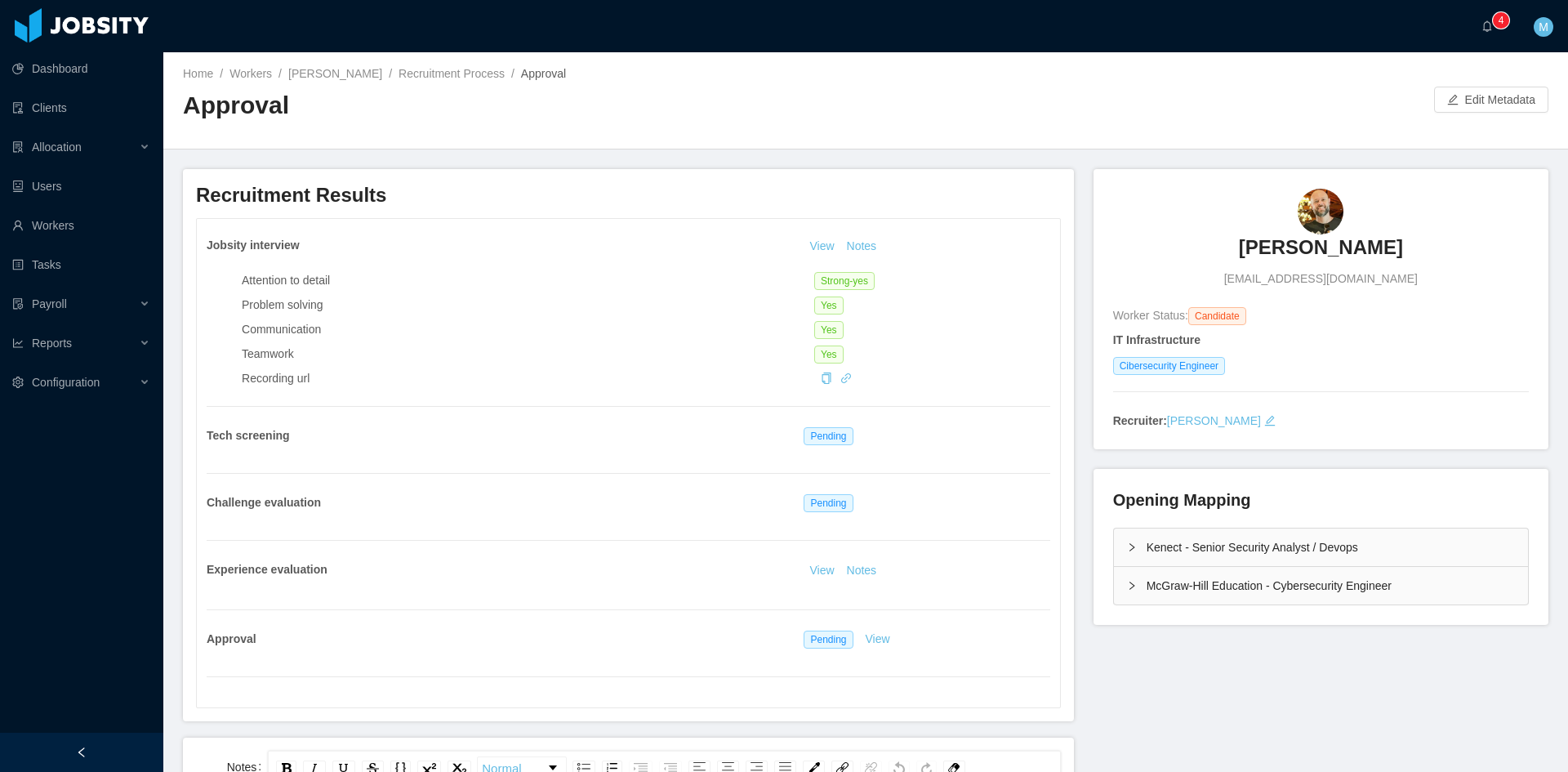
click at [1136, 589] on div "McGraw-Hill Education - Cybersecurity Engineer" at bounding box center [1321, 586] width 414 height 37
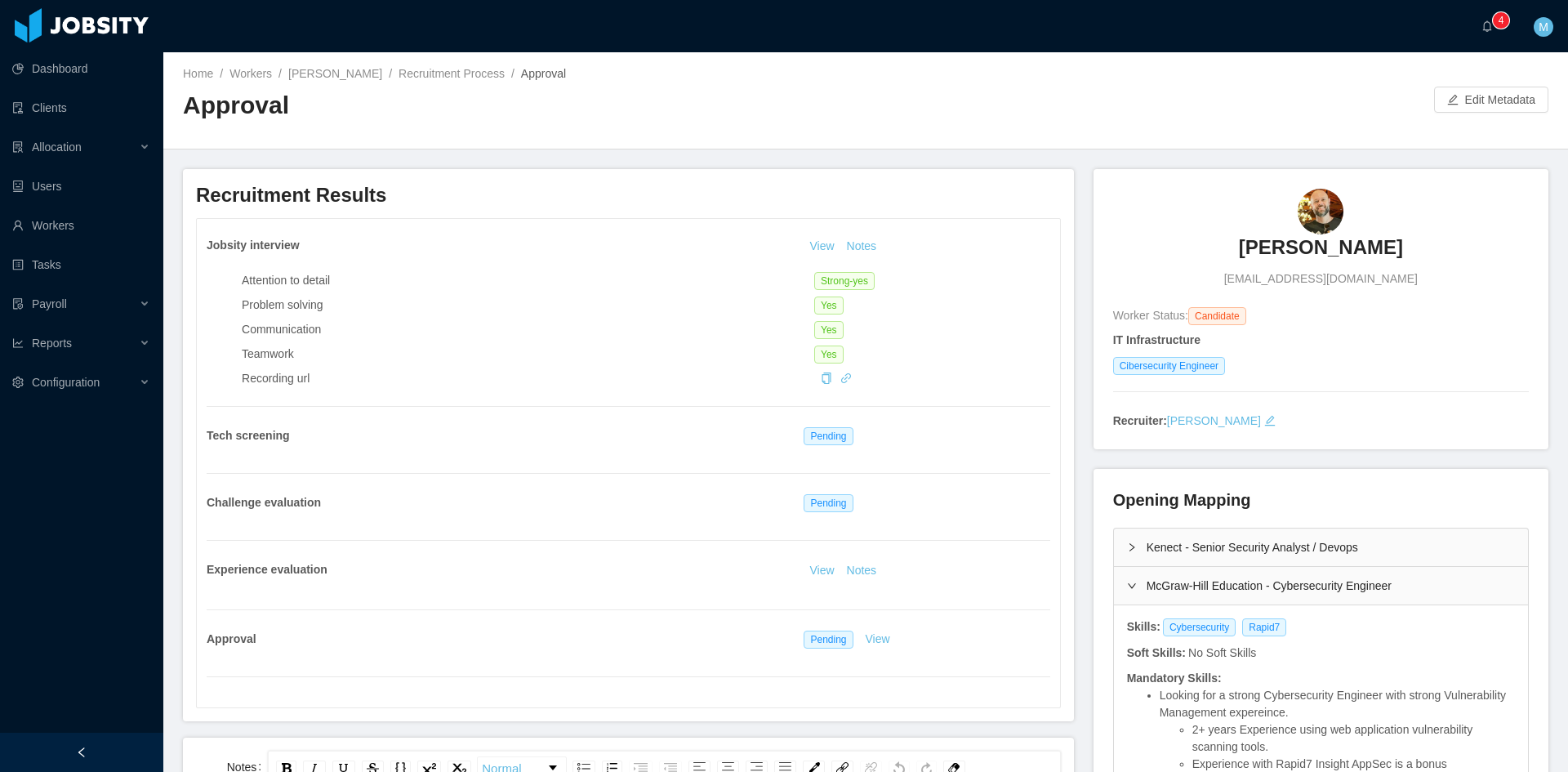
click at [1128, 539] on div "Kenect - Senior Security Analyst / Devops" at bounding box center [1321, 547] width 414 height 37
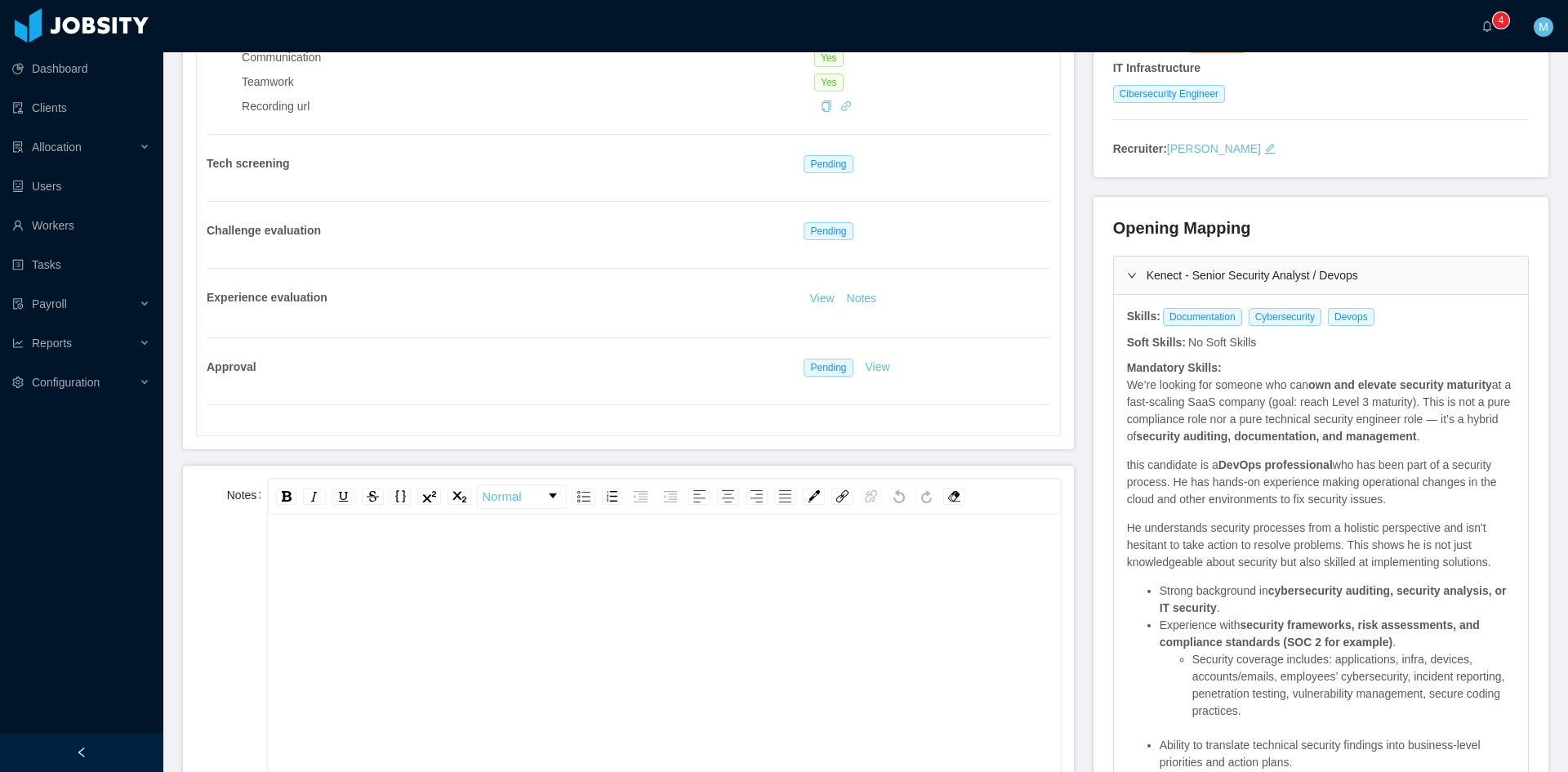
scroll to position [409, 0]
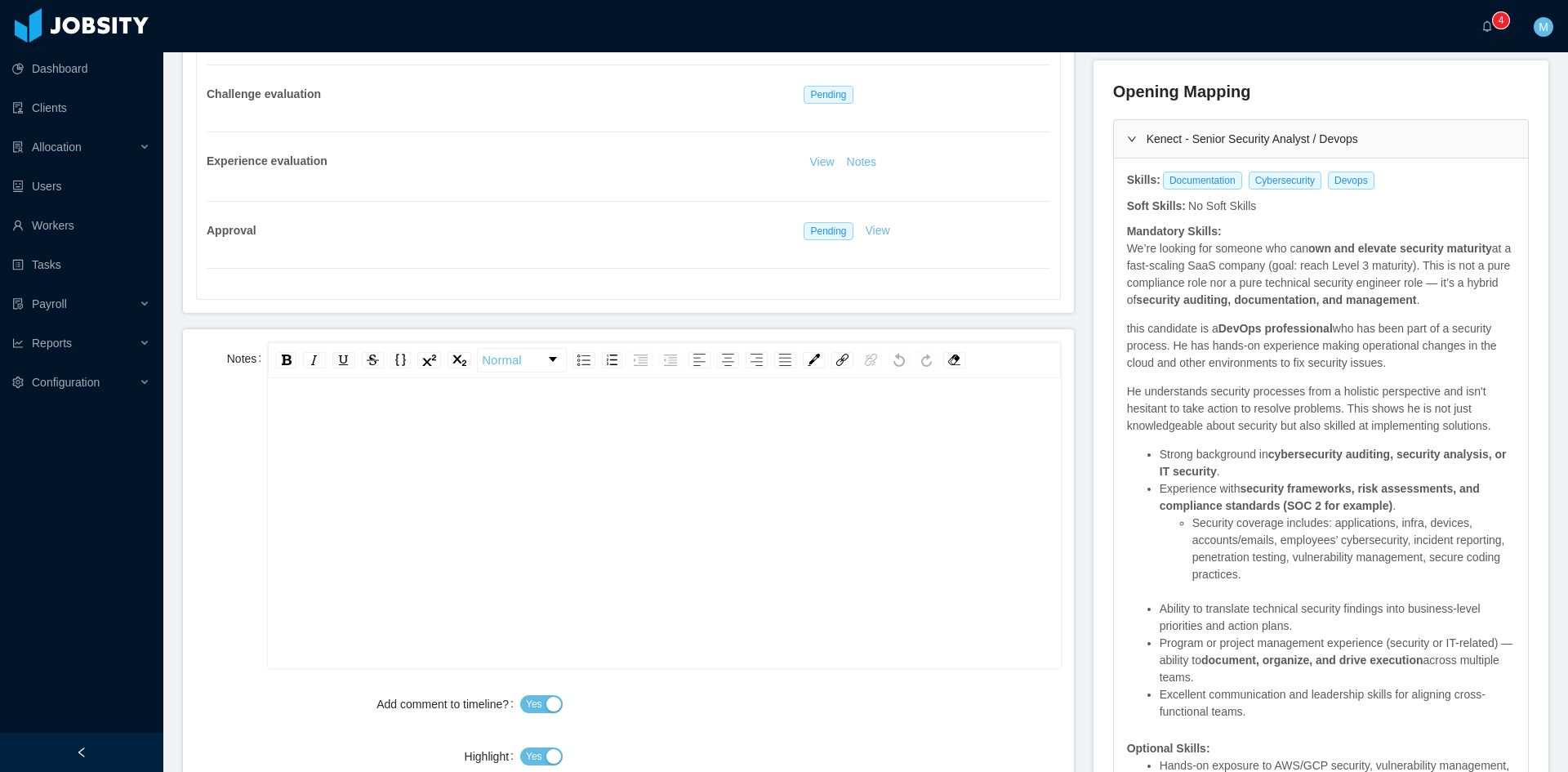
click at [523, 485] on div "rdw-editor" at bounding box center [664, 548] width 767 height 286
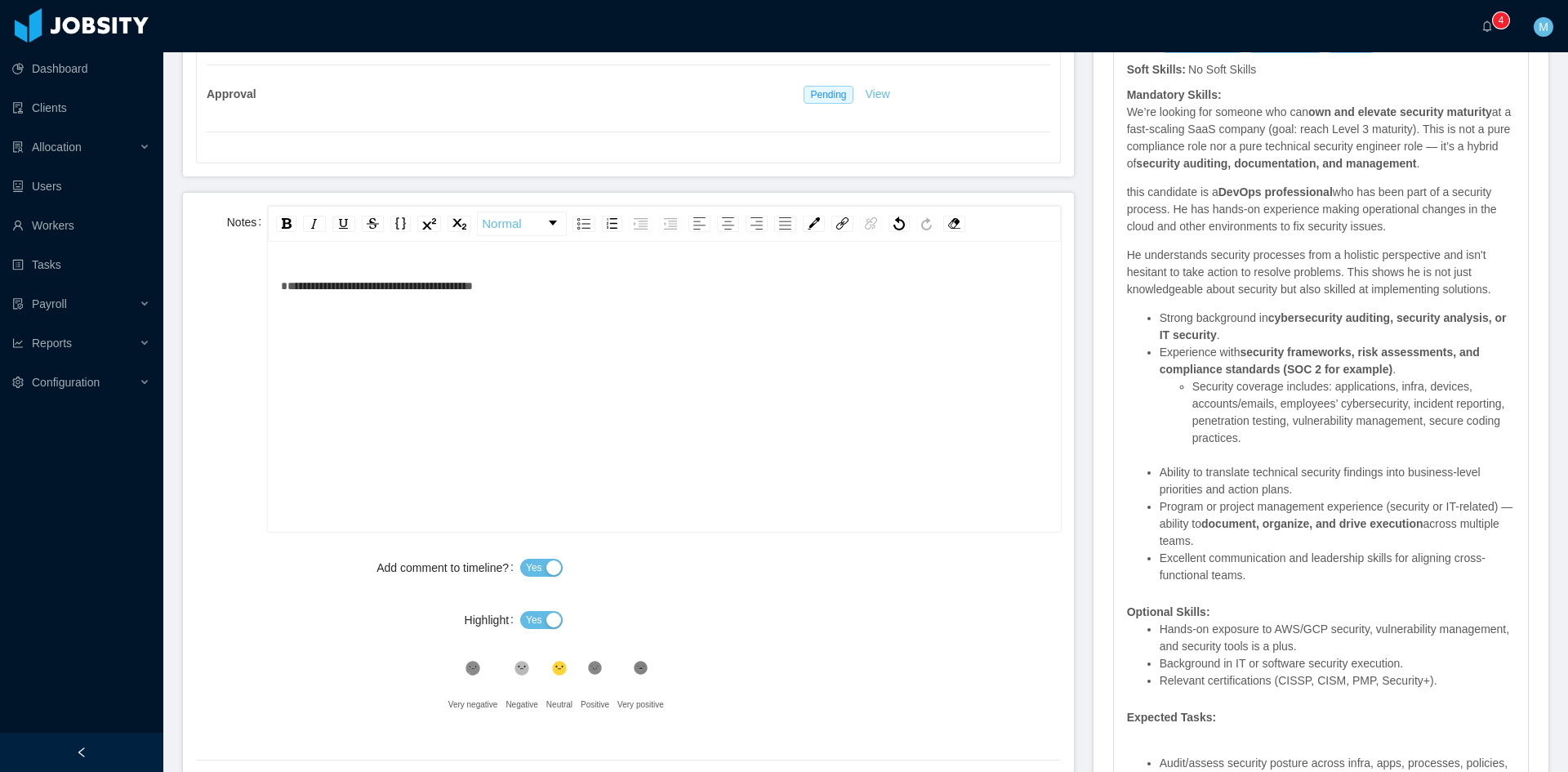
scroll to position [680, 0]
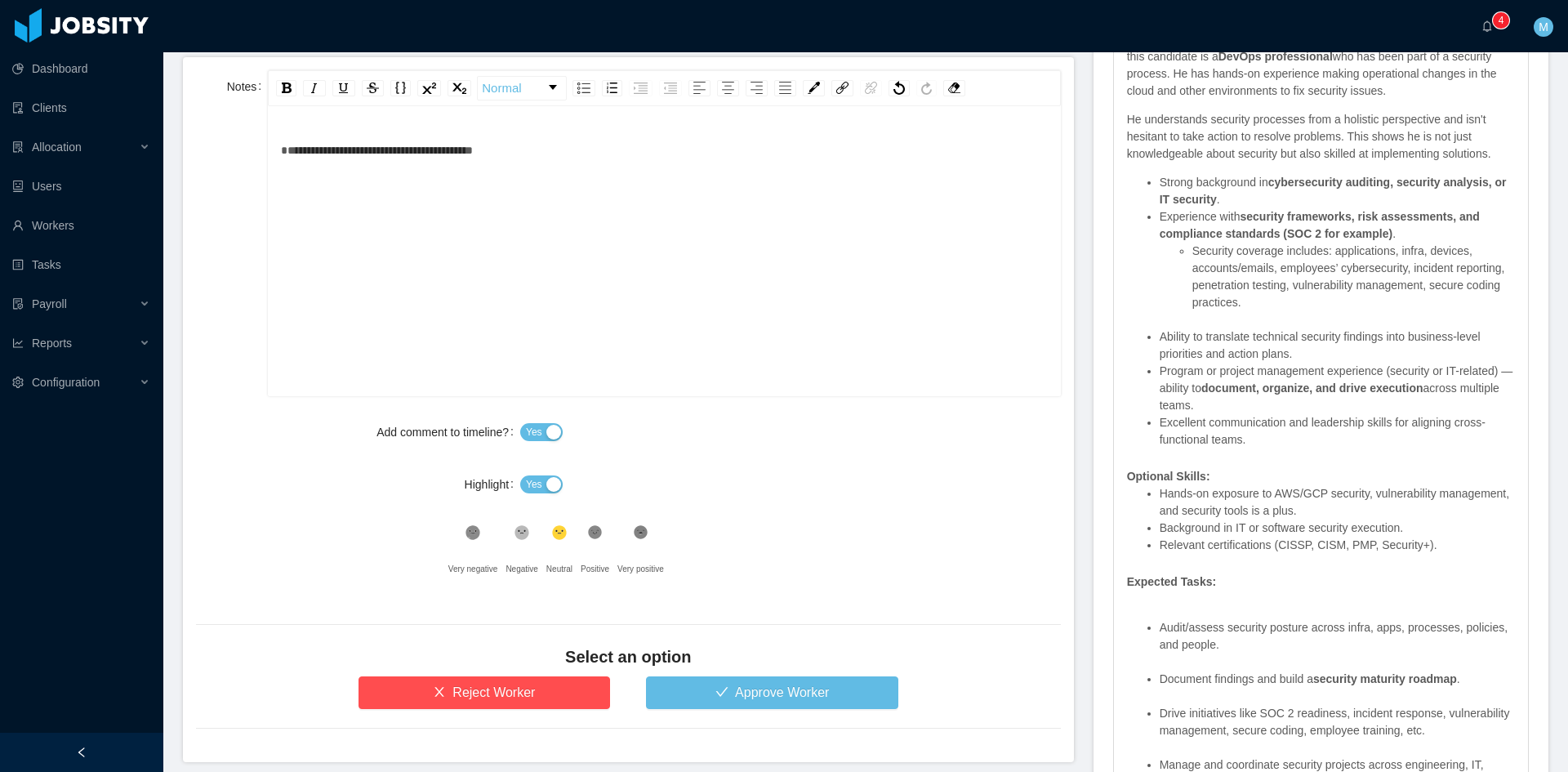
click at [548, 482] on button "Yes" at bounding box center [541, 484] width 42 height 18
drag, startPoint x: 591, startPoint y: 530, endPoint x: 642, endPoint y: 587, distance: 76.5
click at [593, 531] on icon at bounding box center [595, 533] width 14 height 14
click at [711, 701] on button "Approve Worker" at bounding box center [772, 692] width 252 height 32
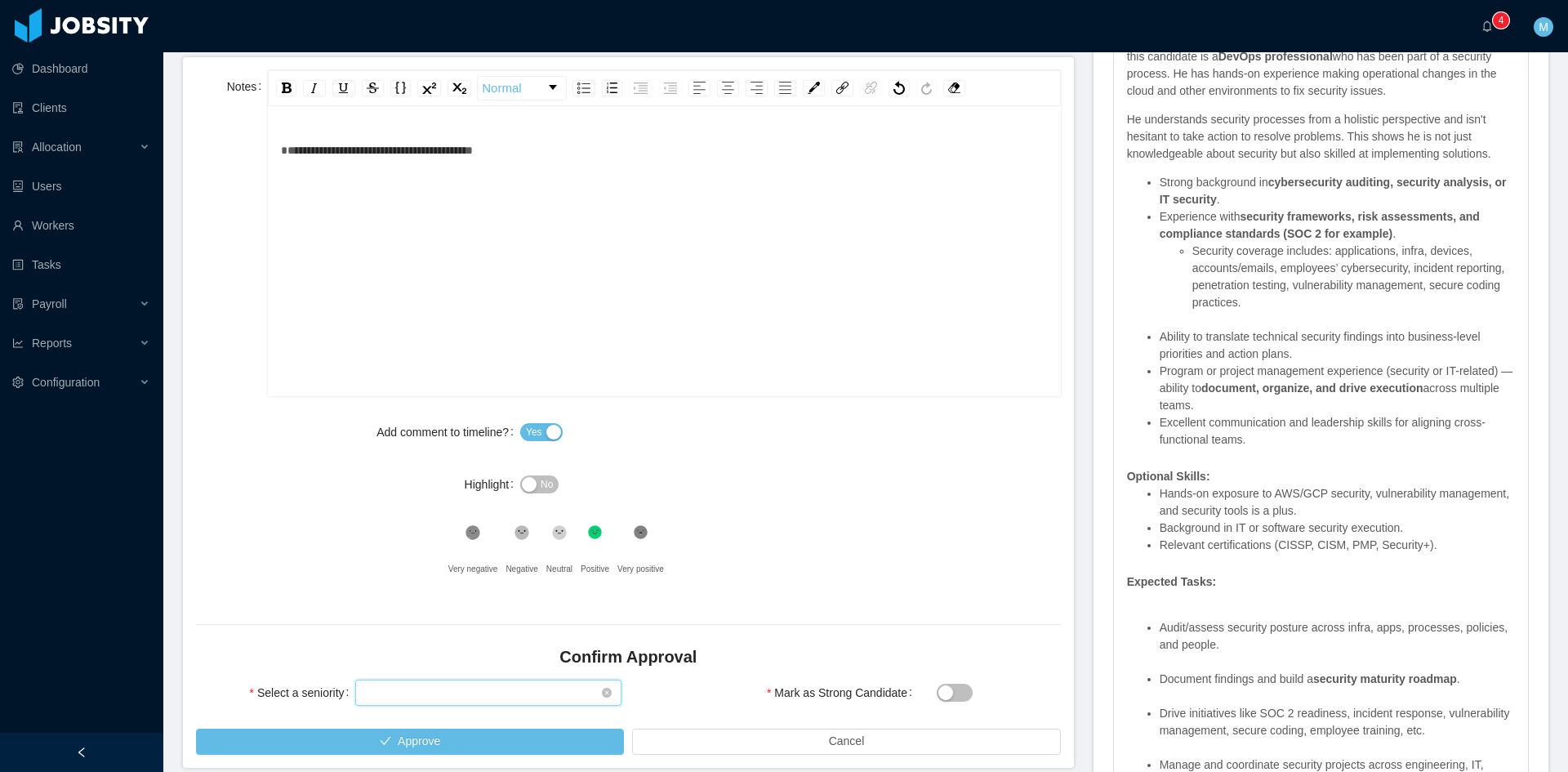
click at [488, 691] on div "Select seniority" at bounding box center [484, 692] width 236 height 25
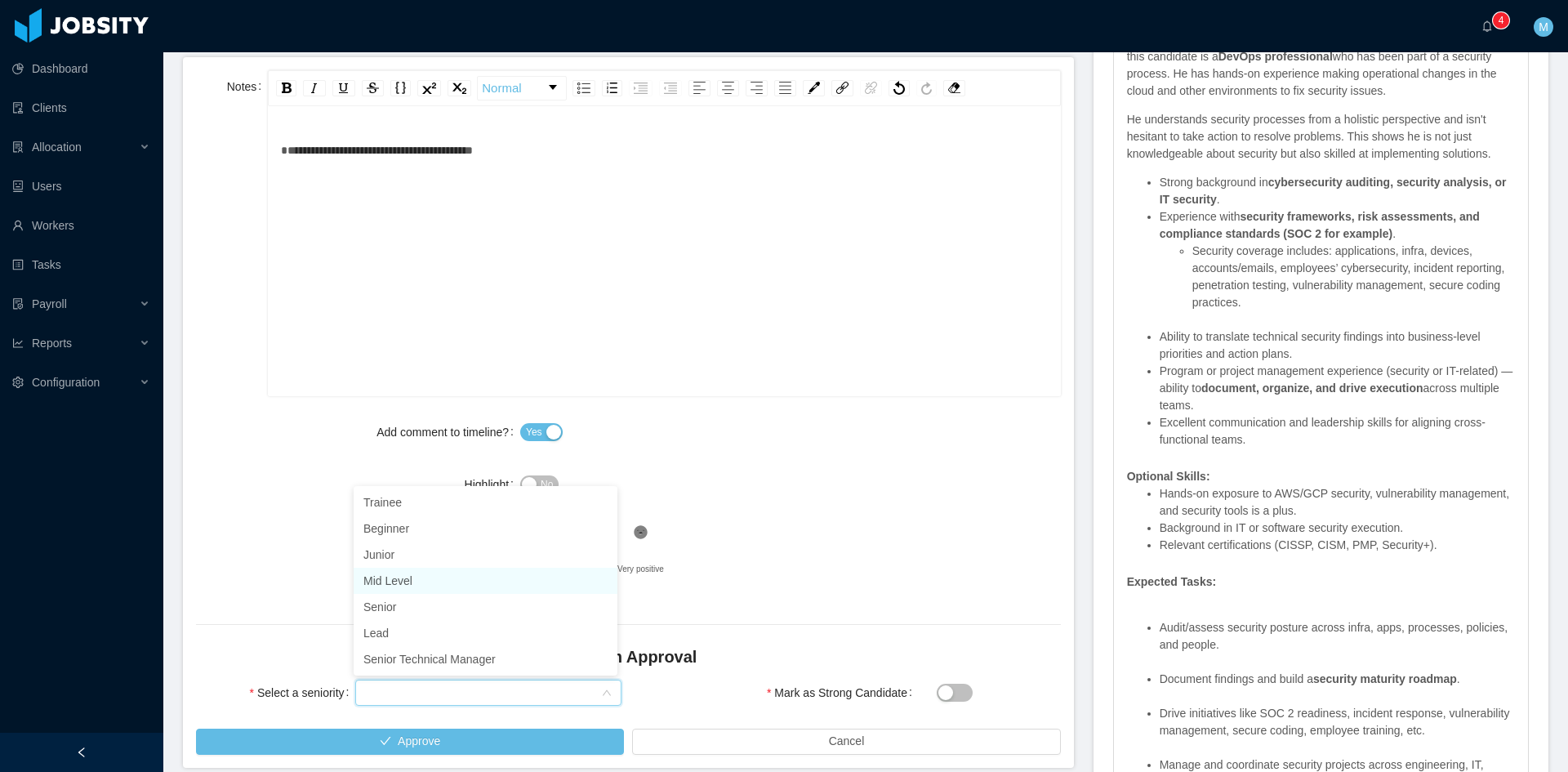
click at [407, 583] on li "Mid Level" at bounding box center [486, 580] width 264 height 27
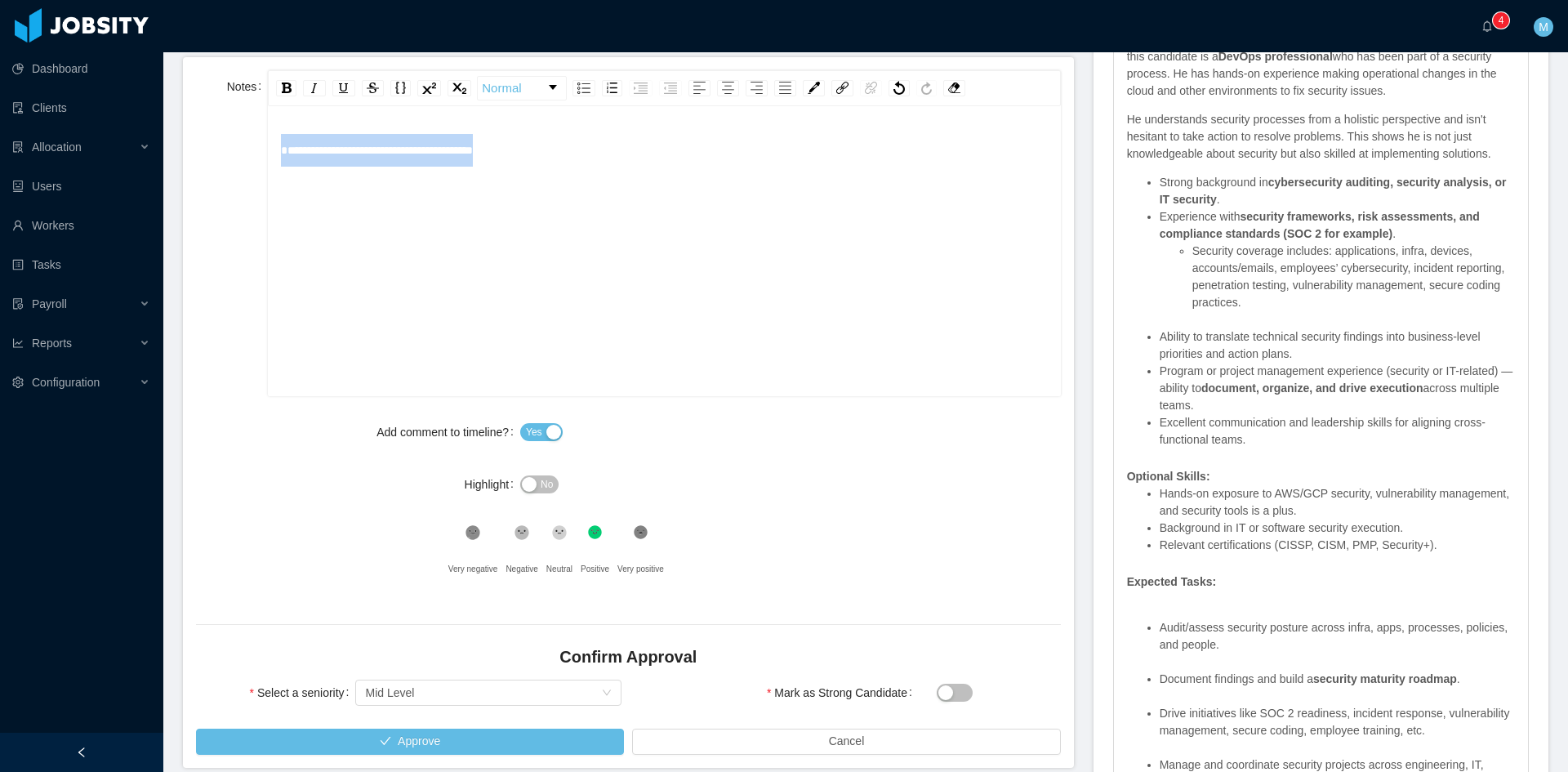
drag, startPoint x: 547, startPoint y: 160, endPoint x: 244, endPoint y: 154, distance: 303.1
click at [246, 154] on div "**********" at bounding box center [628, 232] width 865 height 326
click at [350, 137] on div "**********" at bounding box center [664, 150] width 767 height 32
click at [438, 696] on div "Select seniority Mid Level" at bounding box center [484, 692] width 236 height 25
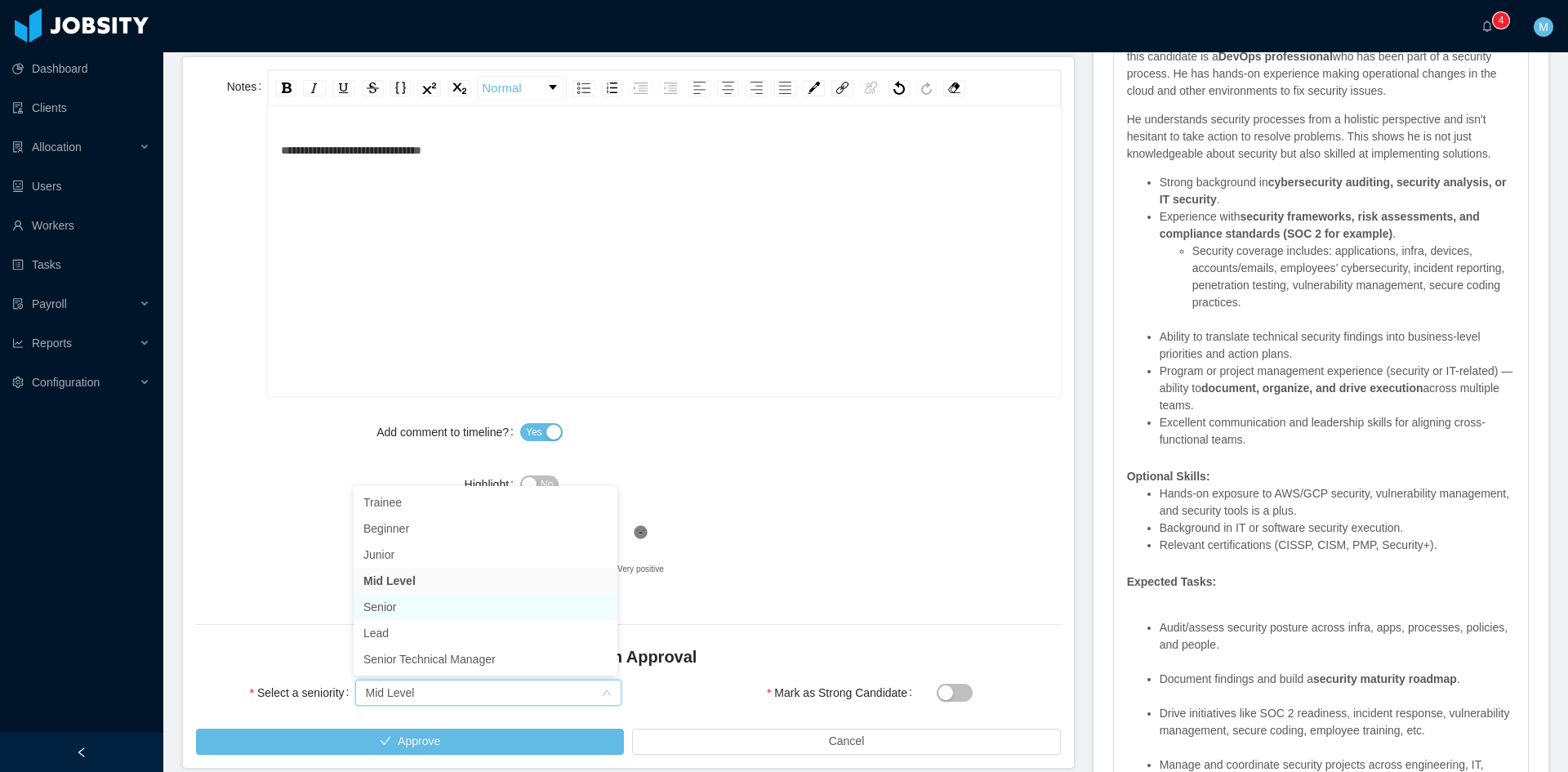
click at [389, 615] on li "Senior" at bounding box center [486, 607] width 264 height 27
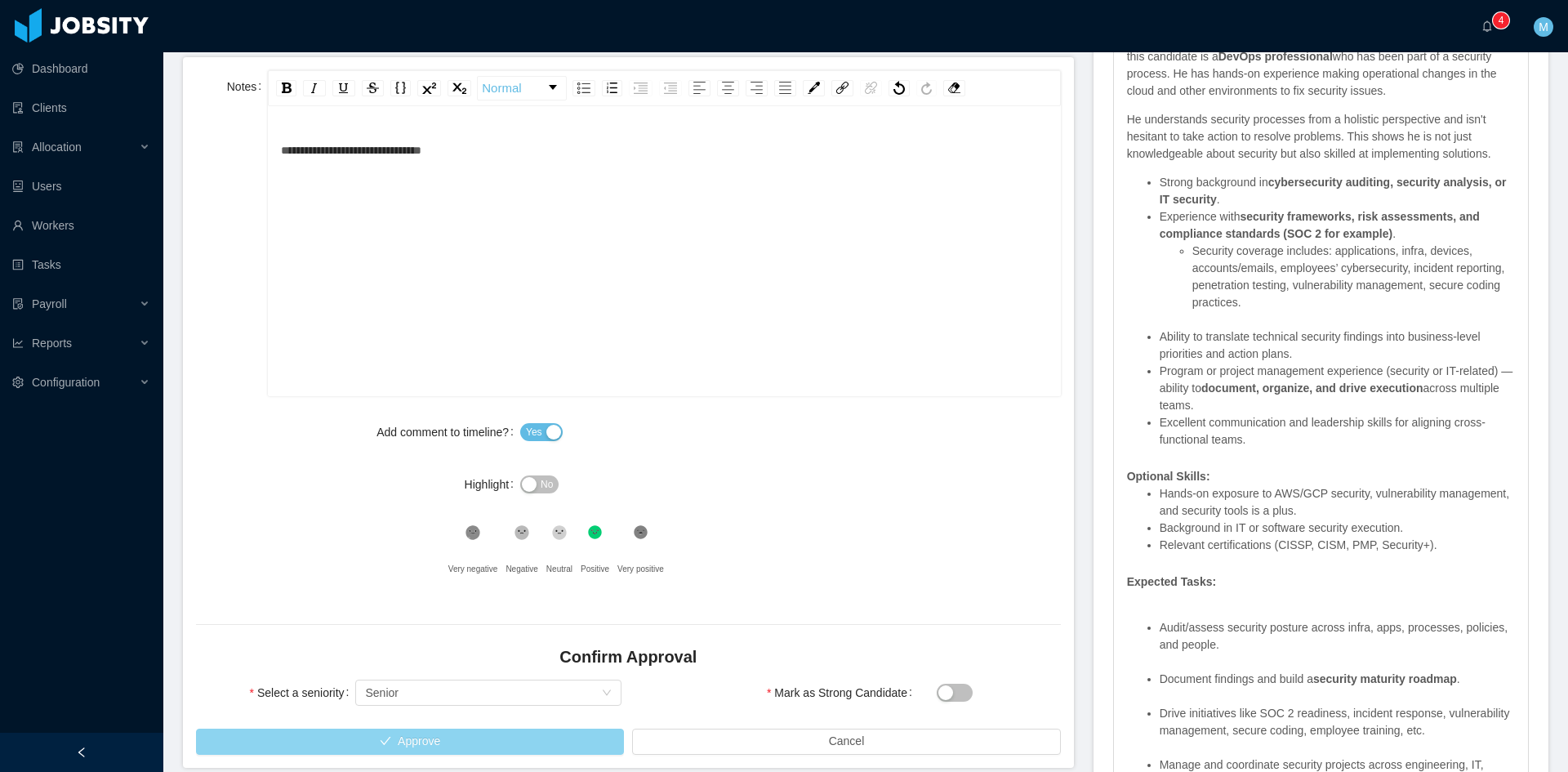
drag, startPoint x: 461, startPoint y: 745, endPoint x: 440, endPoint y: 744, distance: 21.0
click at [461, 747] on button "Approve" at bounding box center [410, 741] width 428 height 27
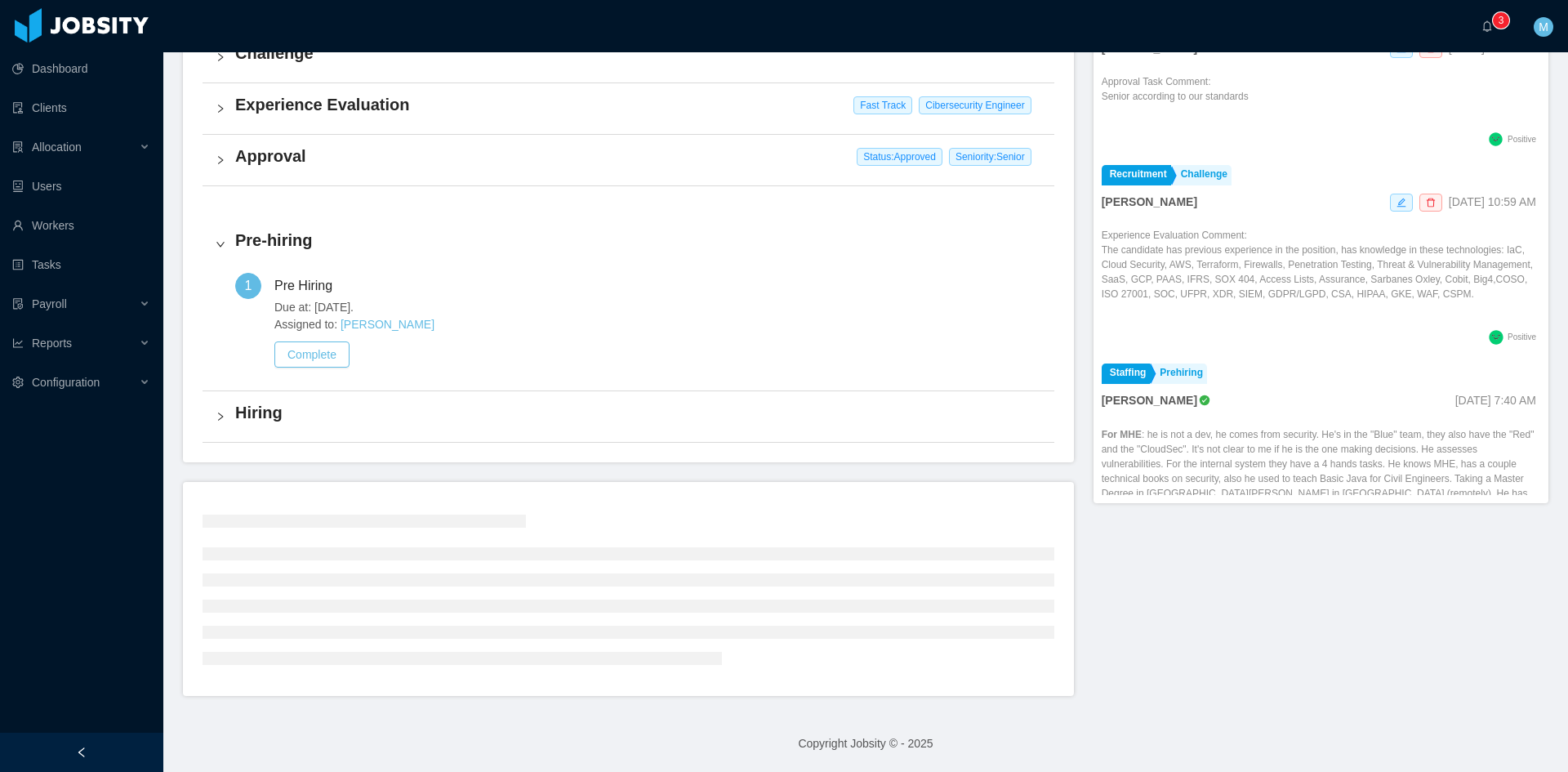
scroll to position [416, 0]
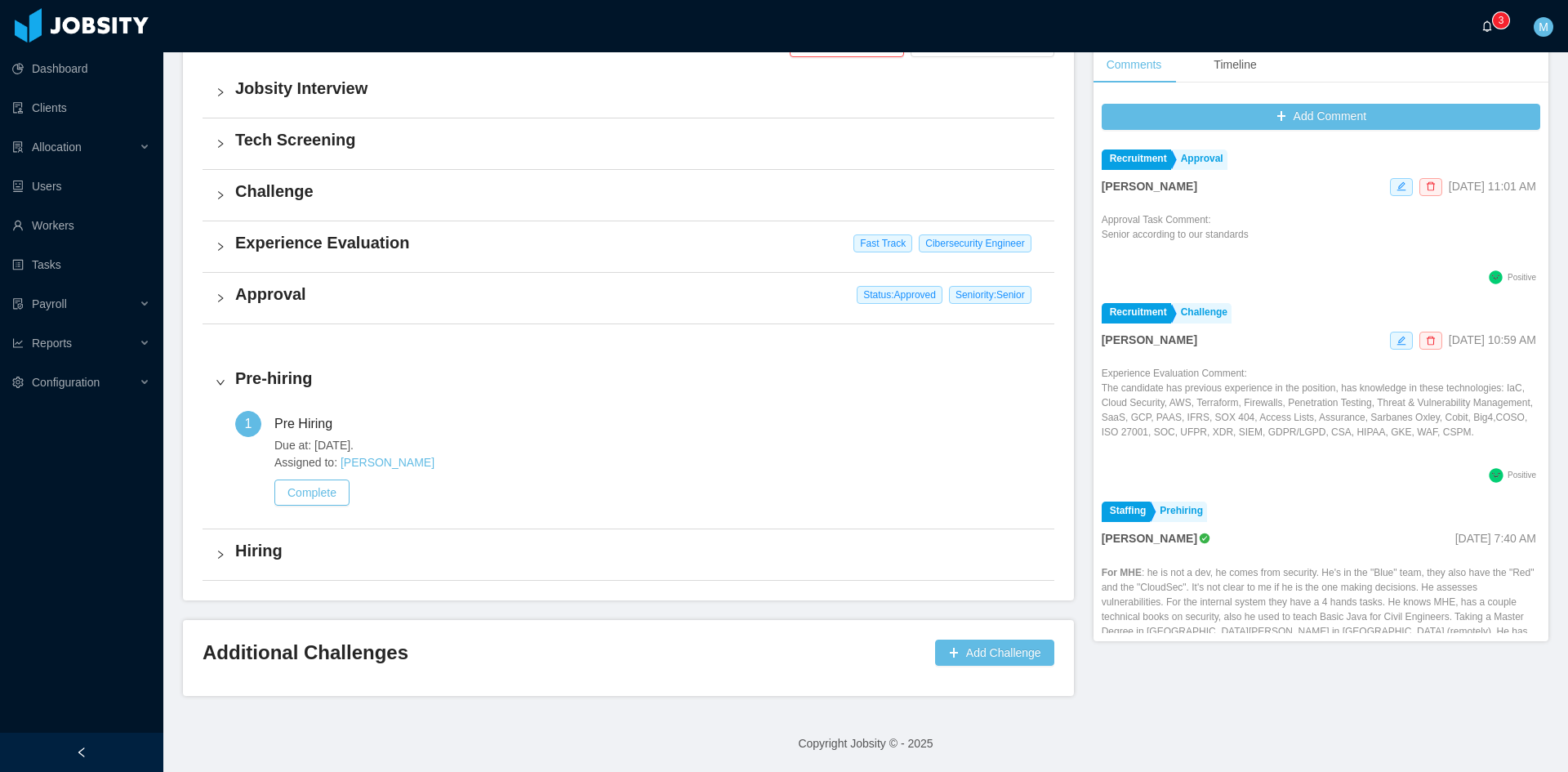
click at [1500, 18] on p "3" at bounding box center [1502, 20] width 6 height 17
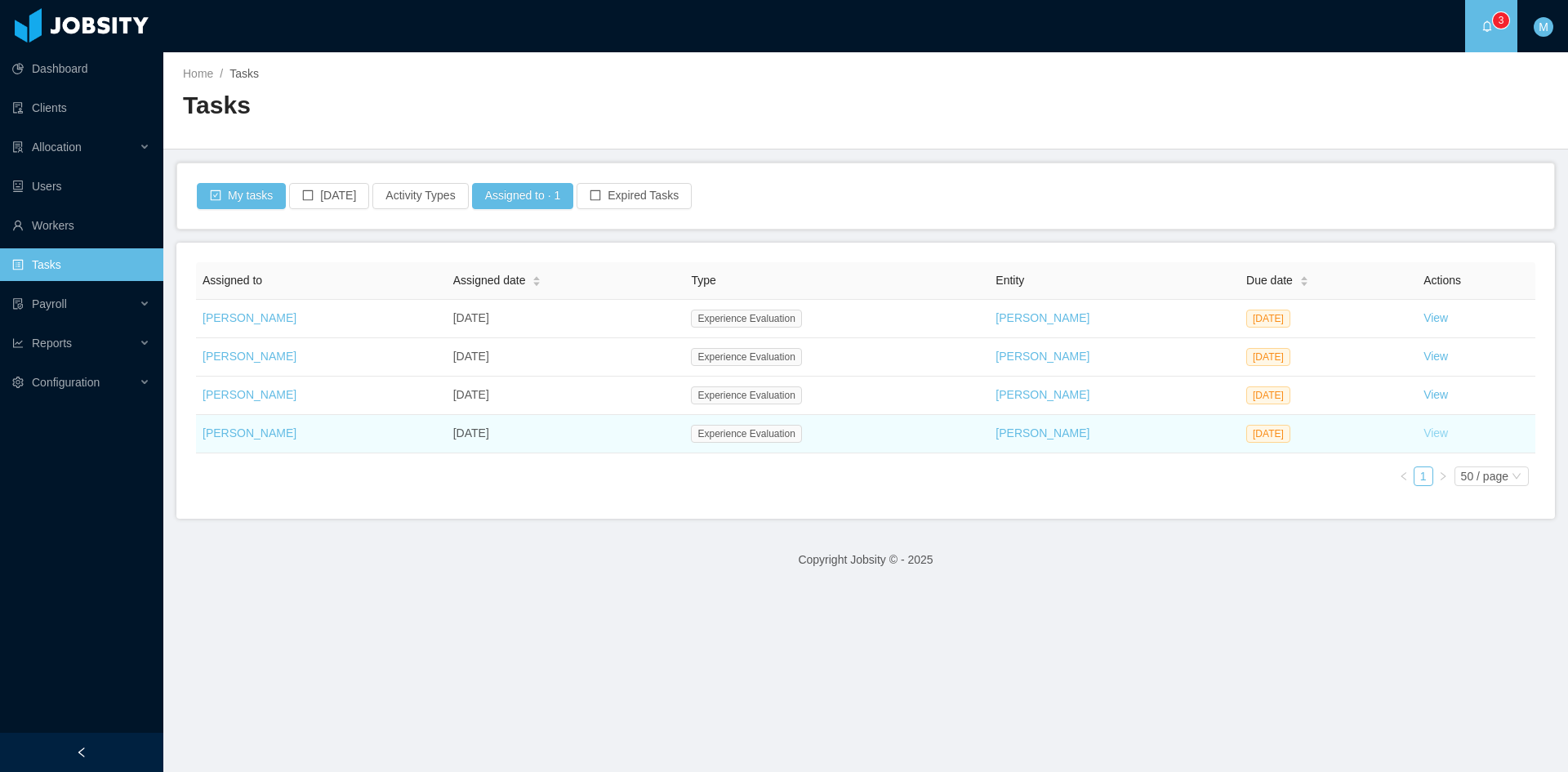
click at [1424, 435] on link "View" at bounding box center [1436, 432] width 25 height 13
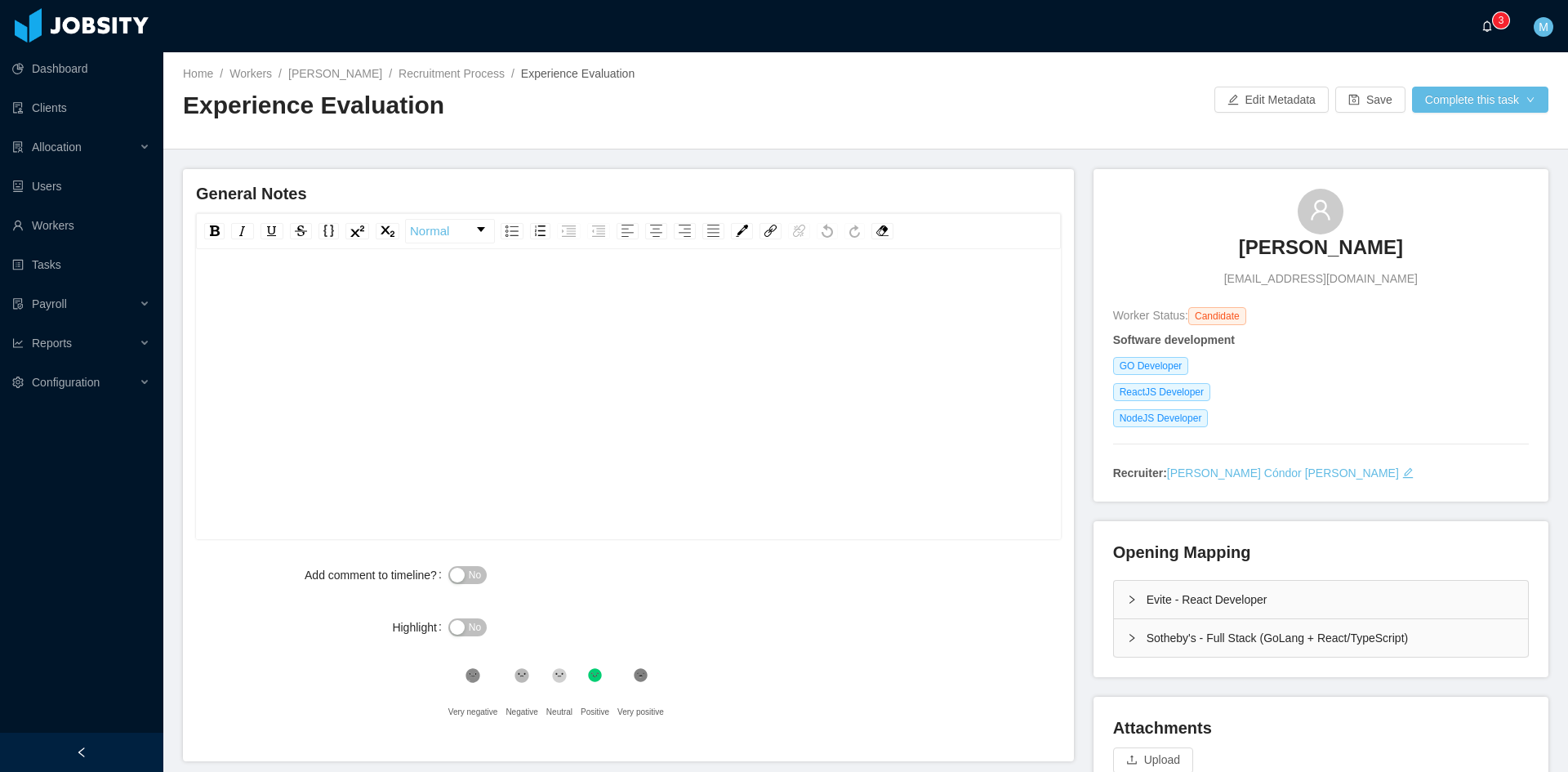
click at [1489, 26] on icon "icon: bell" at bounding box center [1487, 27] width 12 height 12
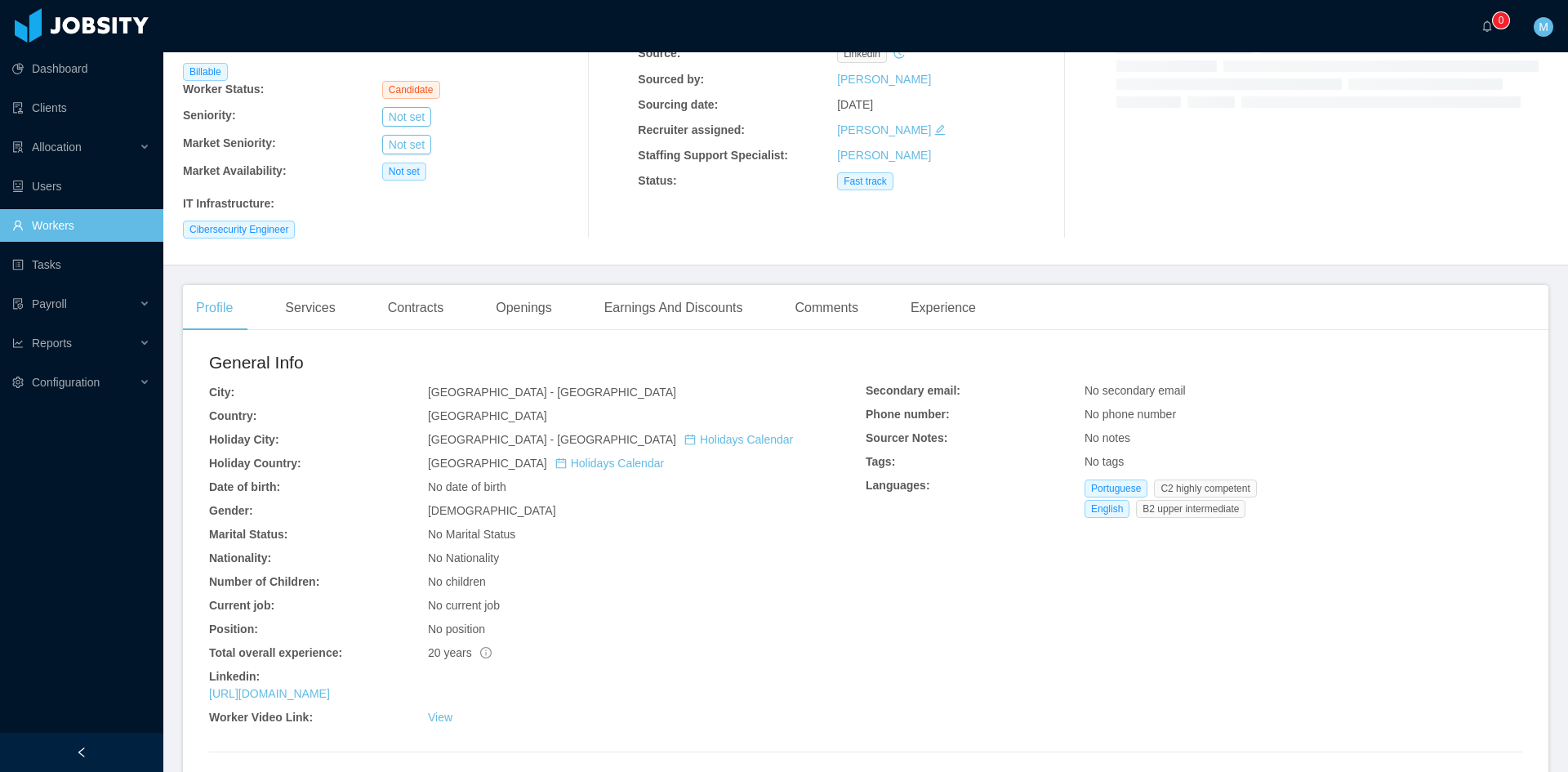
scroll to position [272, 0]
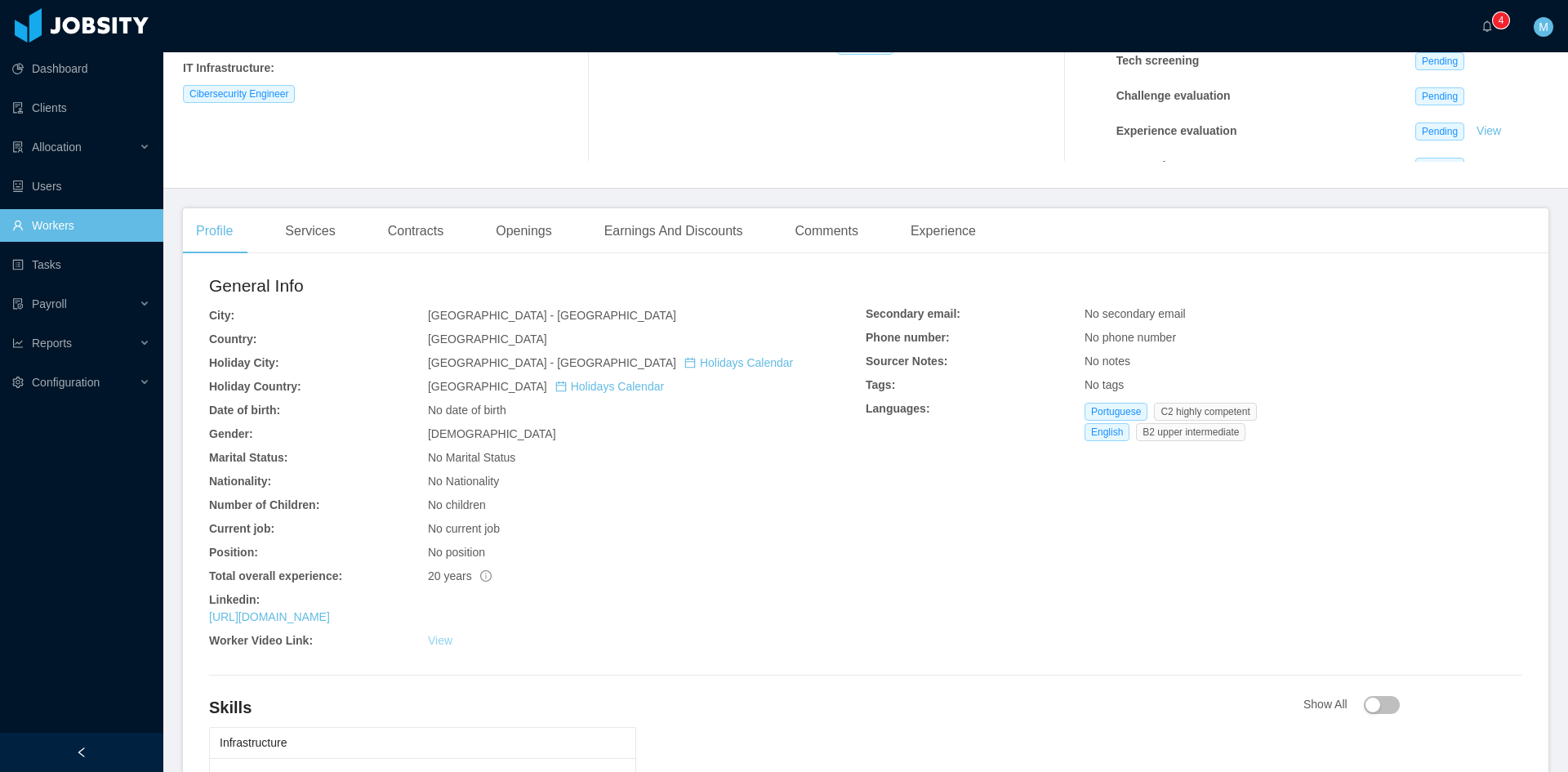
click at [437, 639] on link "View" at bounding box center [440, 640] width 25 height 13
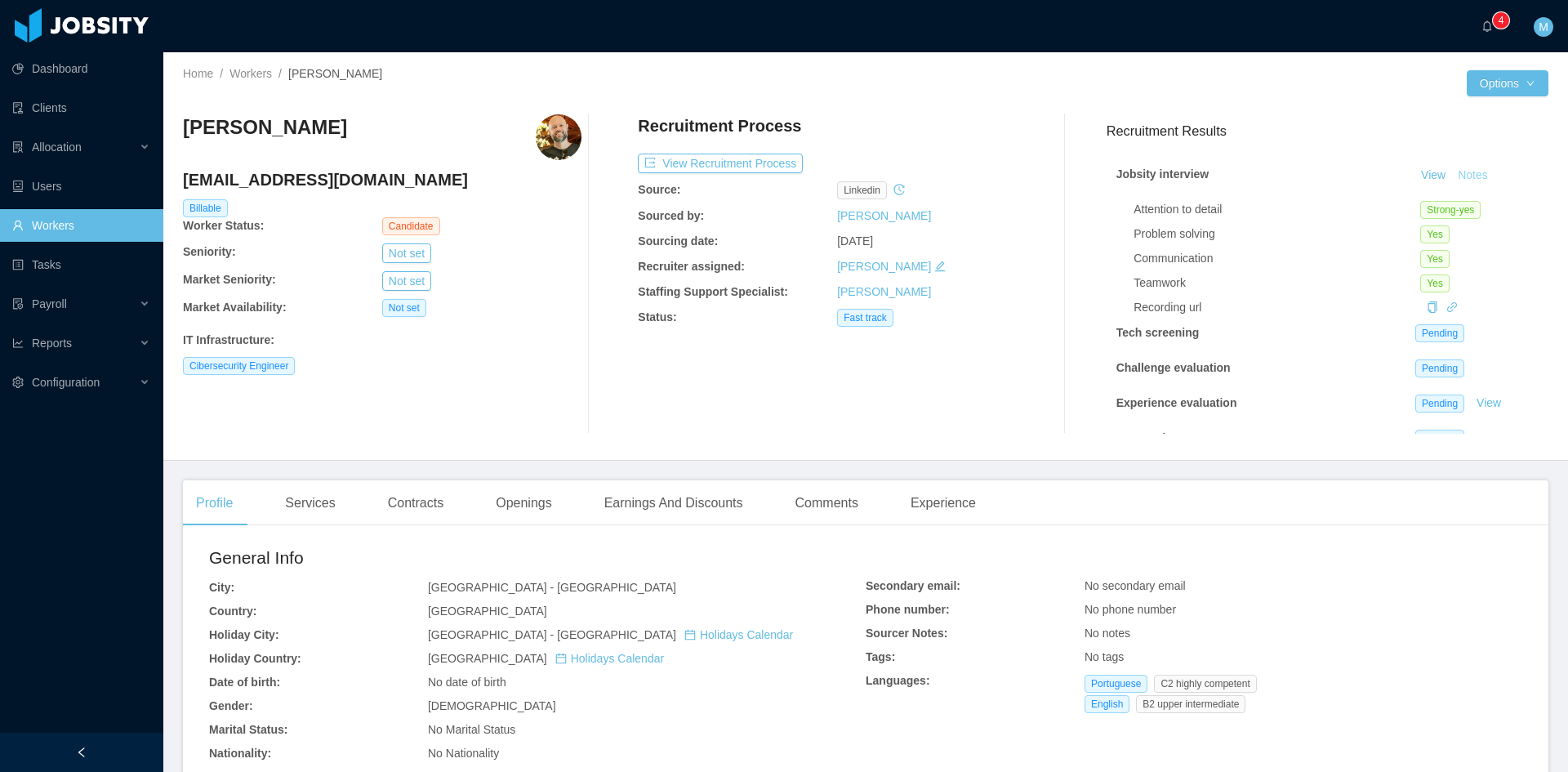
click at [1453, 179] on button "Notes" at bounding box center [1473, 175] width 43 height 20
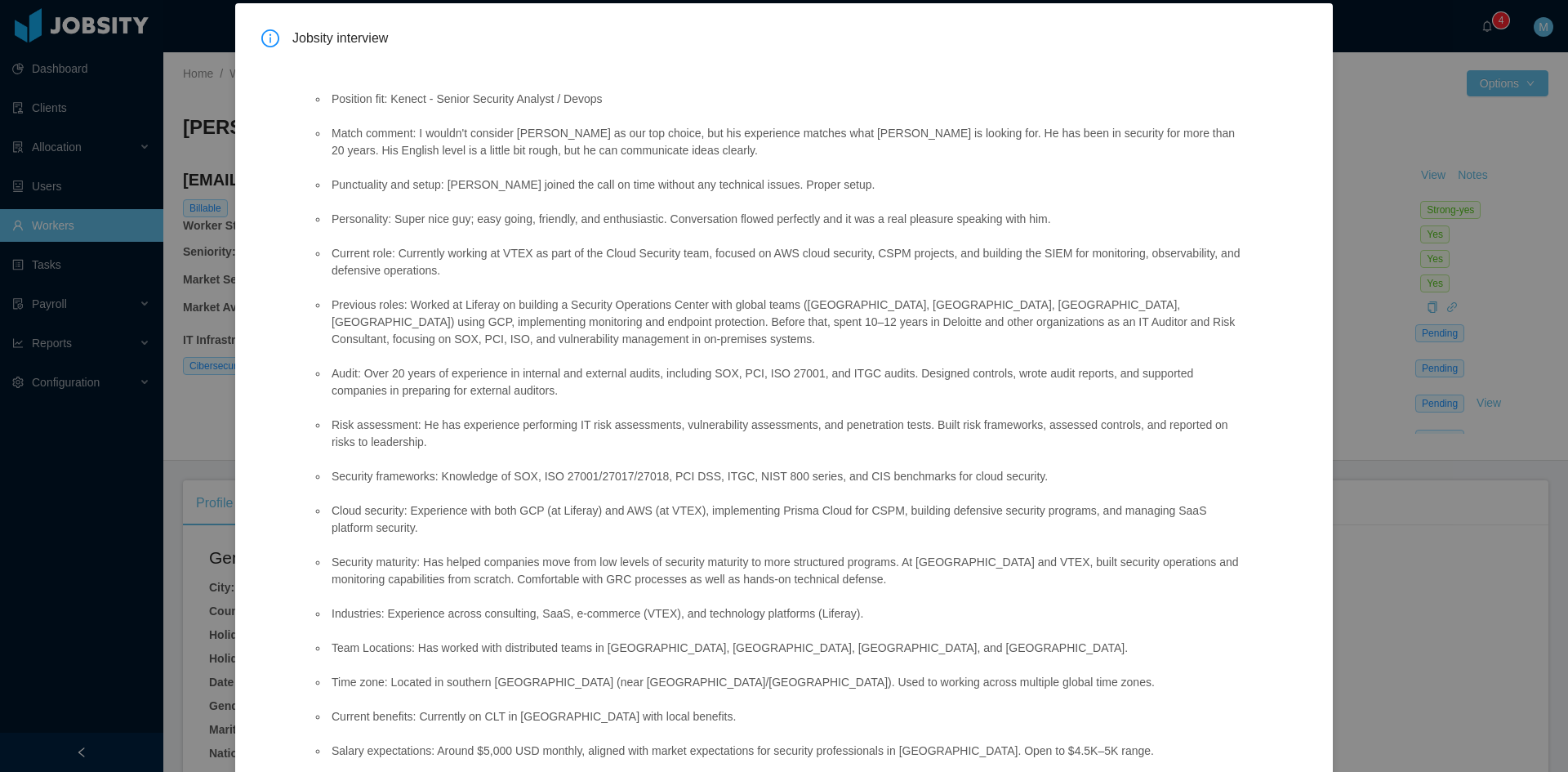
scroll to position [296, 0]
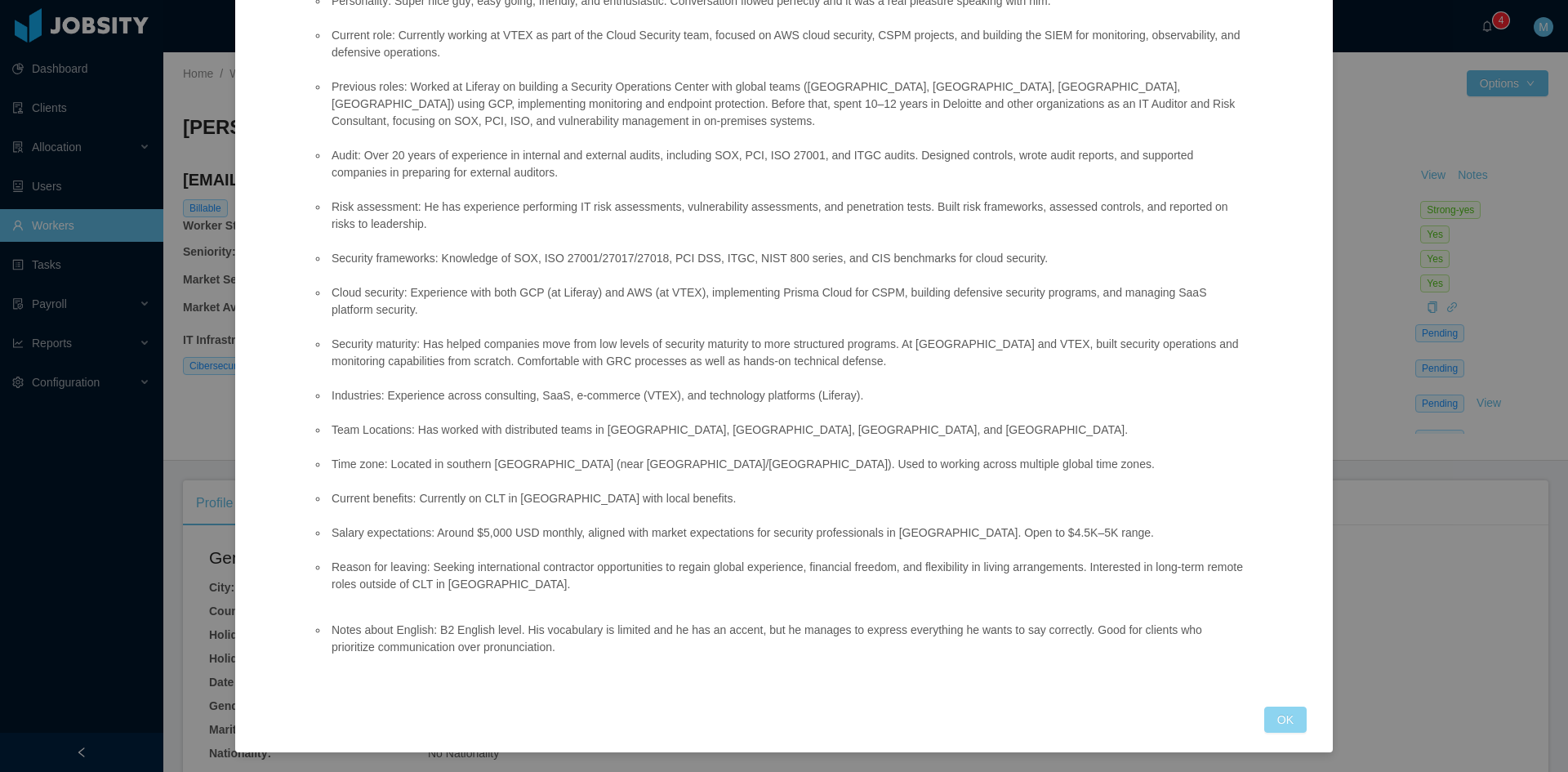
drag, startPoint x: 1296, startPoint y: 716, endPoint x: 1279, endPoint y: 707, distance: 19.2
click at [1296, 716] on button "OK" at bounding box center [1285, 719] width 42 height 27
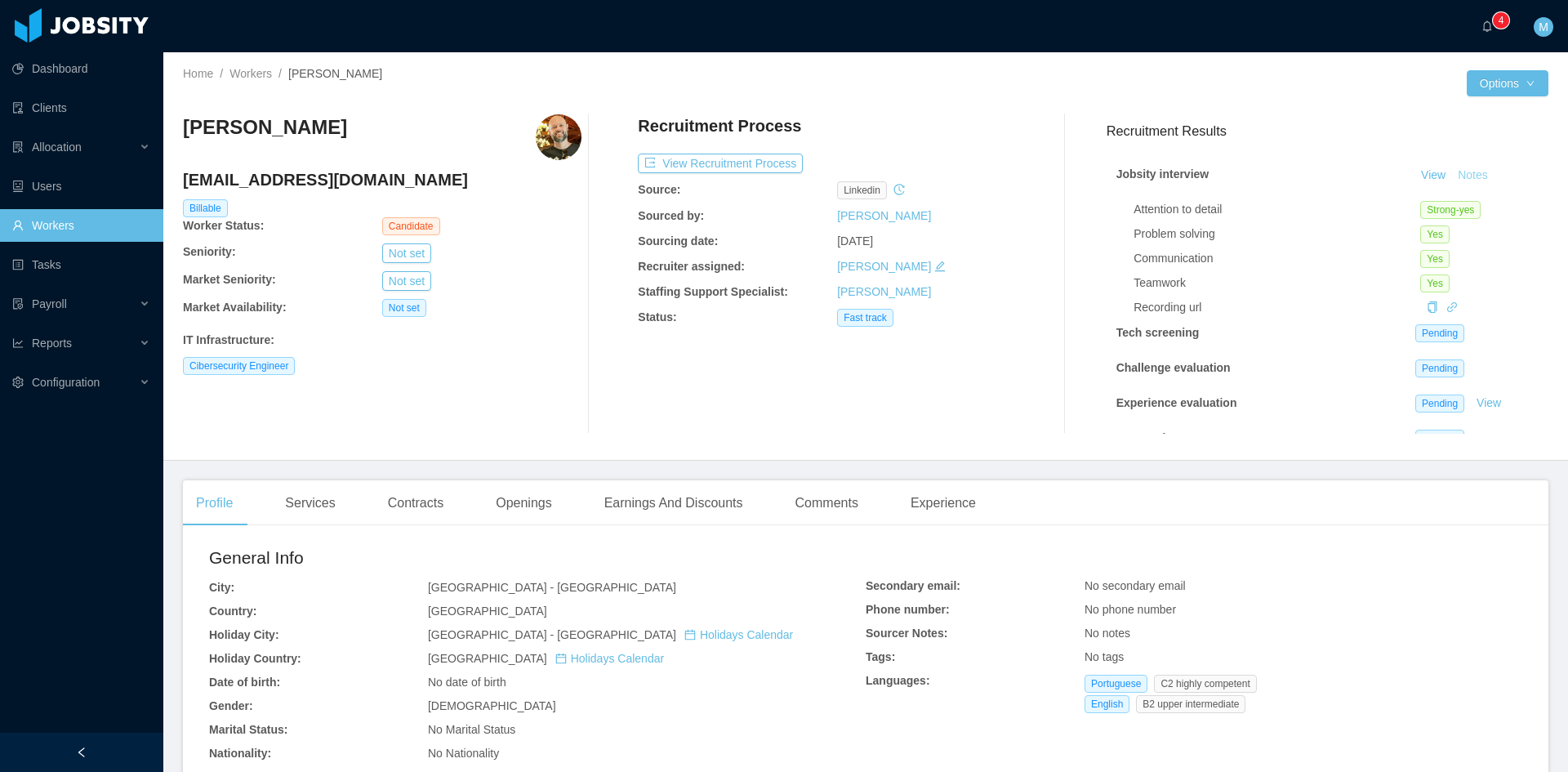
scroll to position [215, 0]
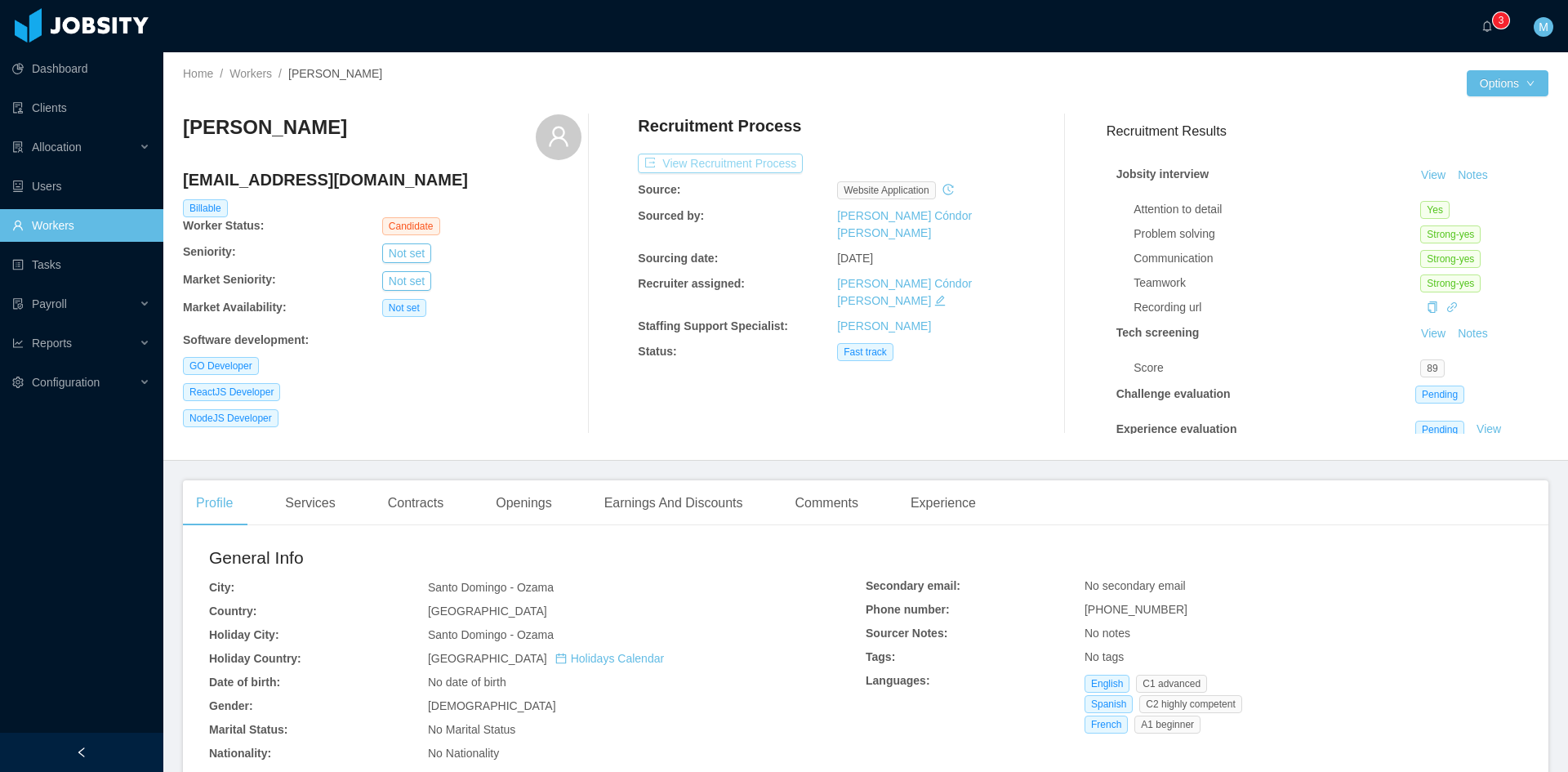
click at [673, 161] on button "View Recruitment Process" at bounding box center [721, 163] width 165 height 20
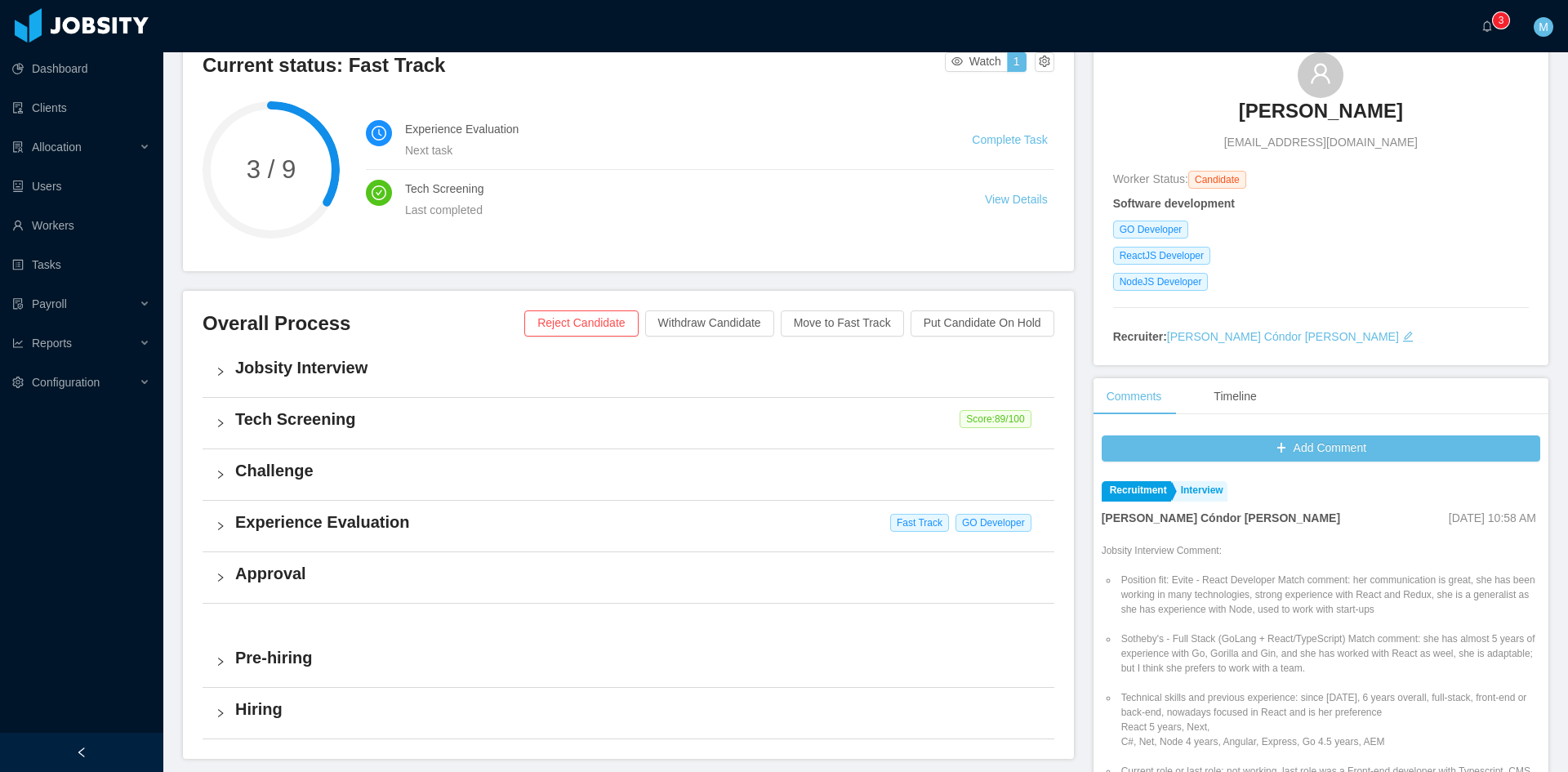
scroll to position [272, 0]
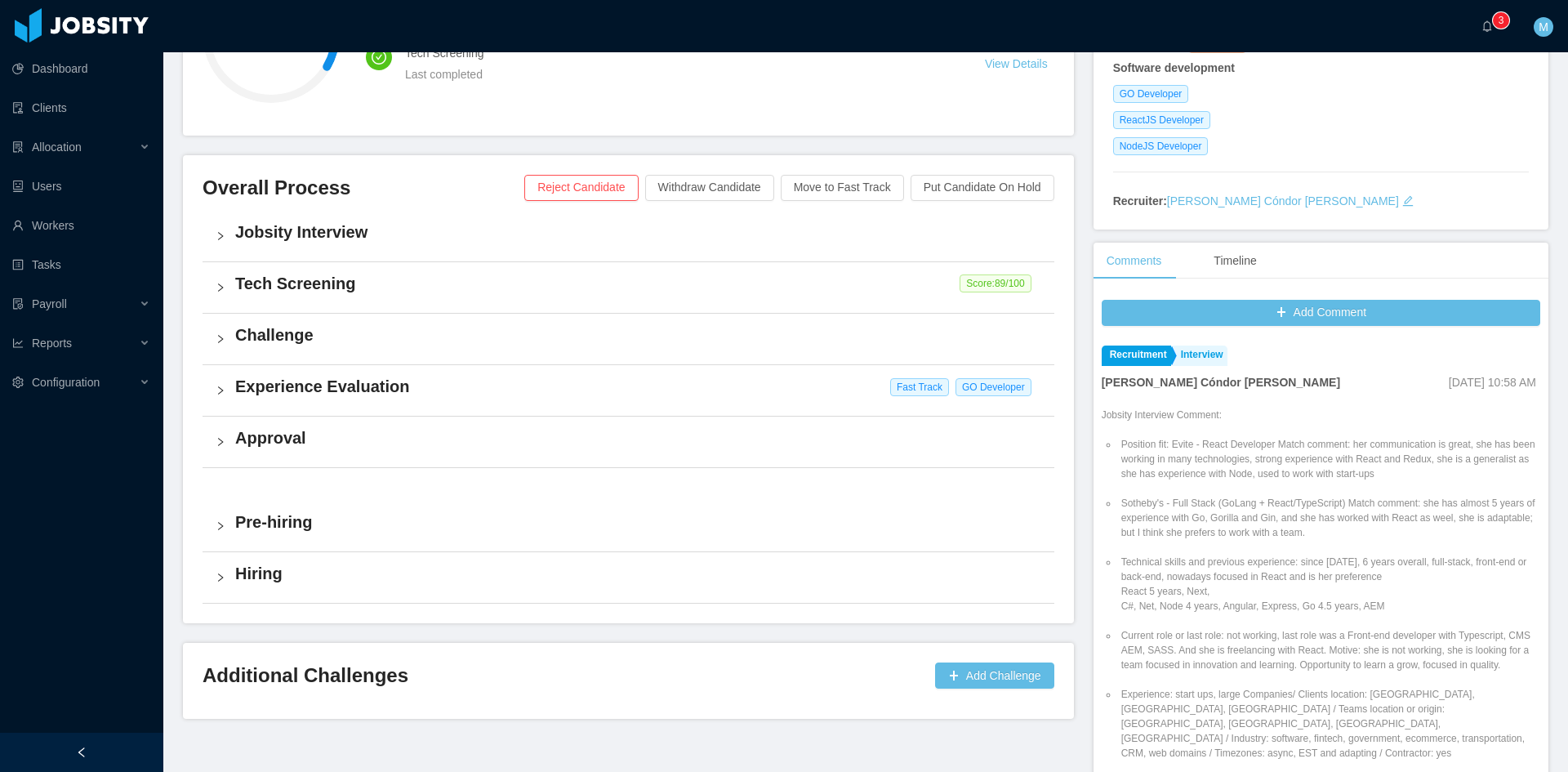
click at [227, 386] on div "Experience Evaluation Fast Track GO Developer" at bounding box center [628, 390] width 852 height 50
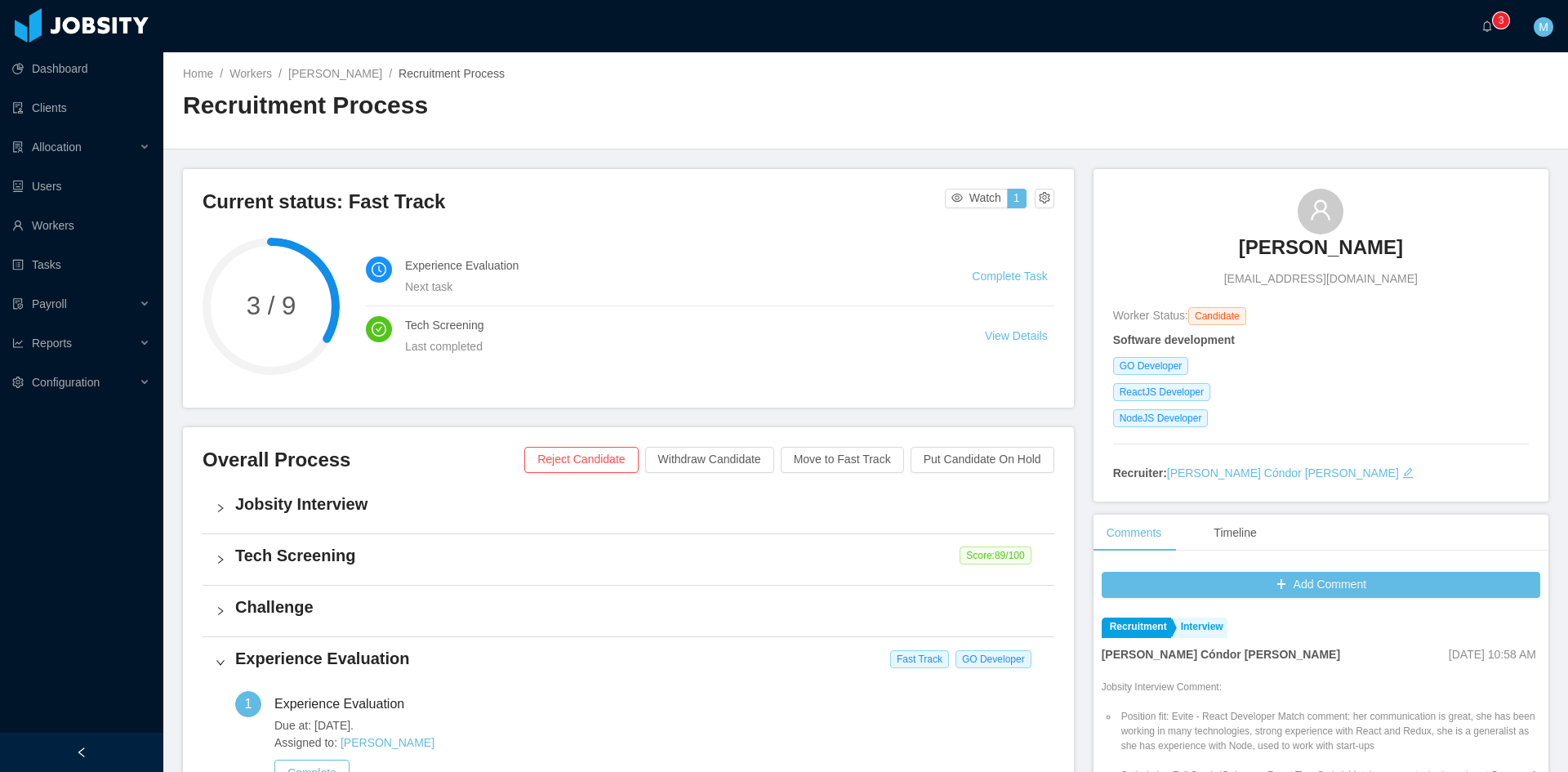
scroll to position [272, 0]
